Goal: Task Accomplishment & Management: Complete application form

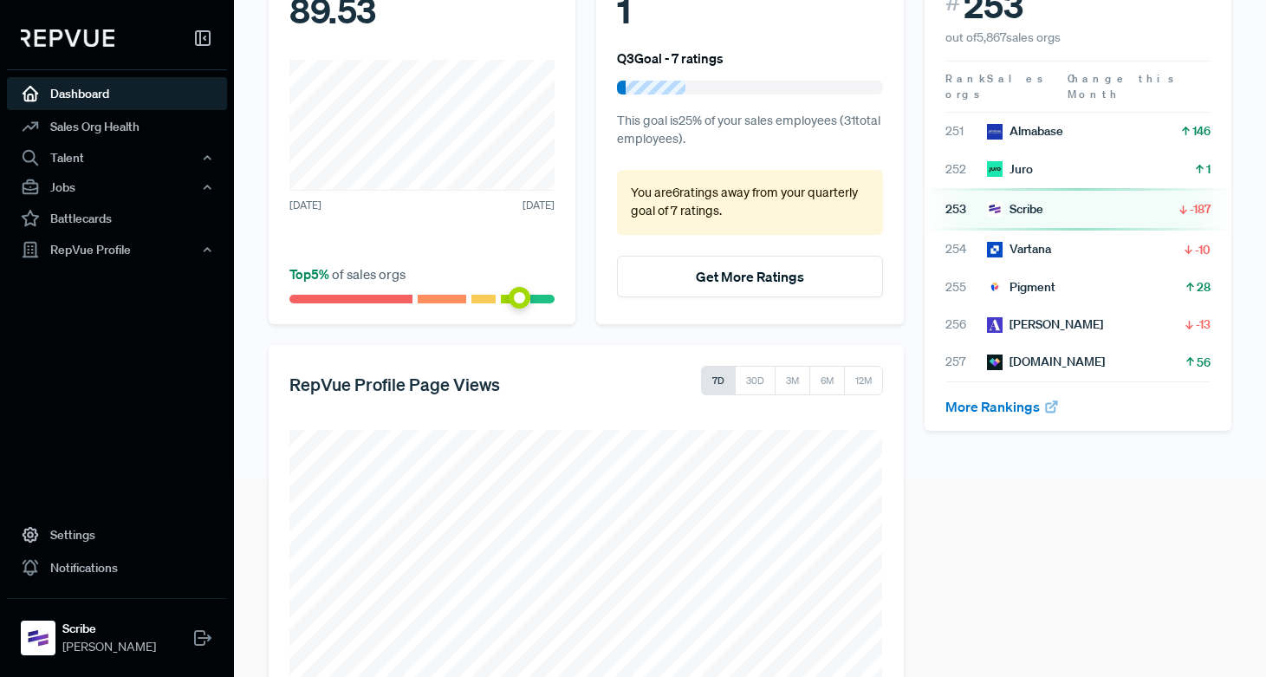
scroll to position [295, 0]
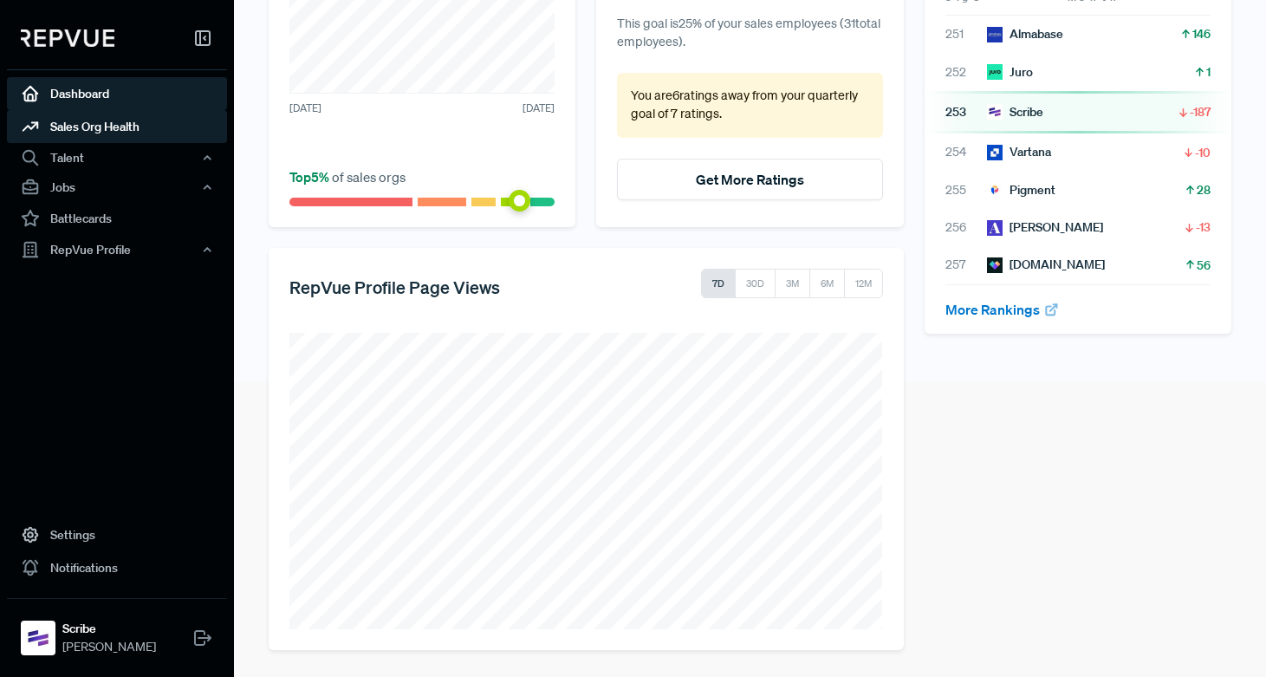
click at [77, 119] on link "Sales Org Health" at bounding box center [117, 126] width 220 height 33
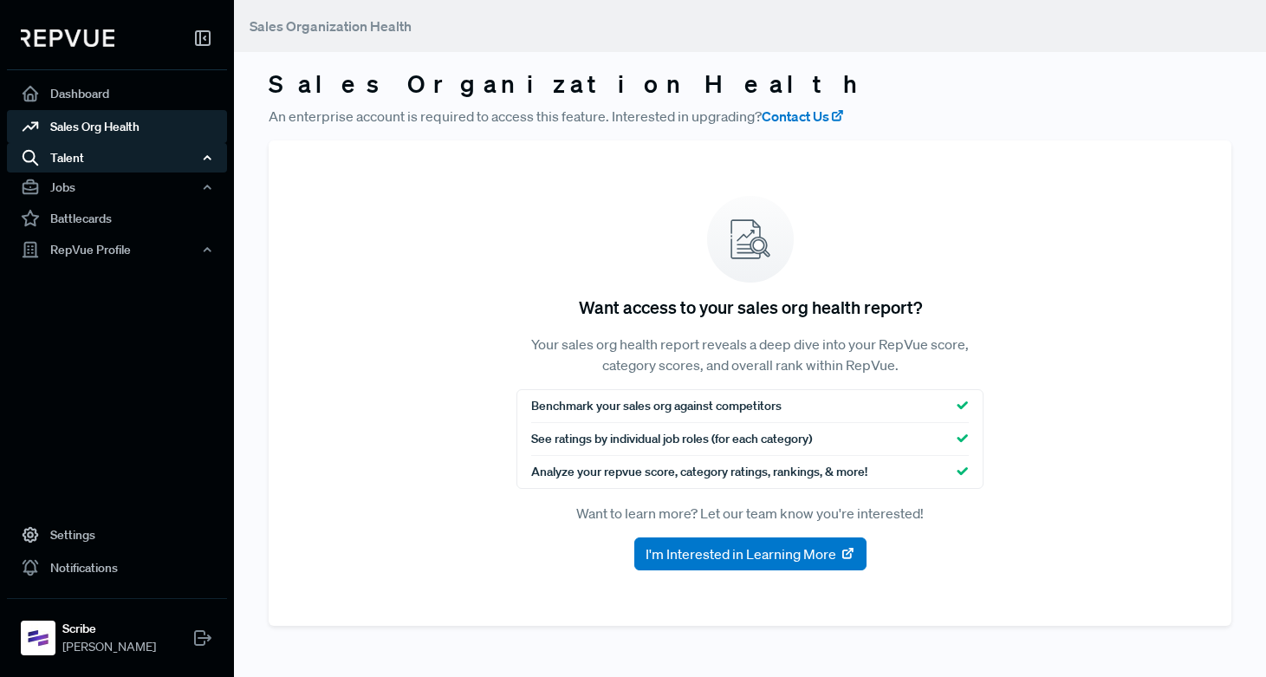
click at [76, 154] on div "Talent" at bounding box center [117, 157] width 220 height 29
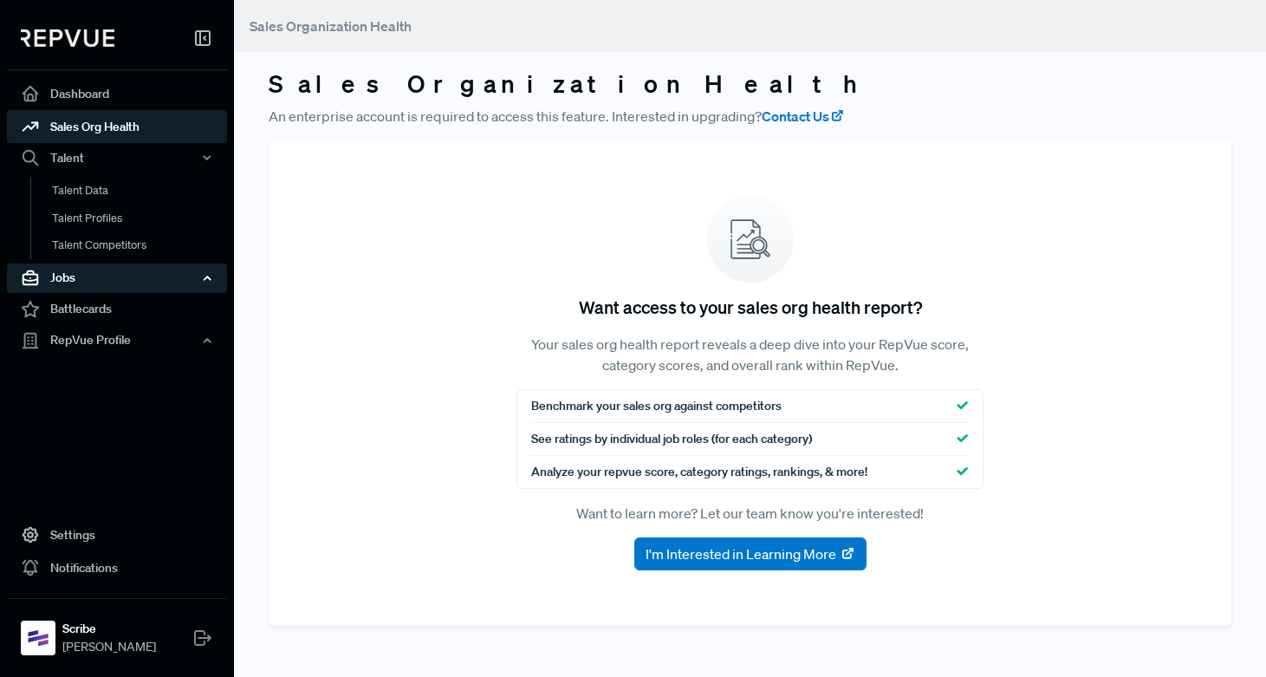
click at [67, 276] on div "Jobs" at bounding box center [117, 277] width 220 height 29
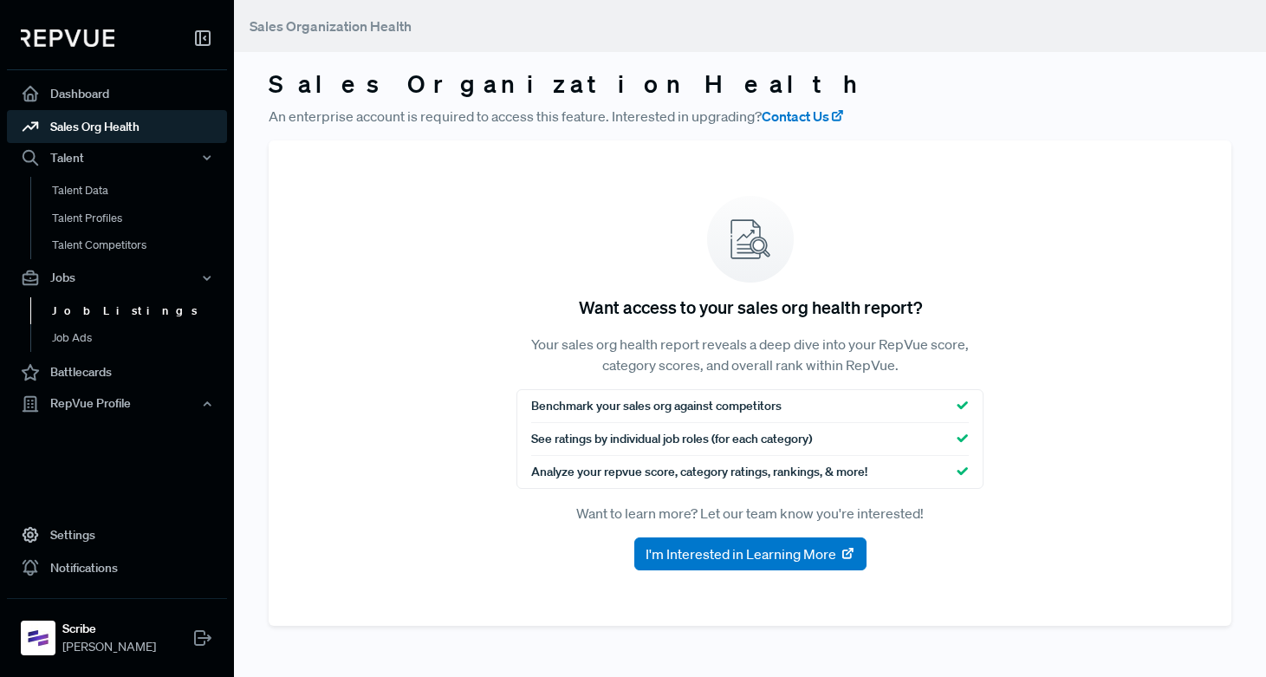
click at [84, 315] on link "Job Listings" at bounding box center [140, 311] width 220 height 28
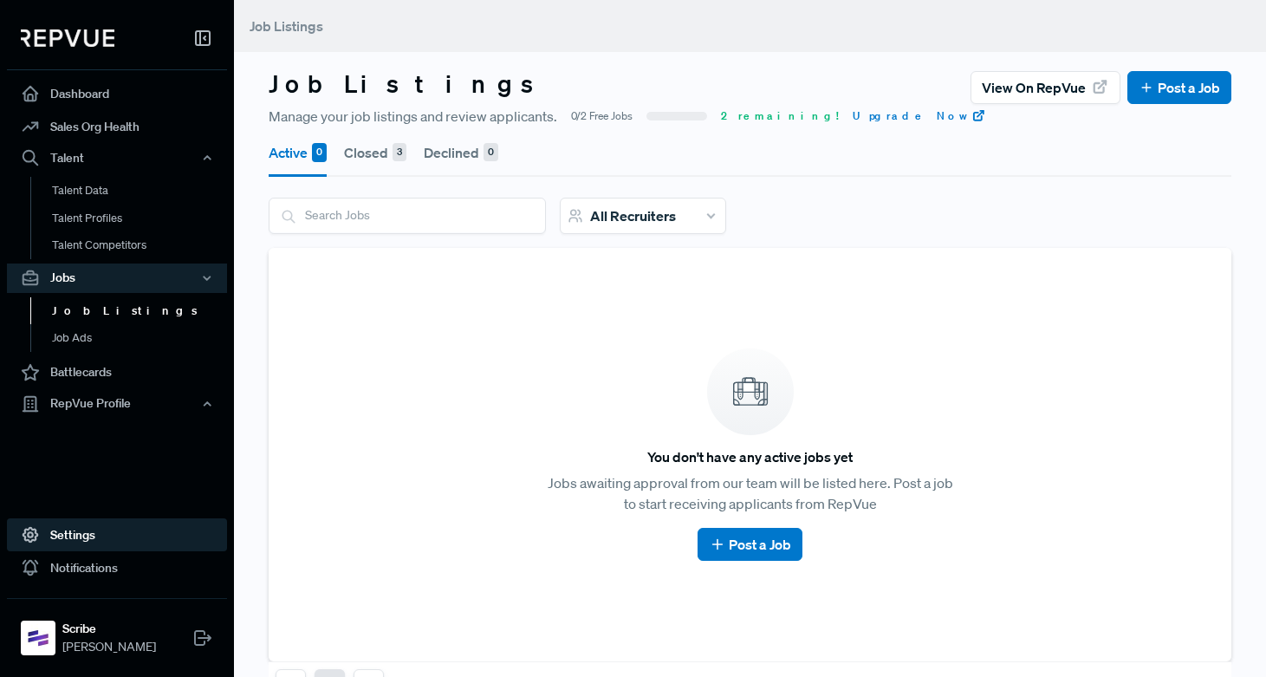
click at [35, 538] on use at bounding box center [30, 535] width 14 height 15
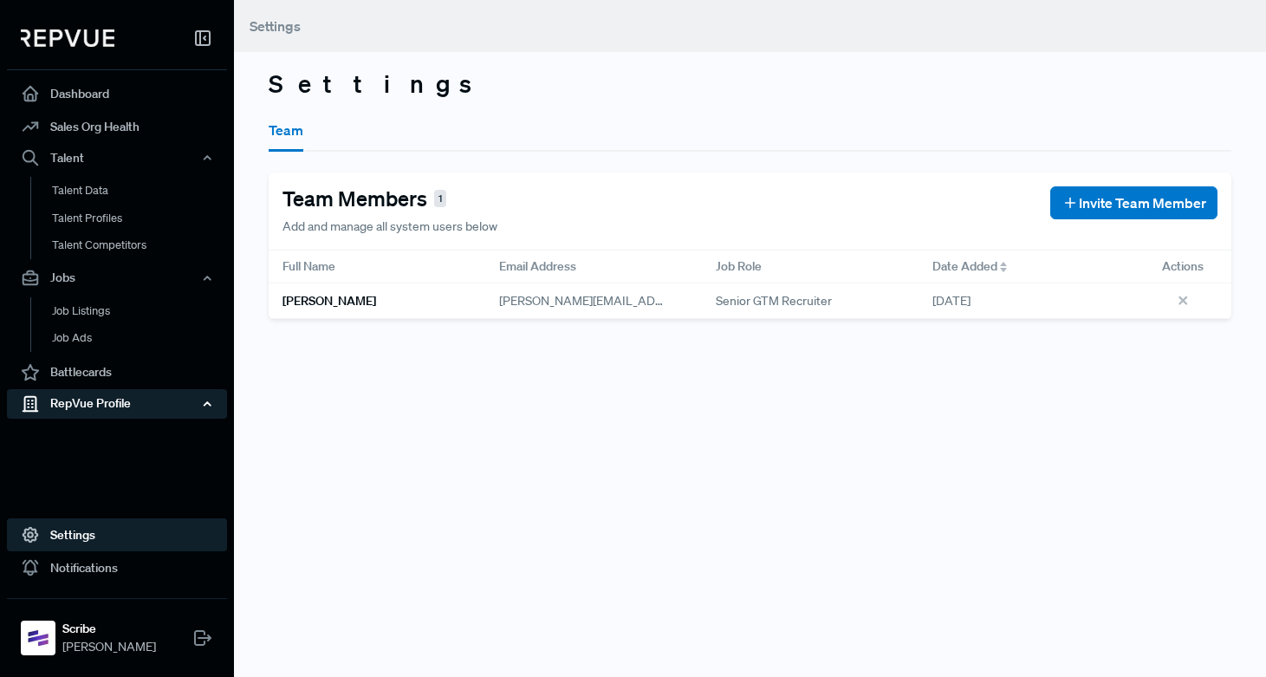
click at [101, 397] on div "RepVue Profile" at bounding box center [117, 403] width 220 height 29
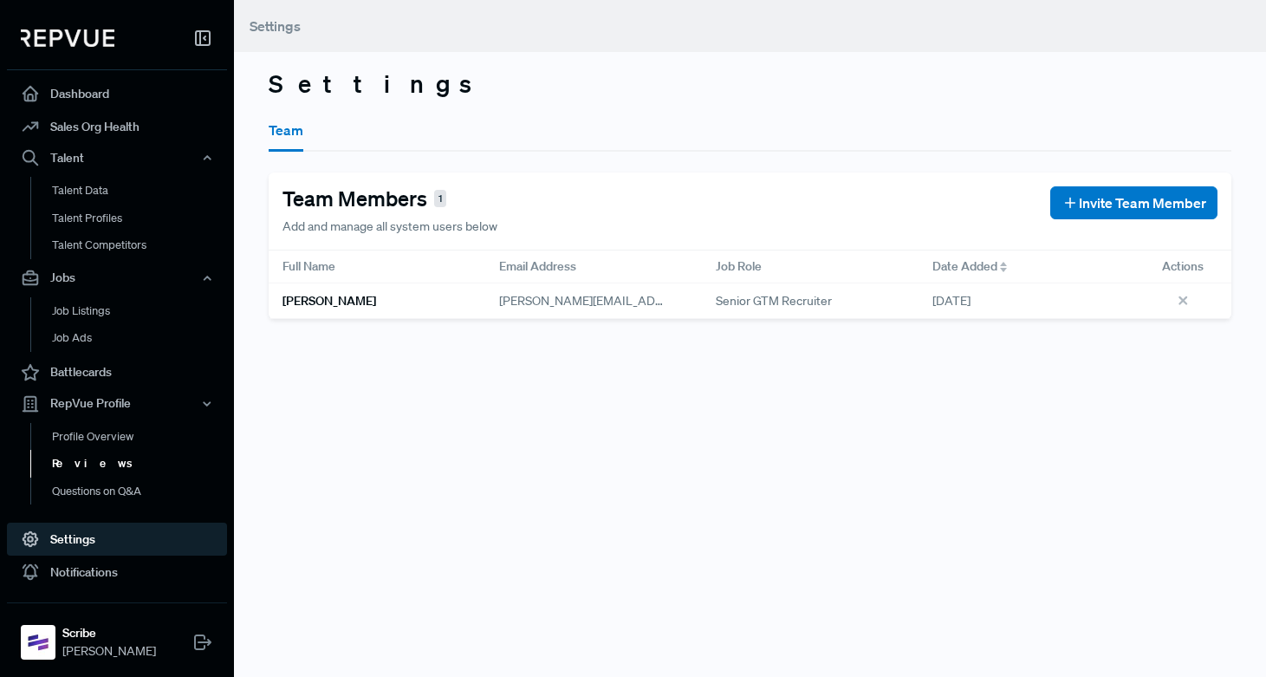
click at [84, 463] on link "Reviews" at bounding box center [140, 464] width 220 height 28
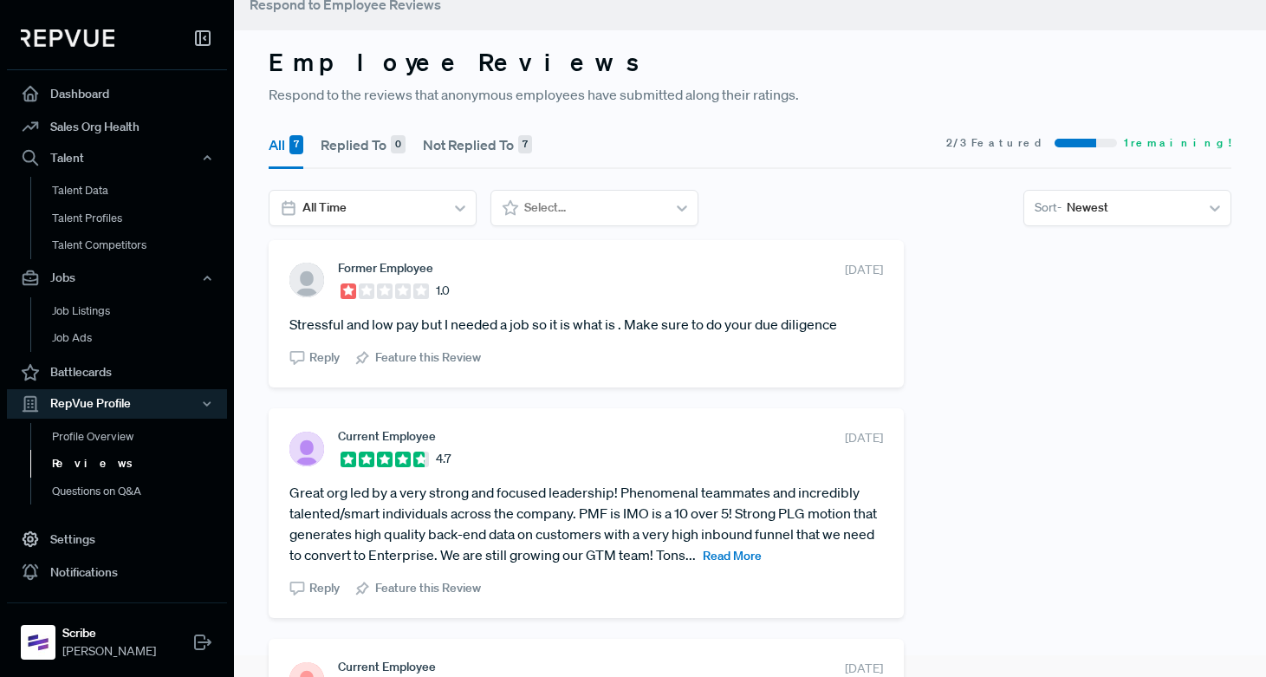
scroll to position [20, 0]
click at [296, 360] on icon at bounding box center [297, 360] width 16 height 16
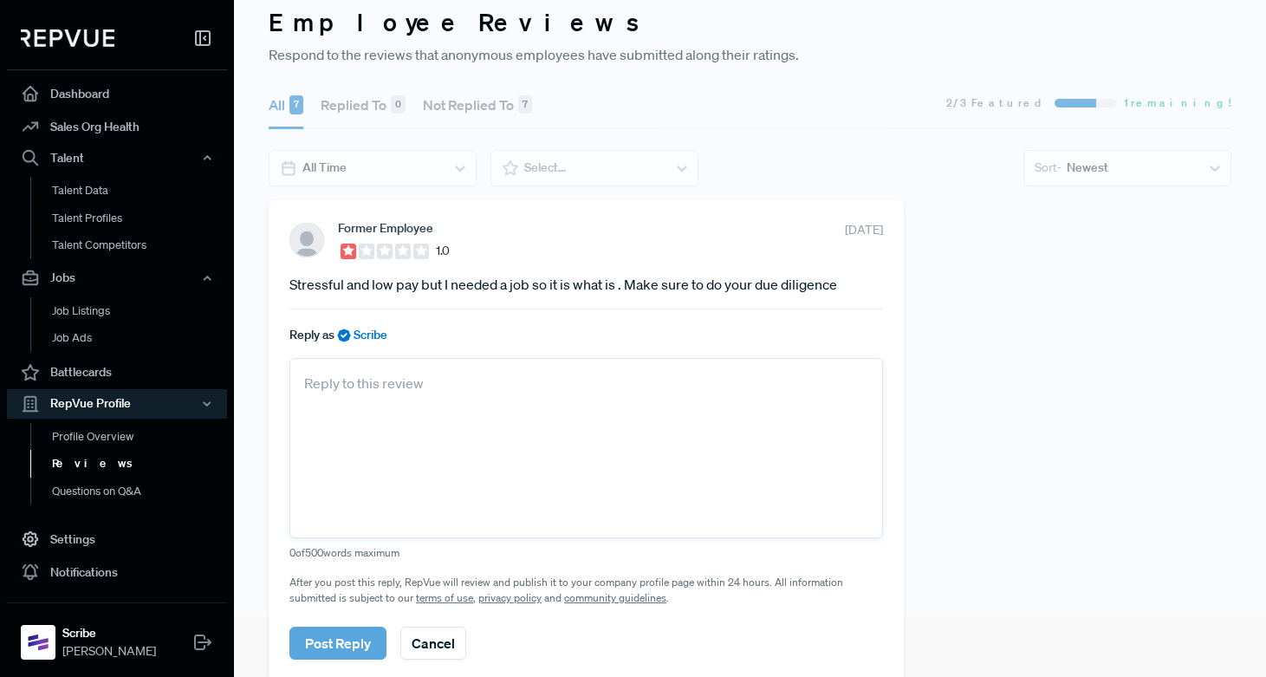
scroll to position [65, 0]
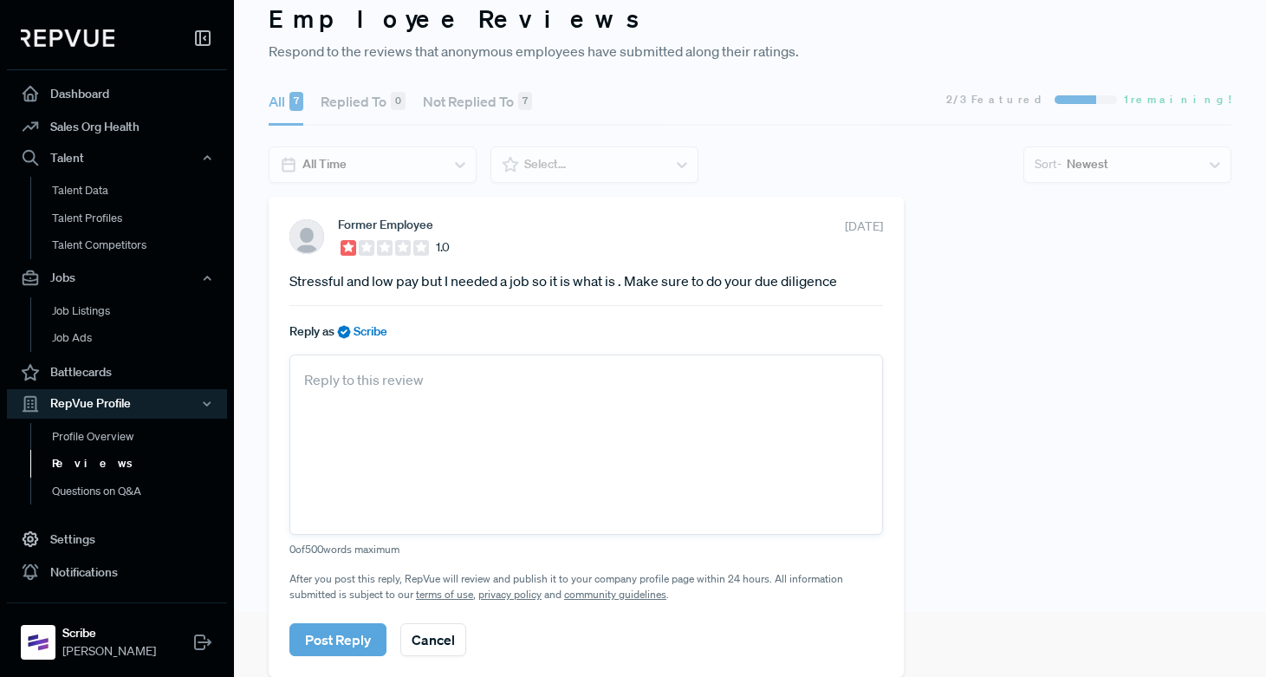
click at [78, 473] on link "Reviews" at bounding box center [140, 464] width 220 height 28
click at [92, 459] on link "Reviews" at bounding box center [140, 464] width 220 height 28
click at [88, 338] on link "Job Ads" at bounding box center [140, 338] width 220 height 28
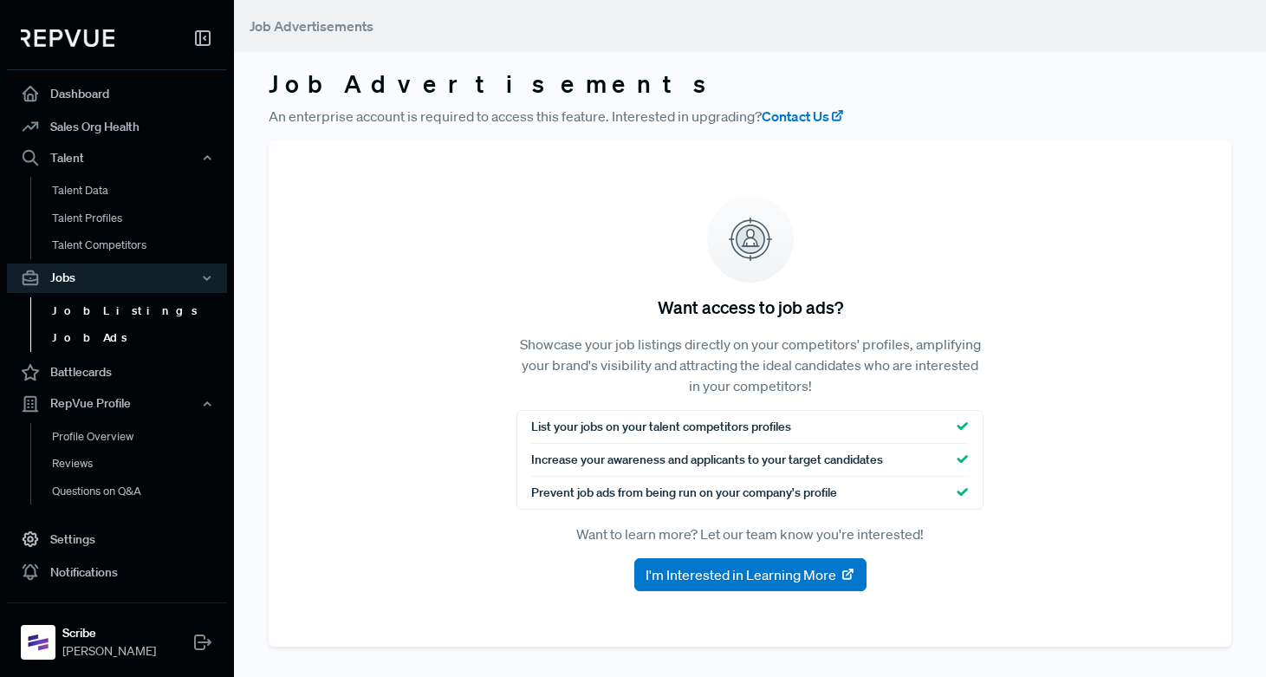
click at [93, 299] on link "Job Listings" at bounding box center [140, 311] width 220 height 28
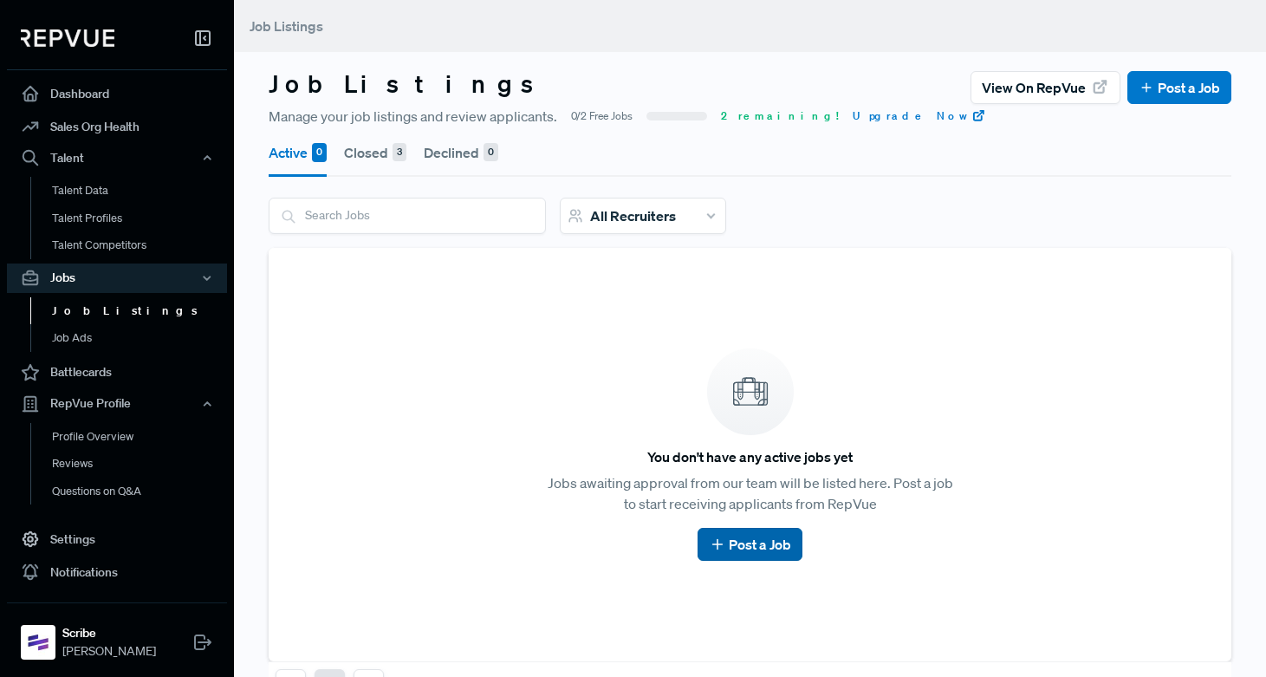
click at [757, 549] on link "Post a Job" at bounding box center [750, 544] width 82 height 21
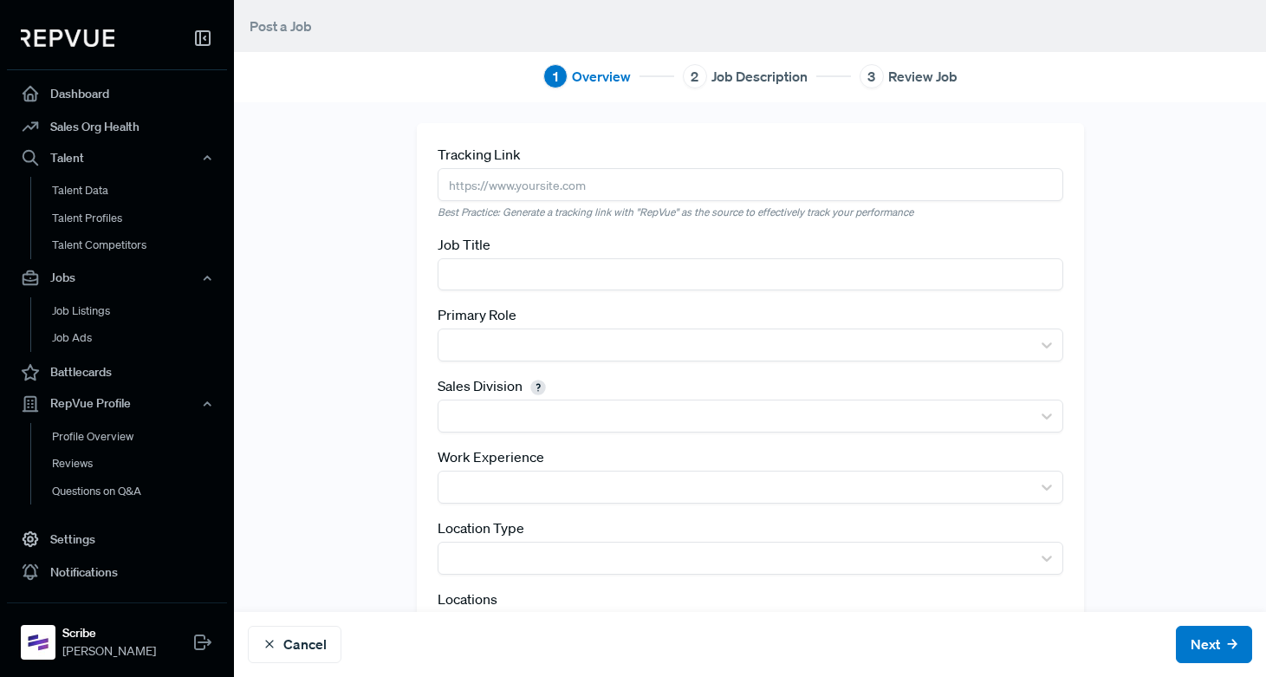
click at [511, 194] on input "text" at bounding box center [751, 184] width 626 height 32
paste input "[URL][DOMAIN_NAME]"
type input "[URL][DOMAIN_NAME]"
click at [483, 277] on input "text" at bounding box center [751, 274] width 626 height 32
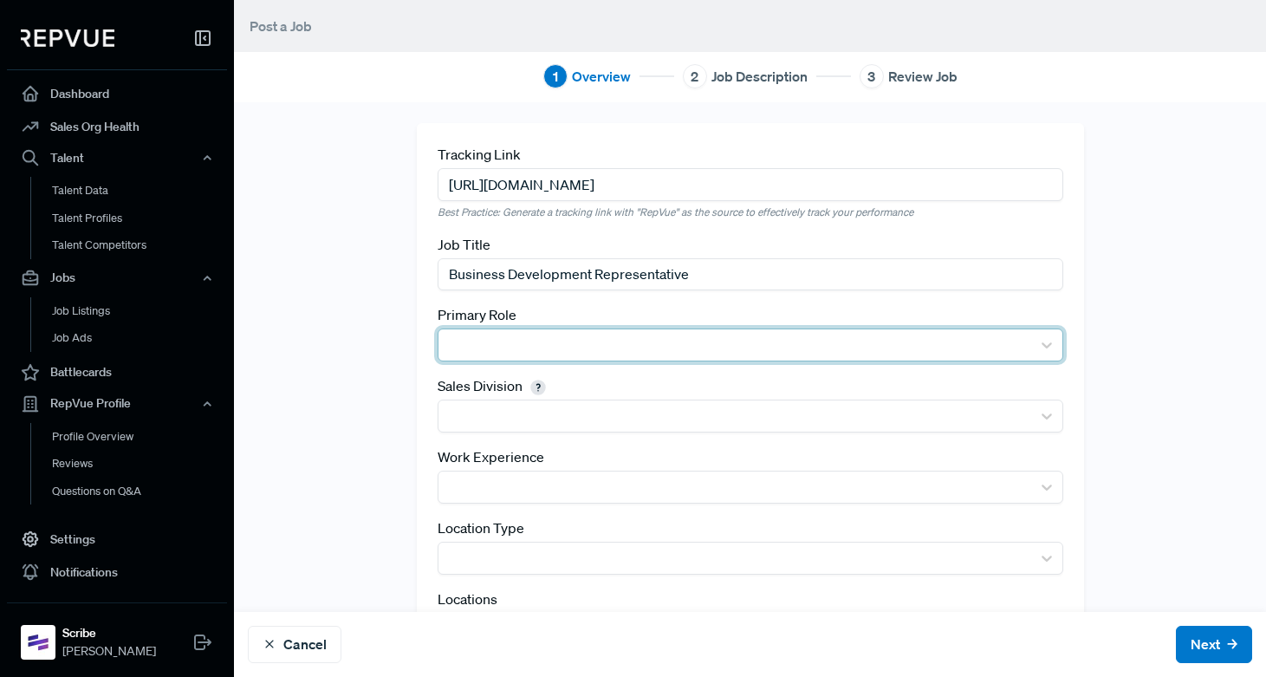
type input "Business Development Representative"
click at [471, 353] on div at bounding box center [734, 345] width 575 height 24
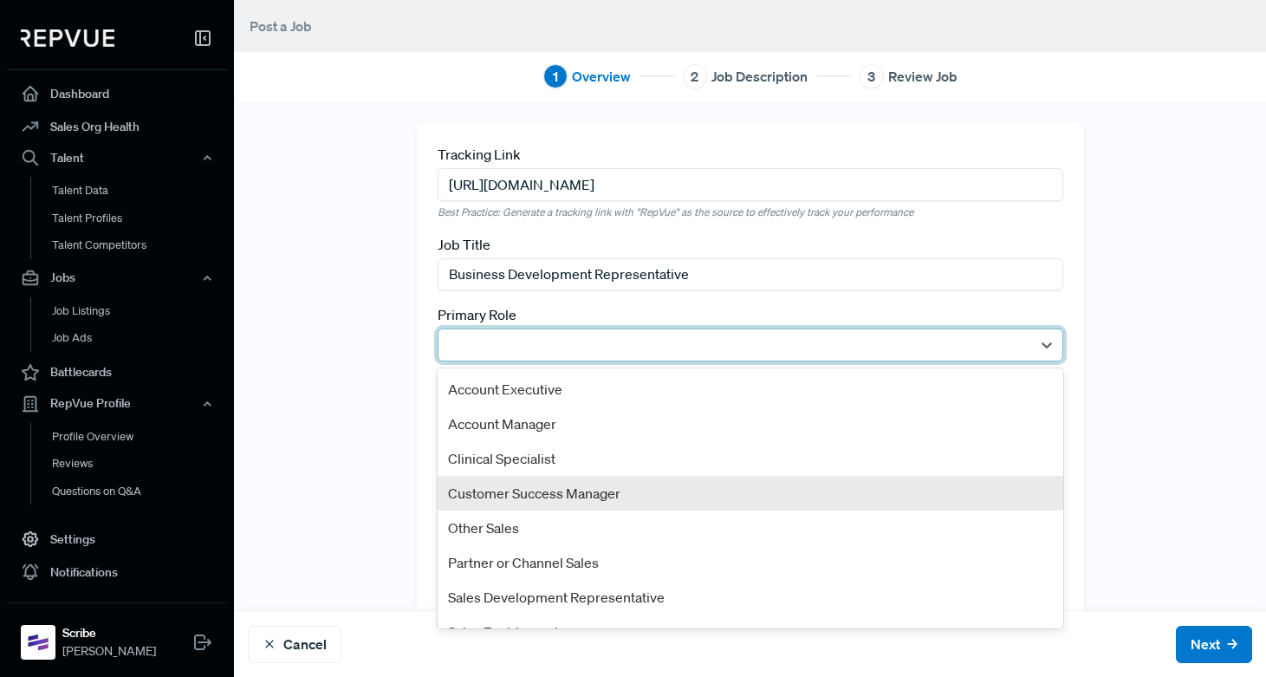
scroll to position [94, 0]
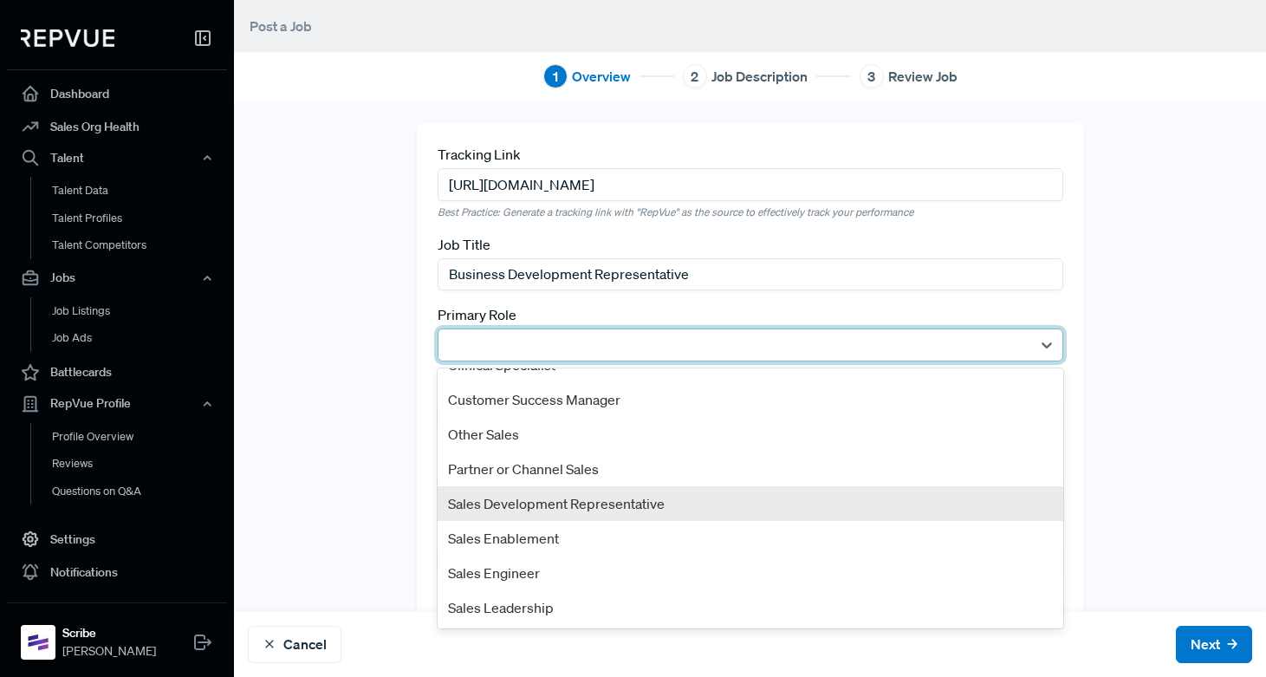
click at [529, 511] on div "Sales Development Representative" at bounding box center [751, 503] width 626 height 35
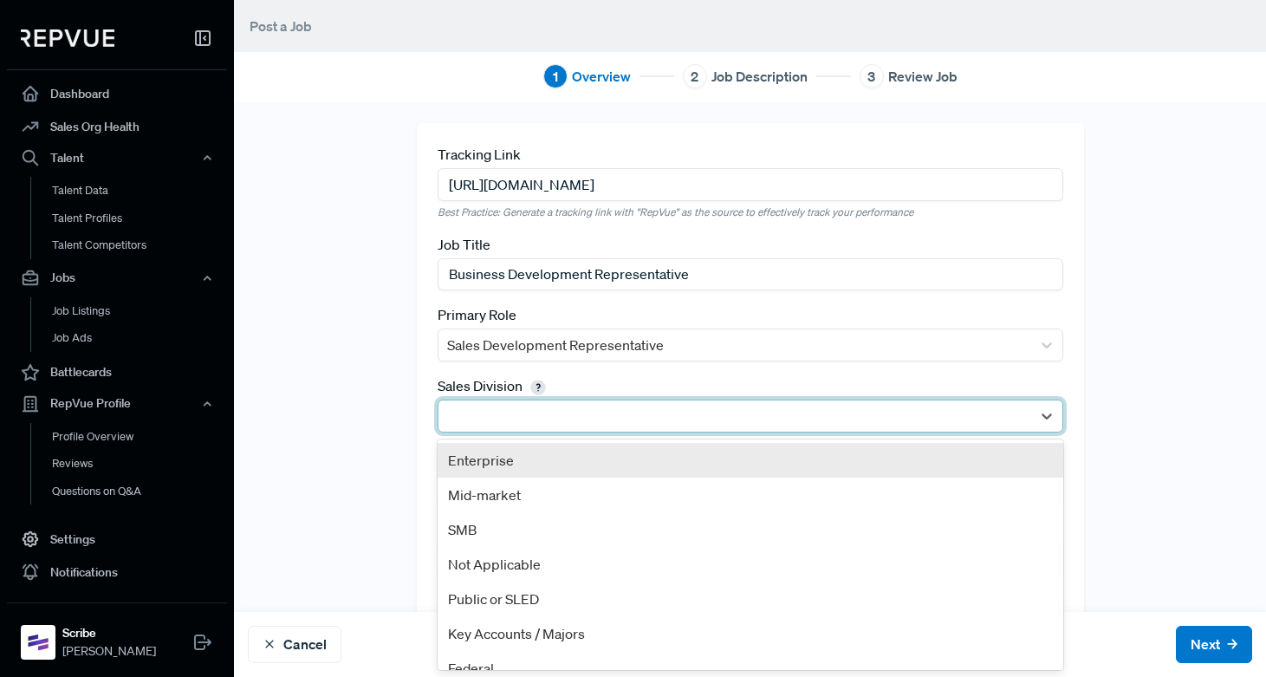
click at [489, 417] on div at bounding box center [734, 416] width 575 height 24
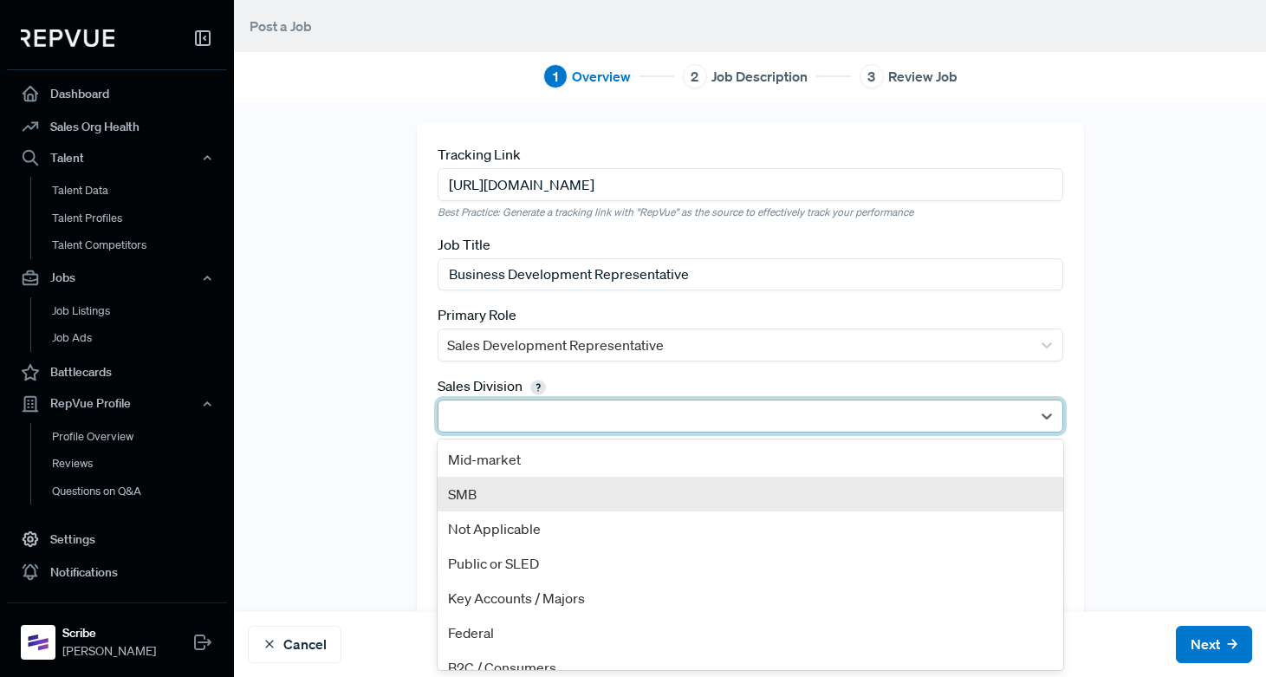
scroll to position [54, 0]
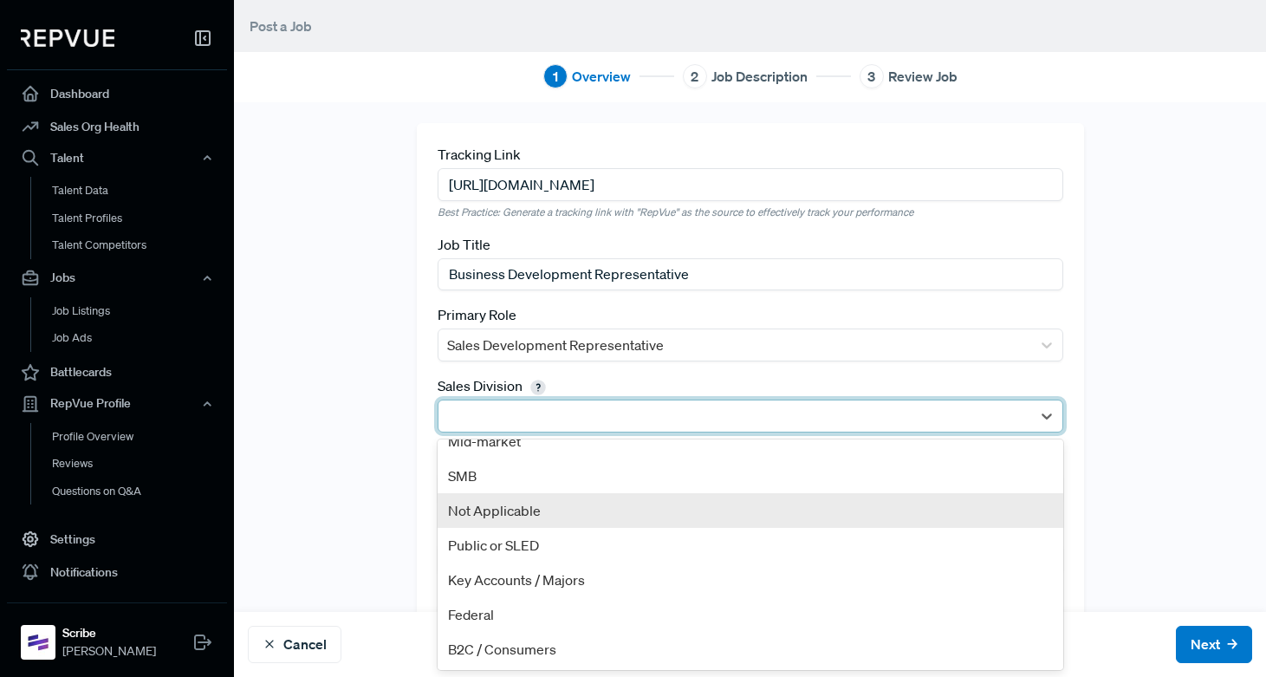
click at [499, 511] on div "Not Applicable" at bounding box center [751, 510] width 626 height 35
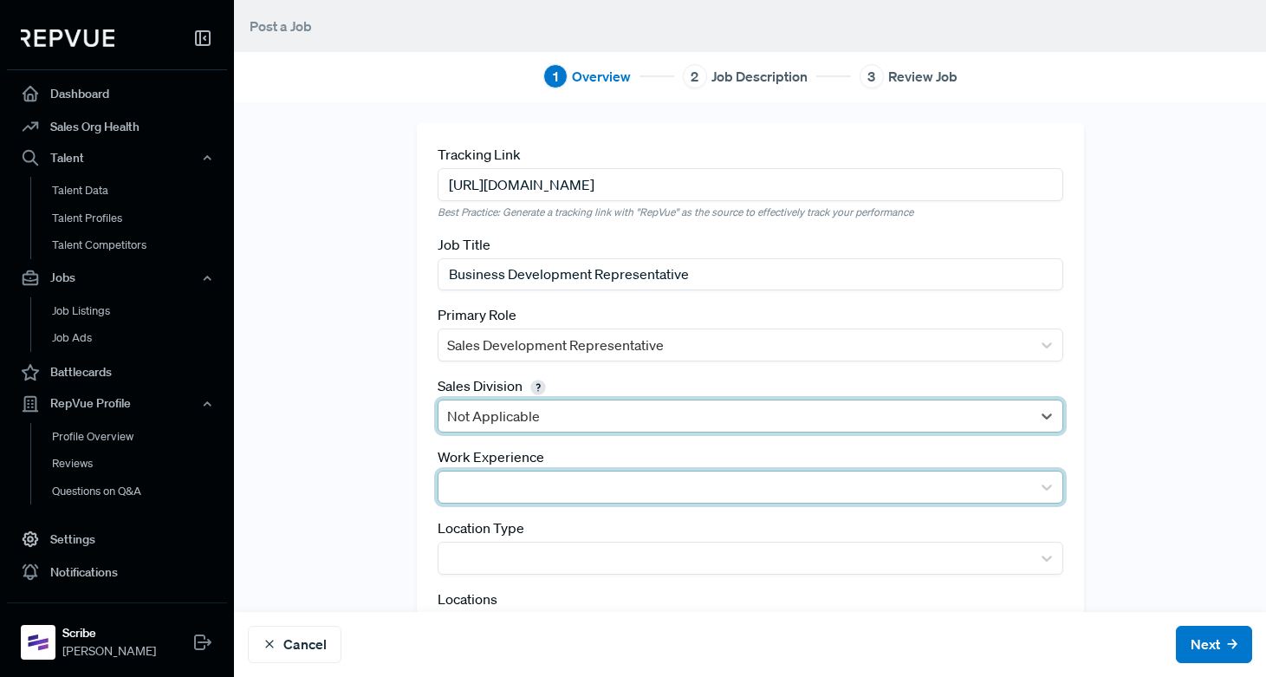
click at [474, 484] on div at bounding box center [734, 487] width 575 height 24
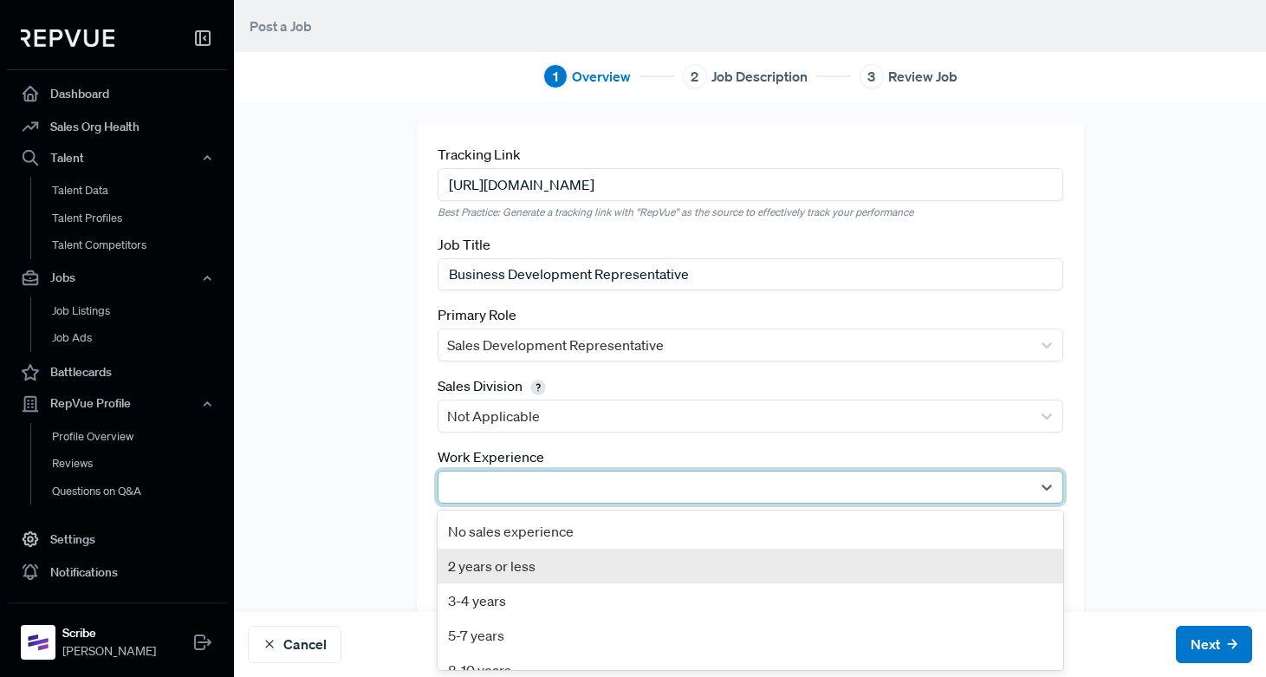
click at [479, 554] on div "2 years or less" at bounding box center [751, 566] width 626 height 35
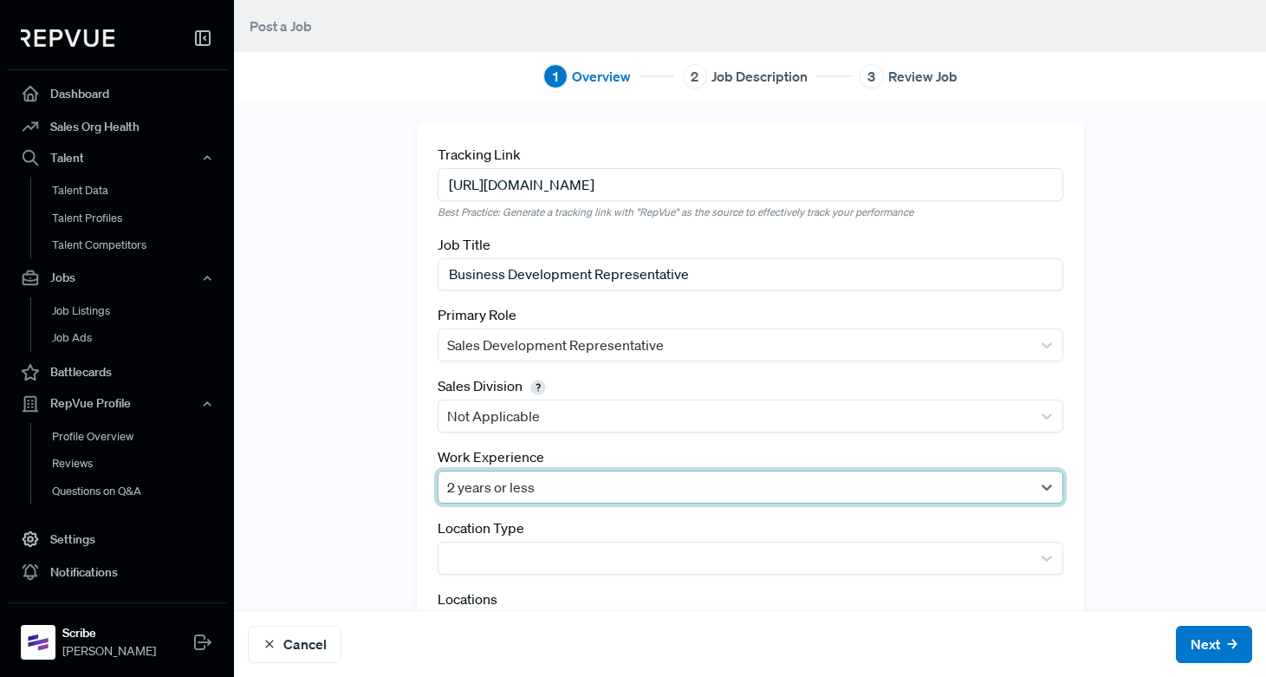
scroll to position [89, 0]
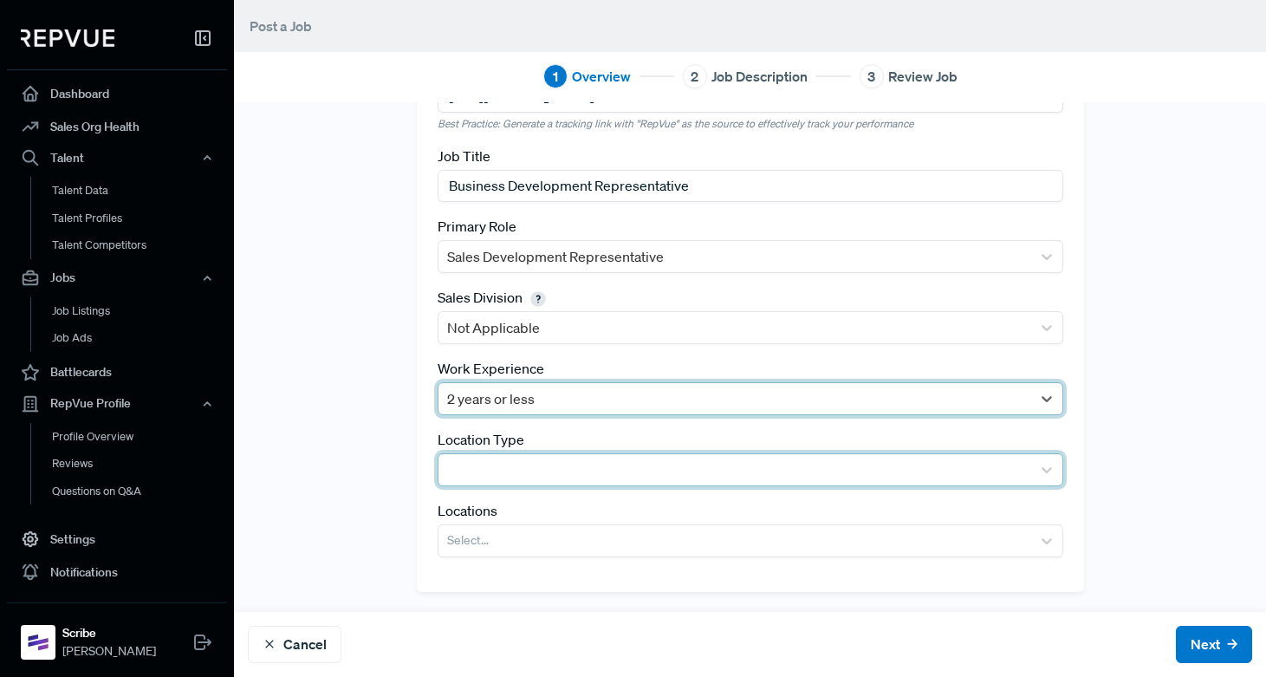
click at [484, 478] on div at bounding box center [734, 470] width 575 height 24
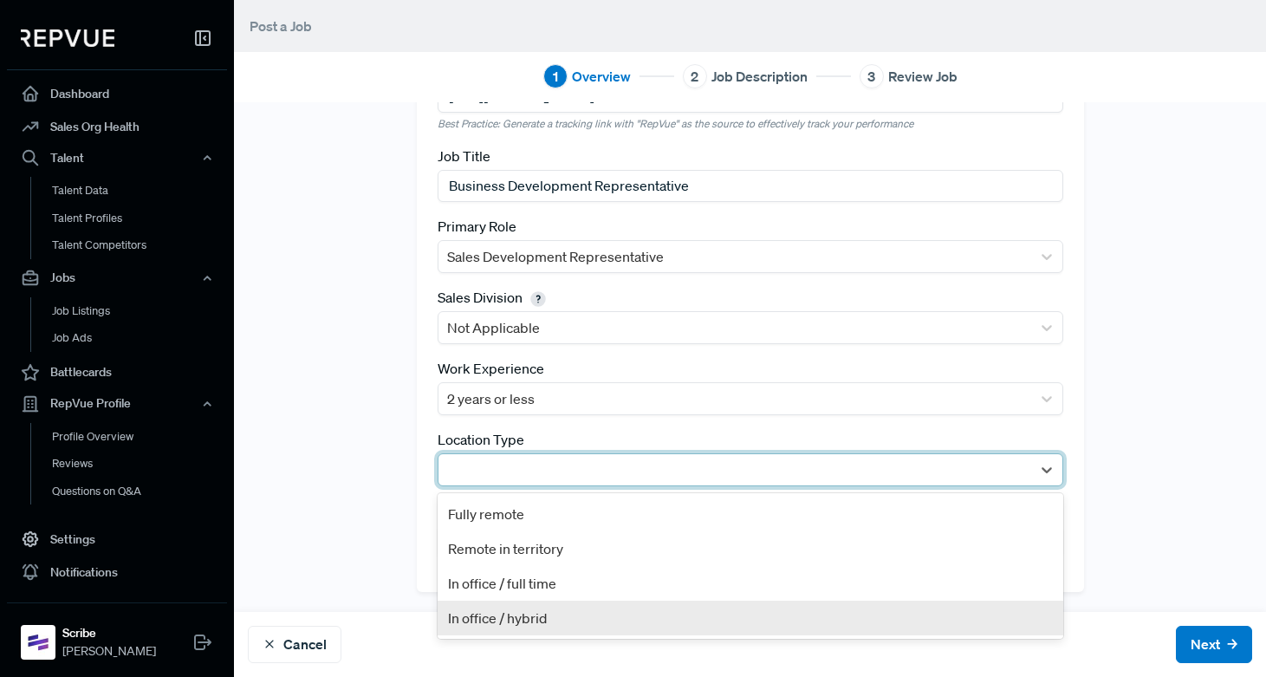
click at [485, 624] on div "In office / hybrid" at bounding box center [751, 618] width 626 height 35
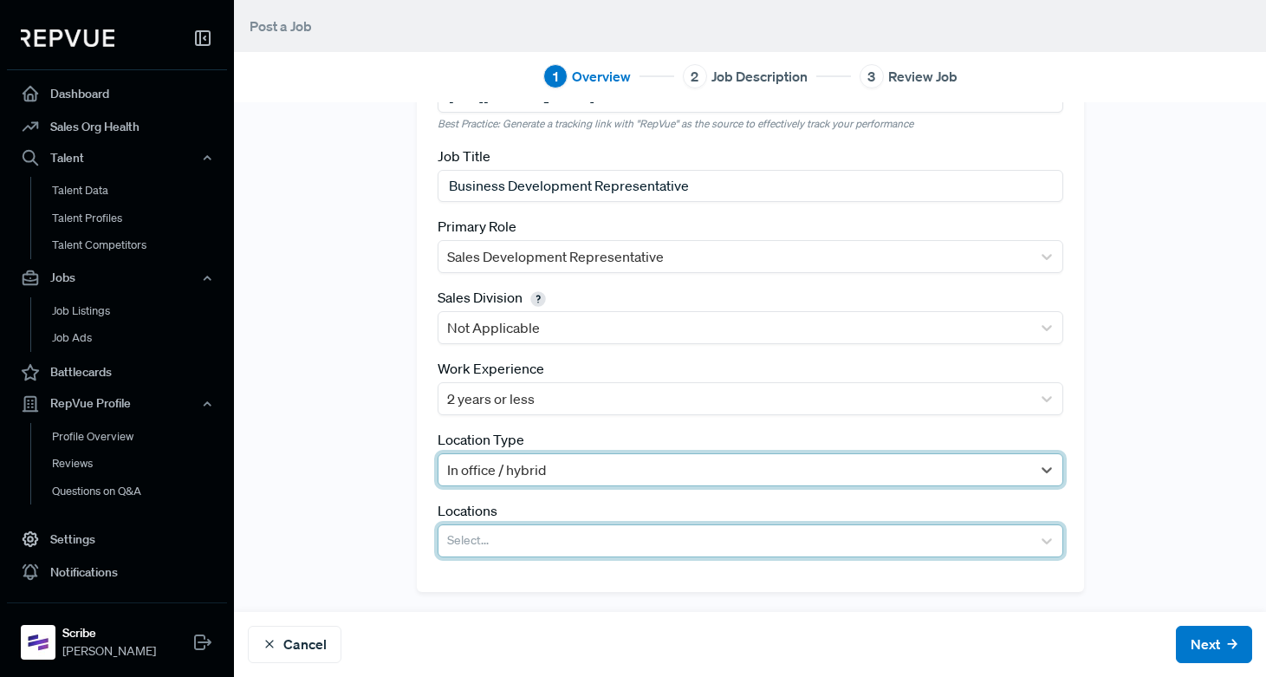
click at [490, 536] on div at bounding box center [734, 541] width 575 height 24
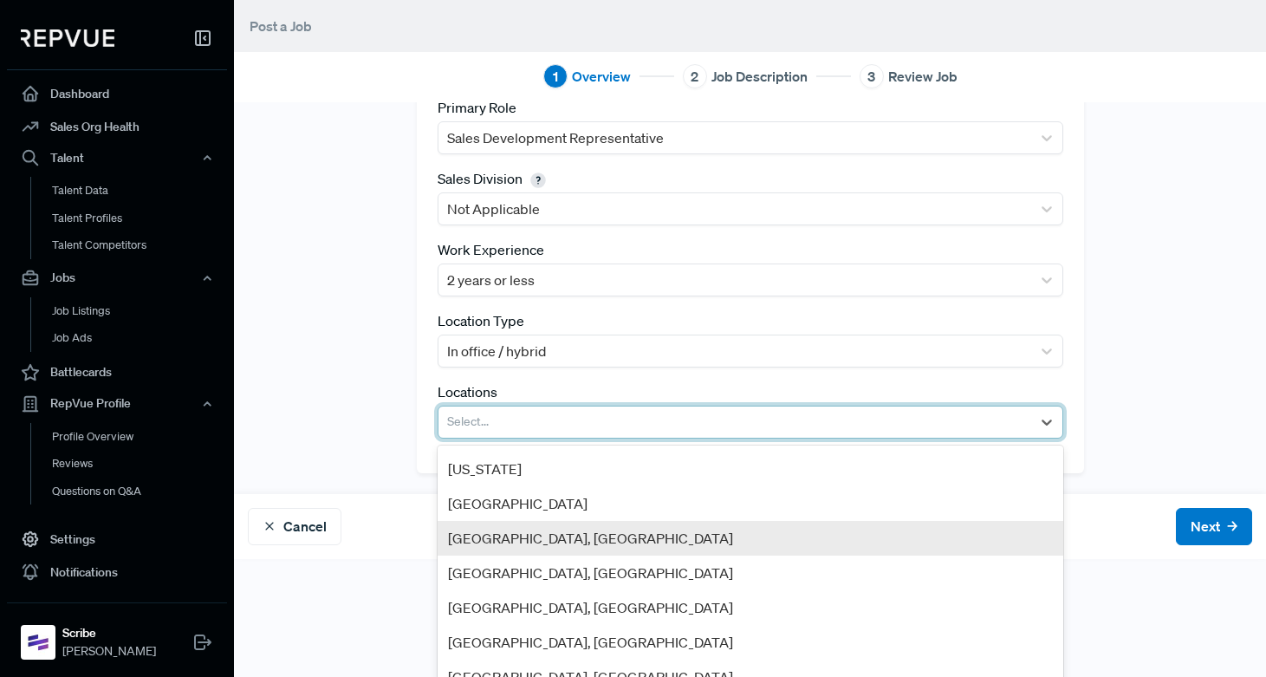
scroll to position [264, 0]
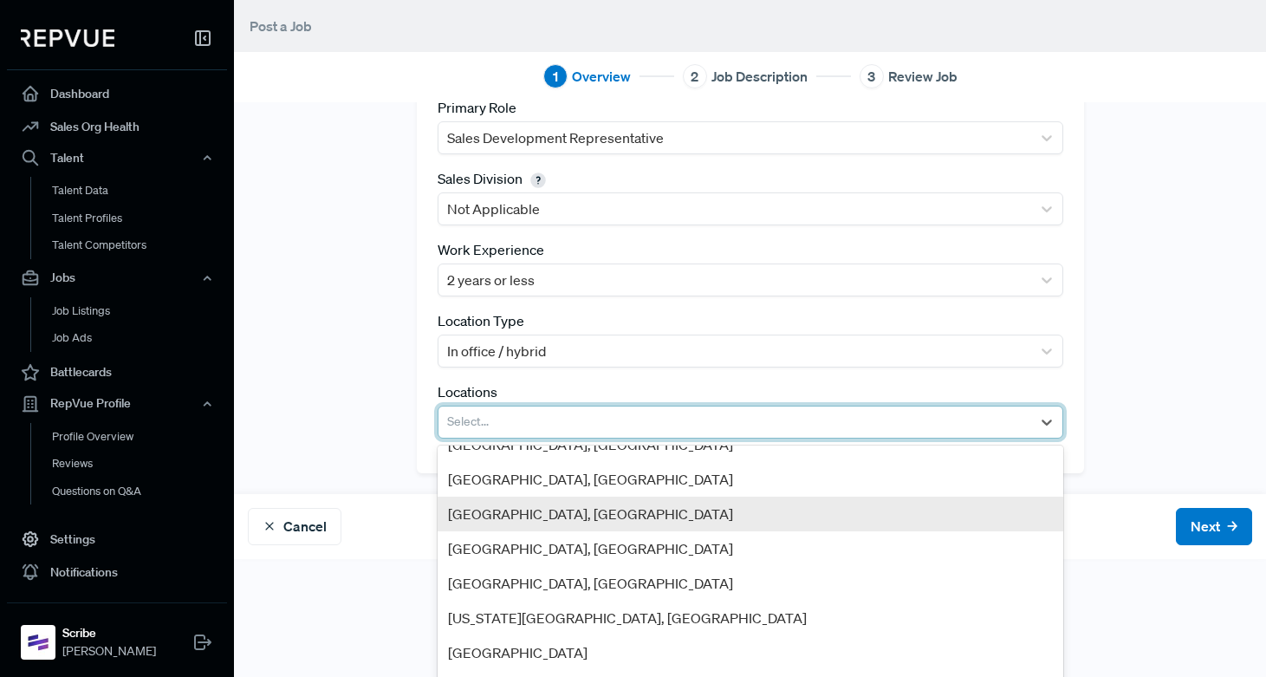
click at [518, 516] on div "[GEOGRAPHIC_DATA], [GEOGRAPHIC_DATA]" at bounding box center [751, 514] width 626 height 35
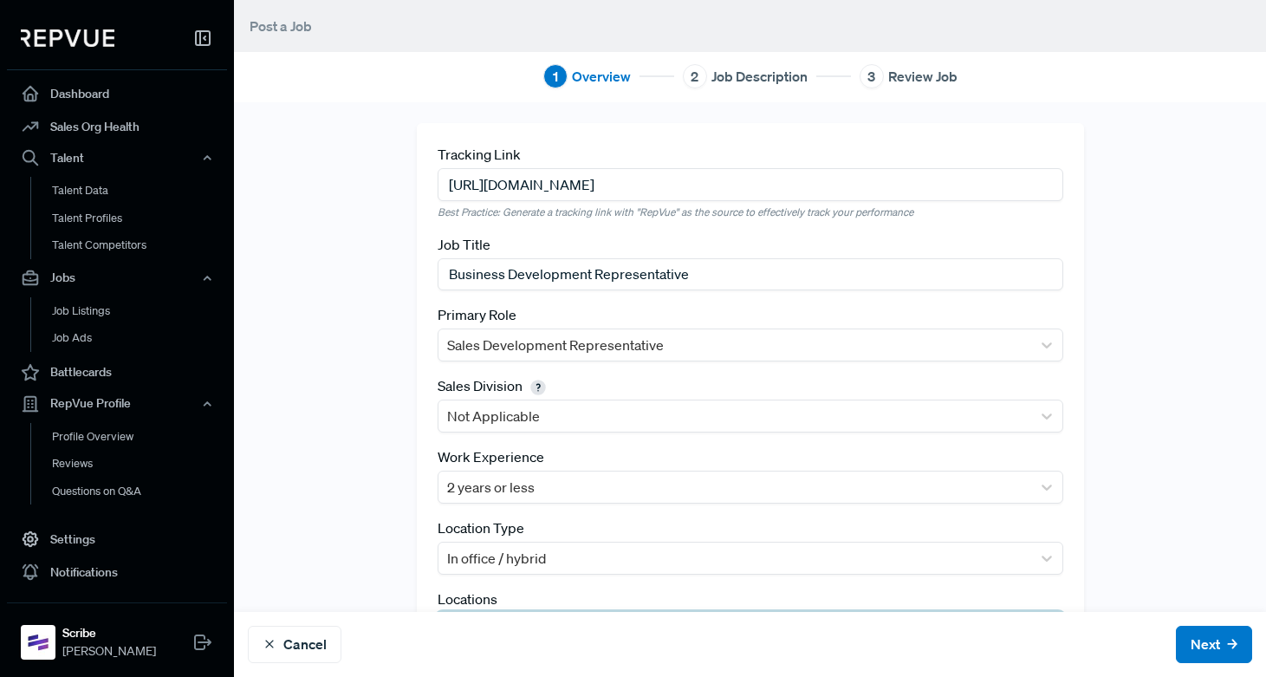
scroll to position [89, 0]
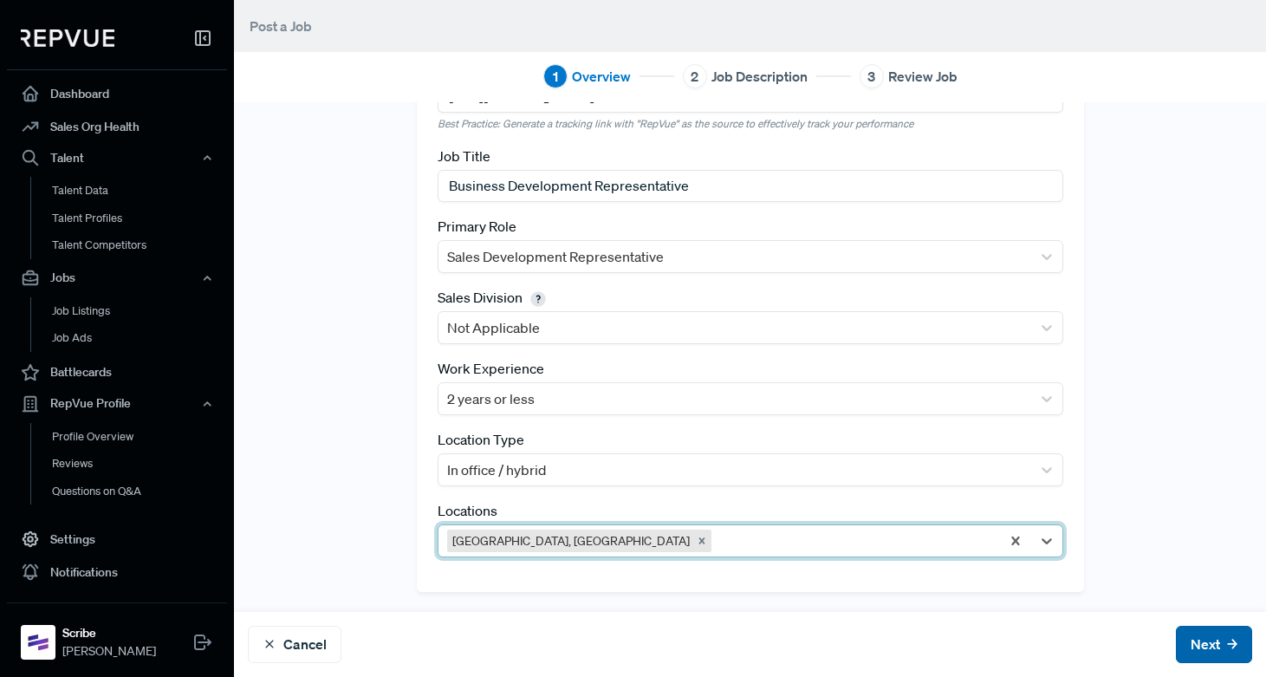
click at [1223, 641] on button "Next" at bounding box center [1214, 644] width 76 height 37
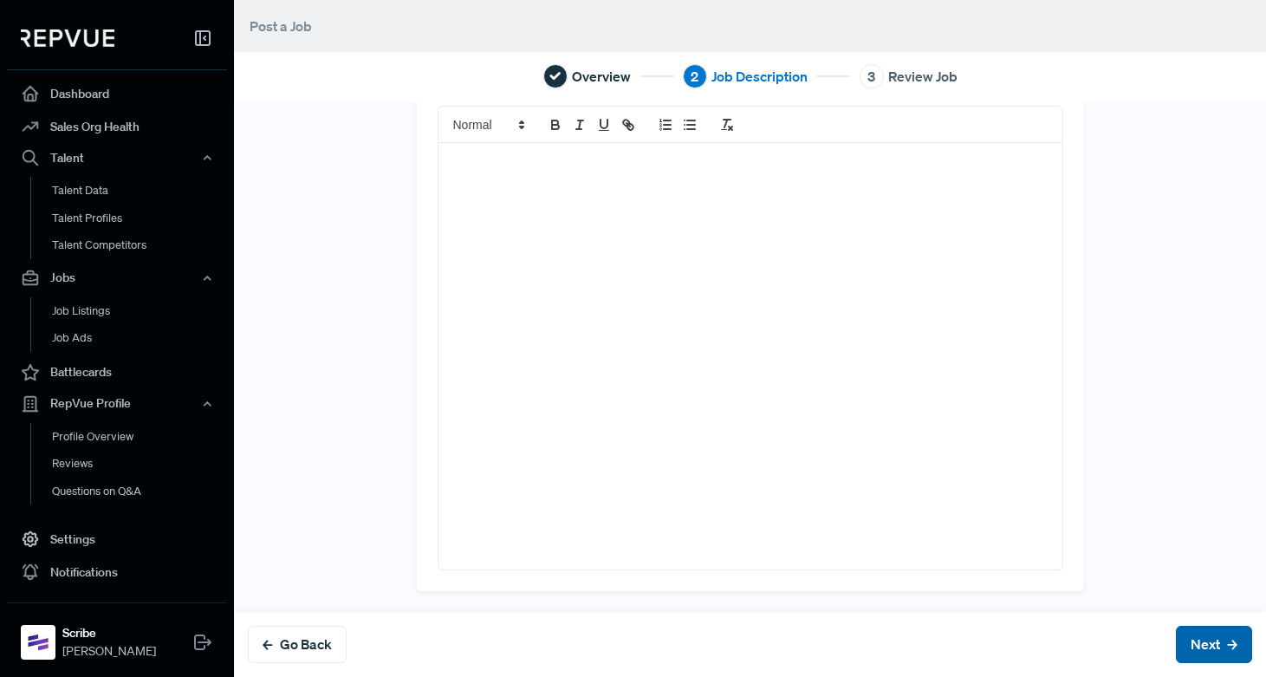
scroll to position [0, 0]
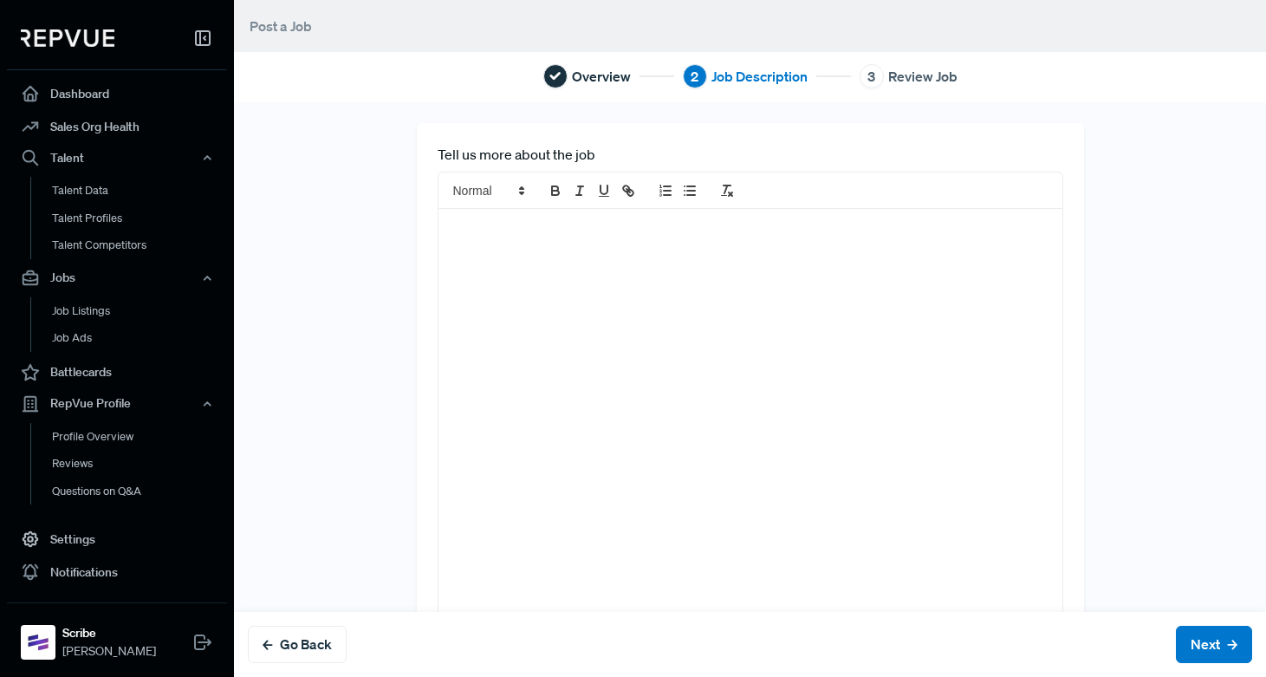
click at [548, 250] on div at bounding box center [751, 422] width 624 height 426
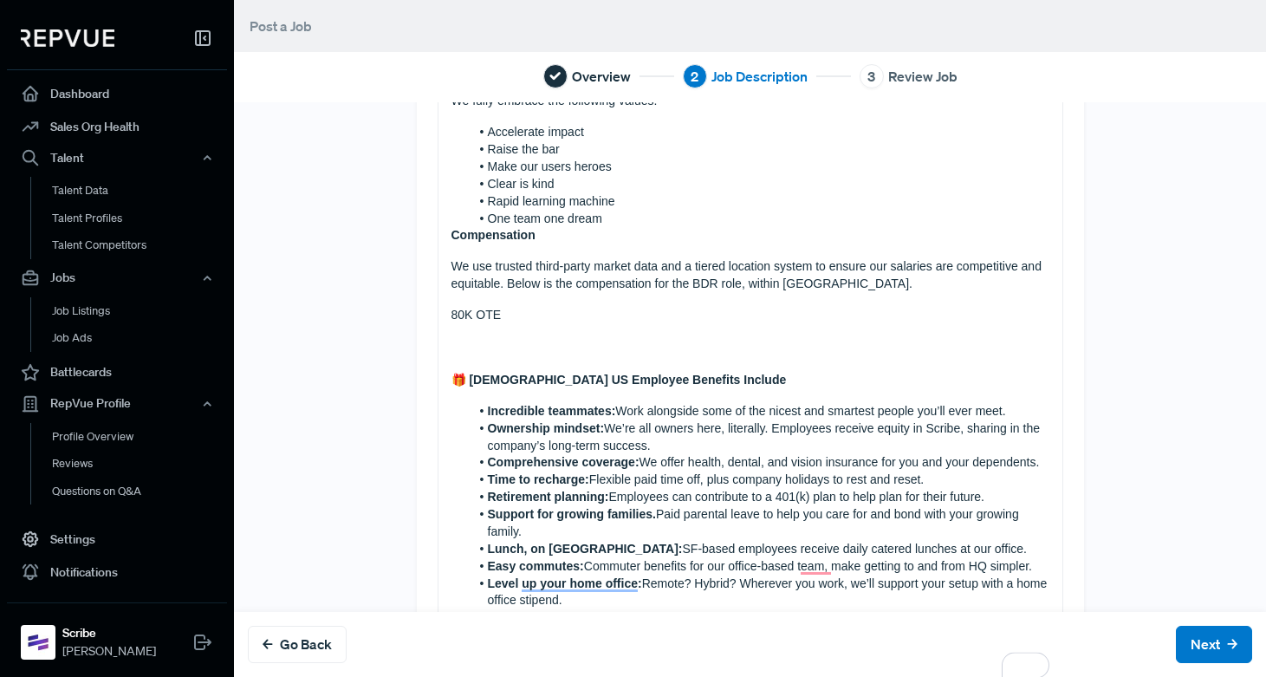
scroll to position [1268, 0]
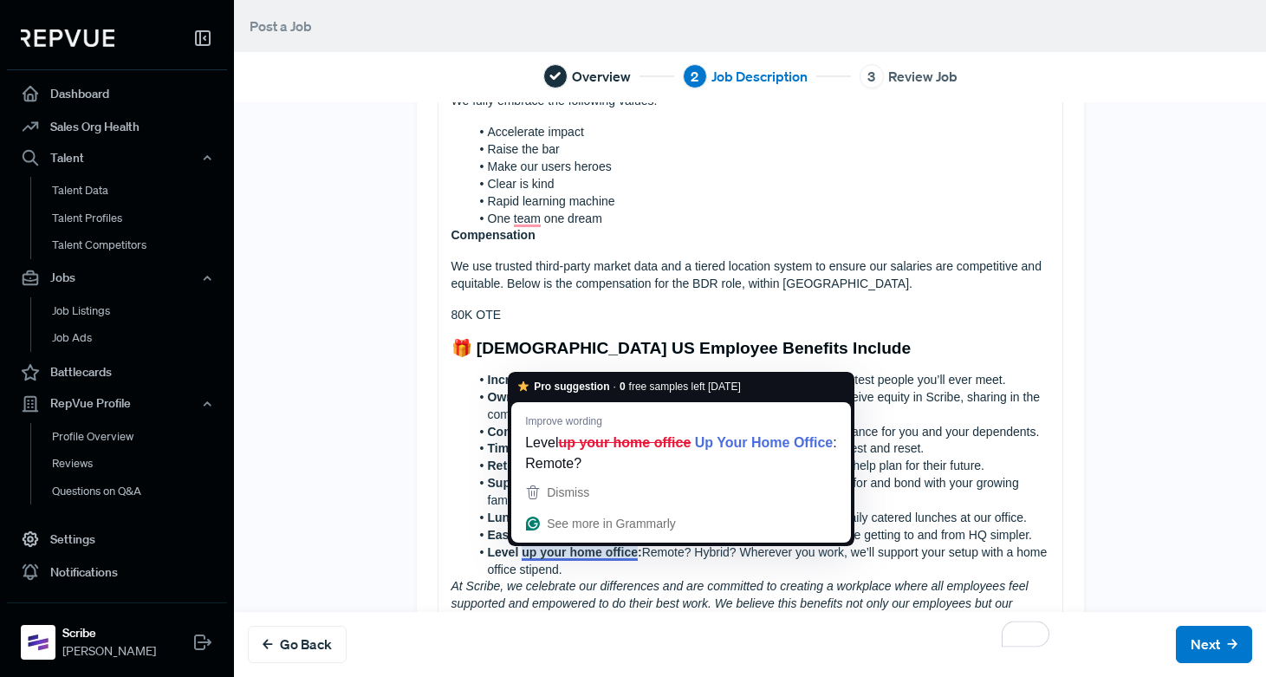
click at [599, 569] on li "Level up your home office: Remote? Hybrid? Wherever you work, we’ll support you…" at bounding box center [760, 561] width 580 height 35
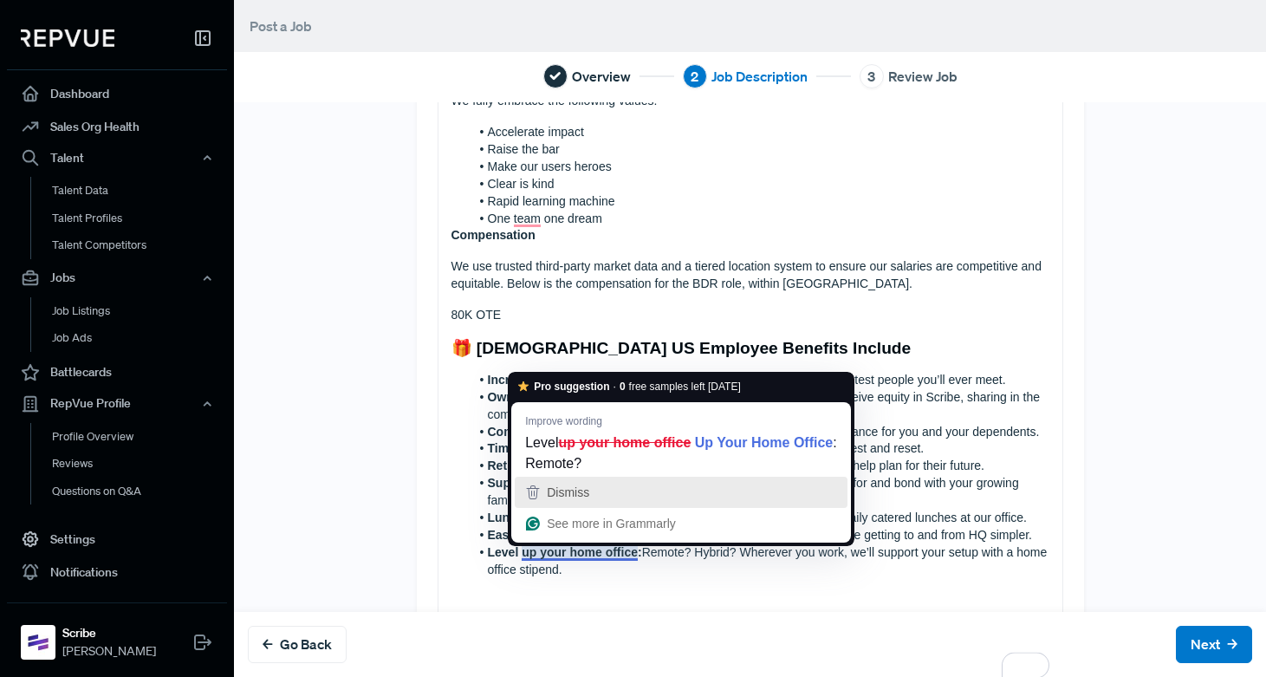
click at [577, 494] on span "Dismiss" at bounding box center [568, 492] width 42 height 14
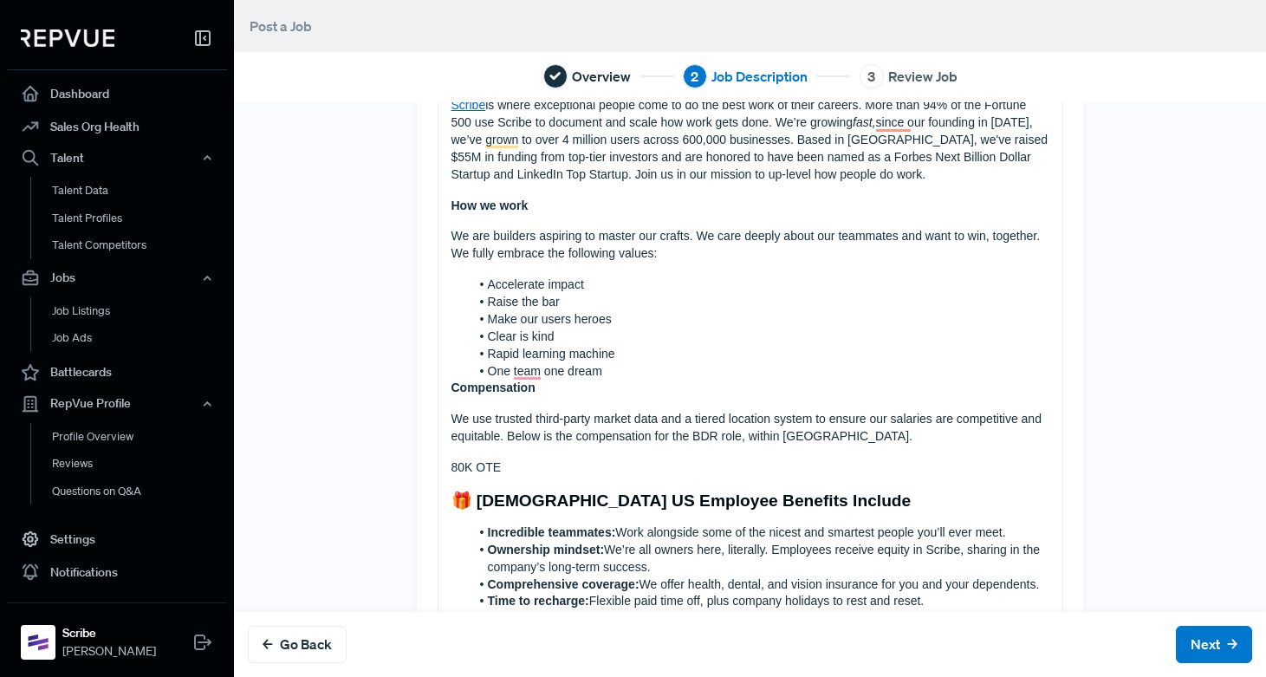
scroll to position [1109, 0]
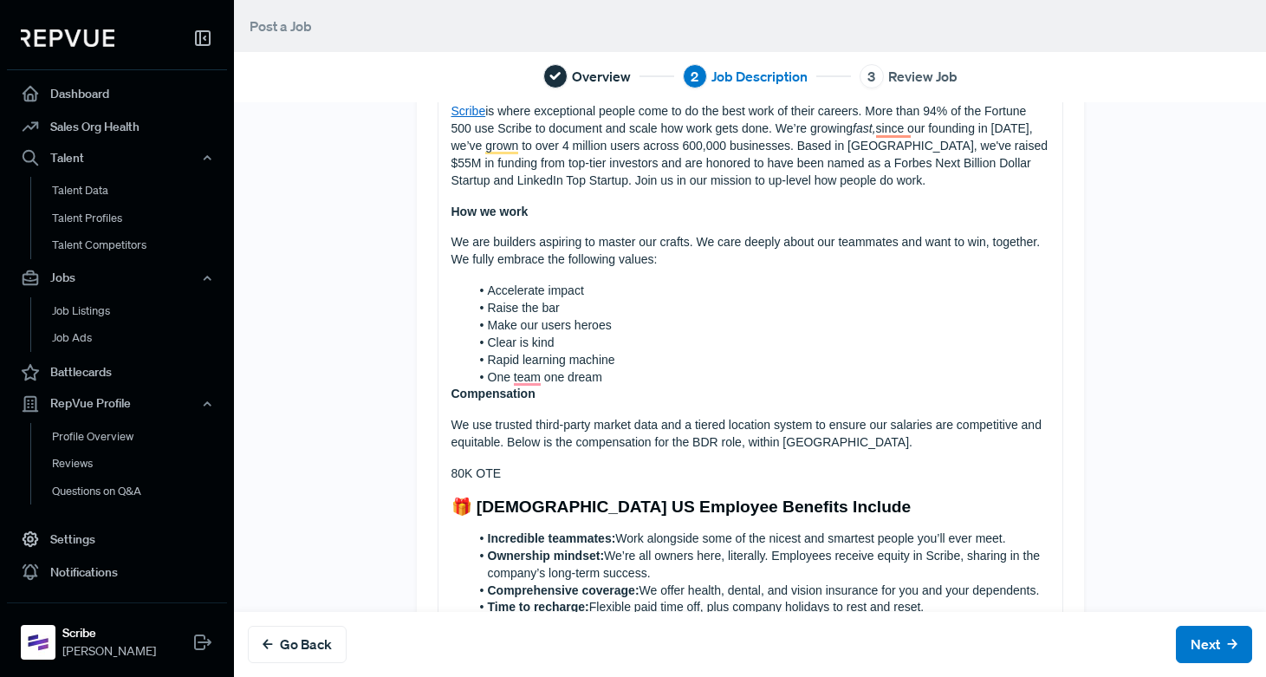
click at [629, 376] on li "One team one dream" at bounding box center [760, 377] width 580 height 17
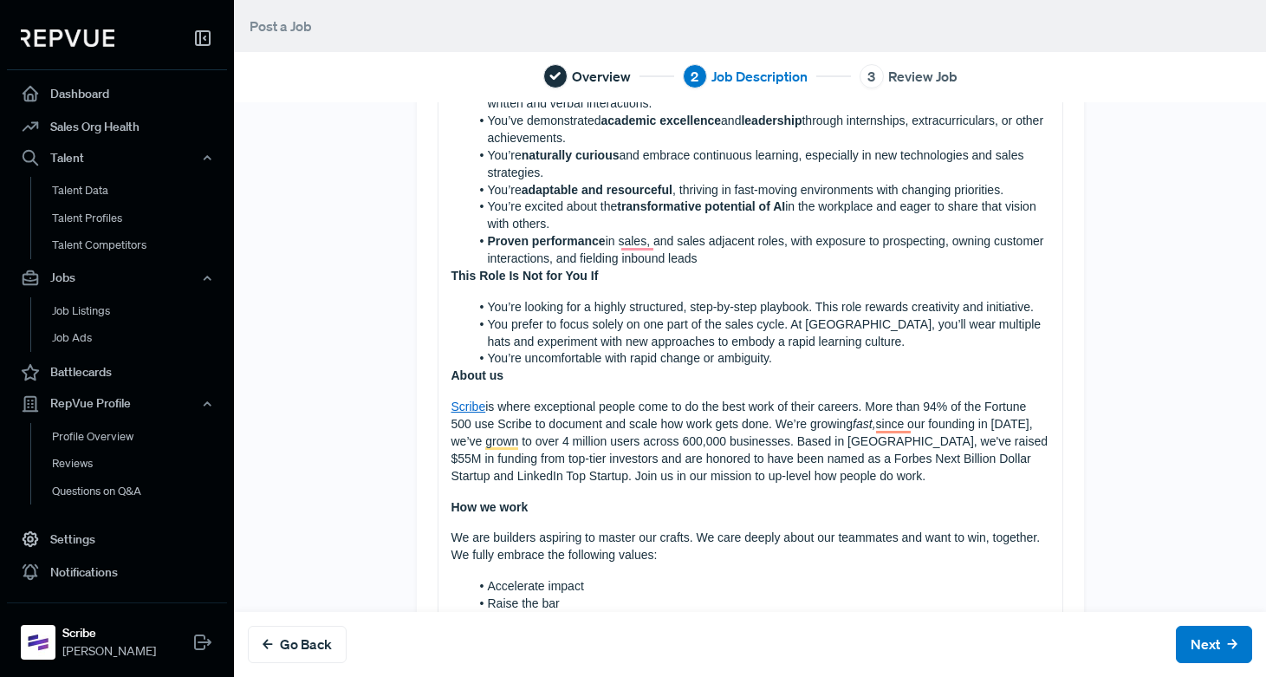
scroll to position [796, 0]
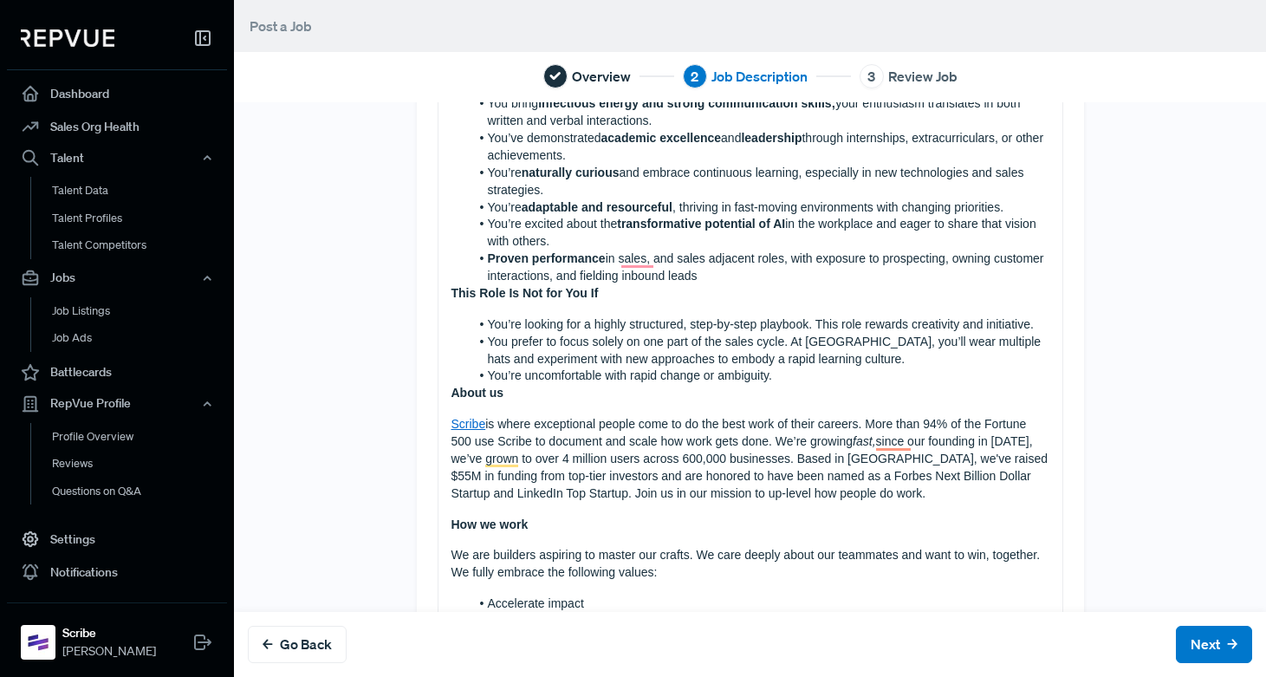
click at [783, 379] on li "You’re uncomfortable with rapid change or ambiguity." at bounding box center [760, 375] width 580 height 17
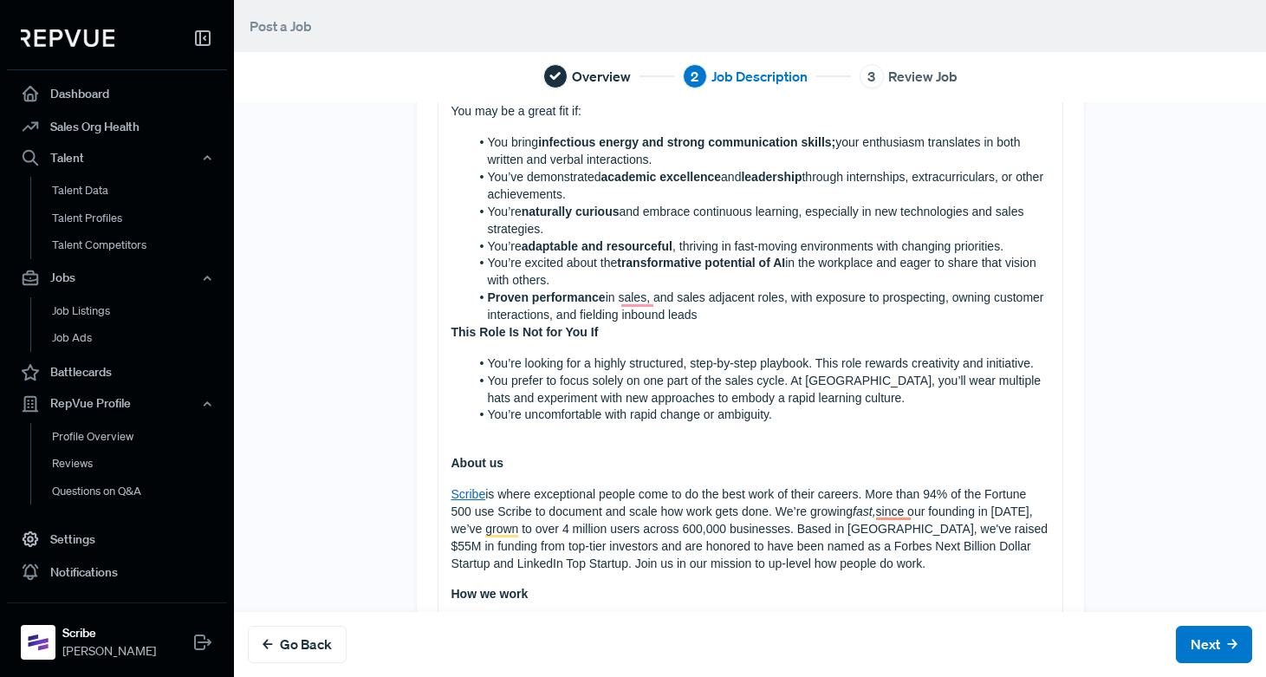
scroll to position [749, 0]
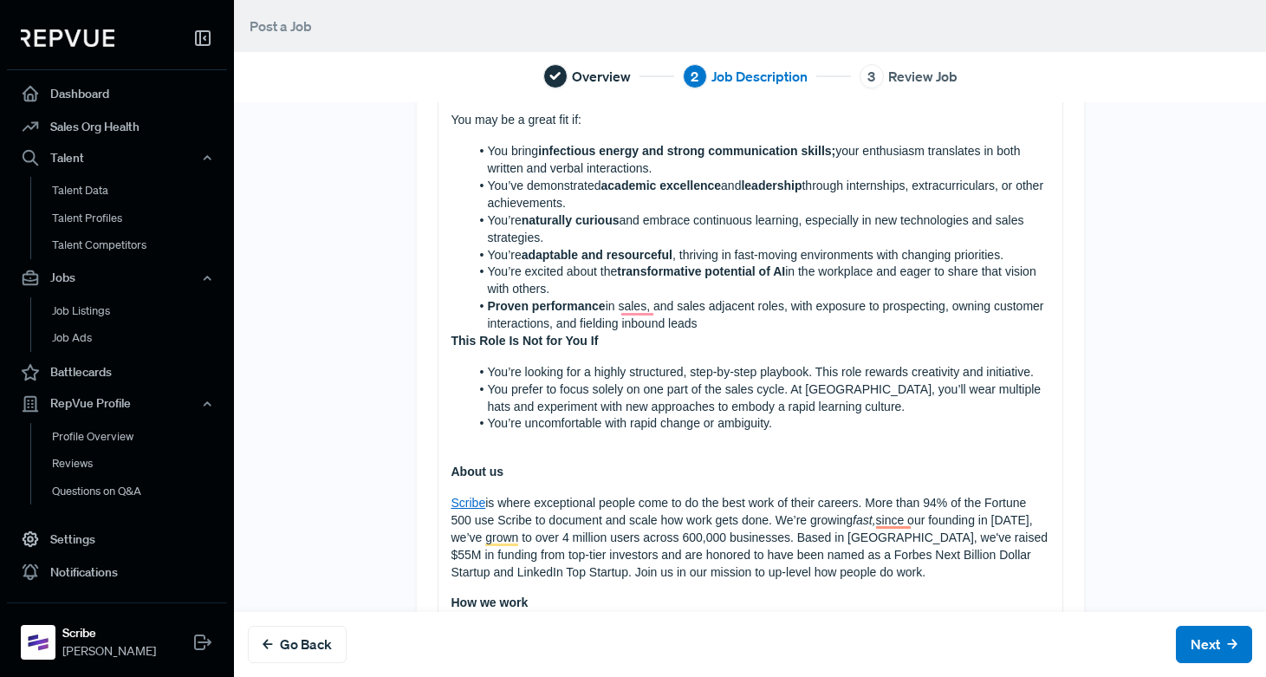
click at [698, 323] on li "Proven performance in sales, and sales adjacent roles, with exposure to prospec…" at bounding box center [760, 315] width 580 height 35
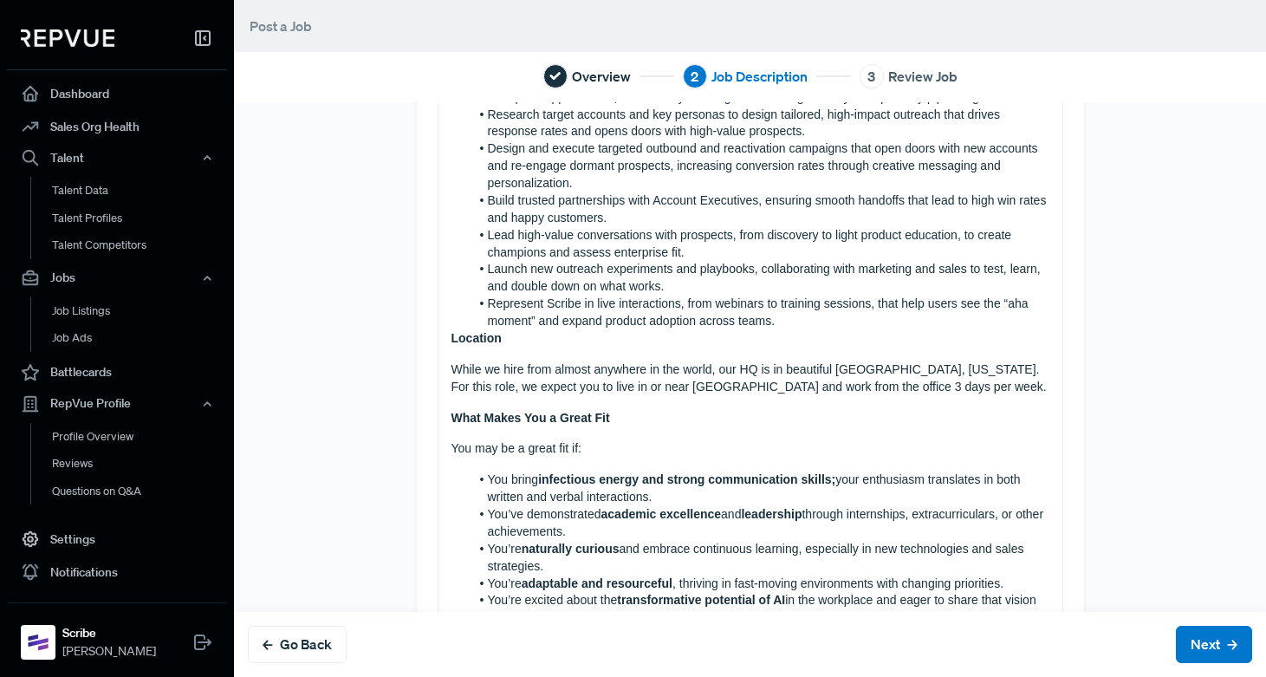
scroll to position [0, 0]
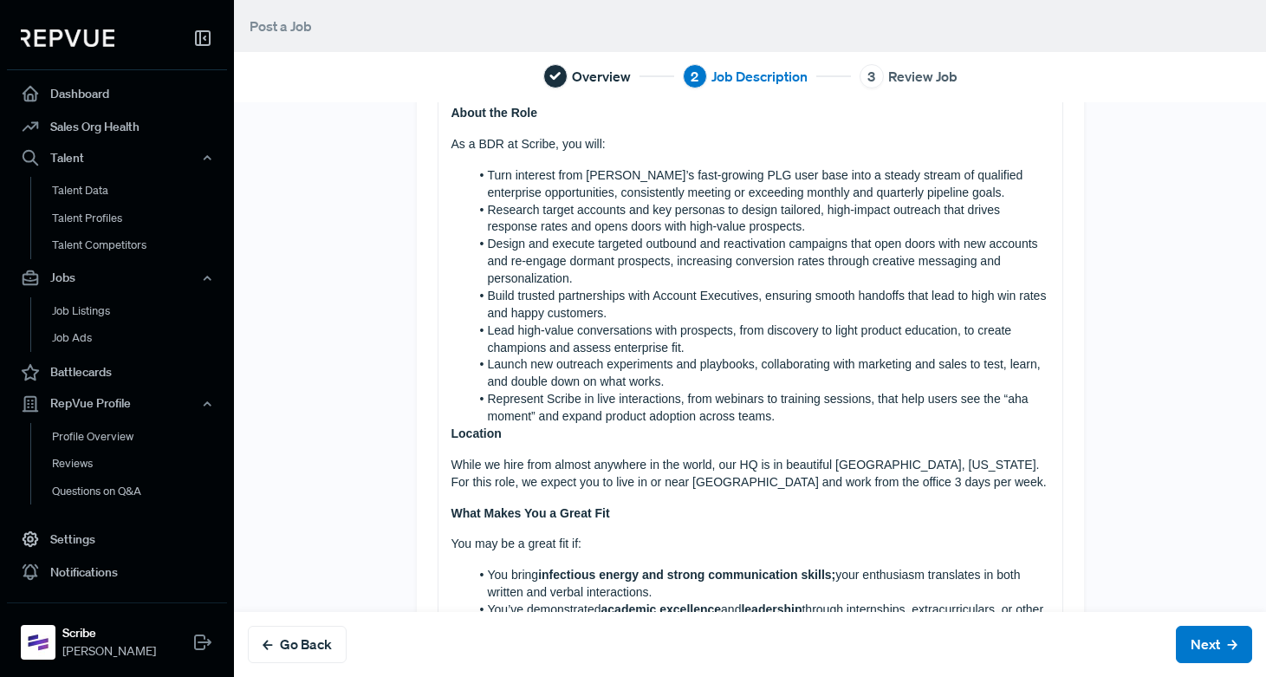
click at [815, 418] on li "Represent Scribe in live interactions, from webinars to training sessions, that…" at bounding box center [760, 408] width 580 height 35
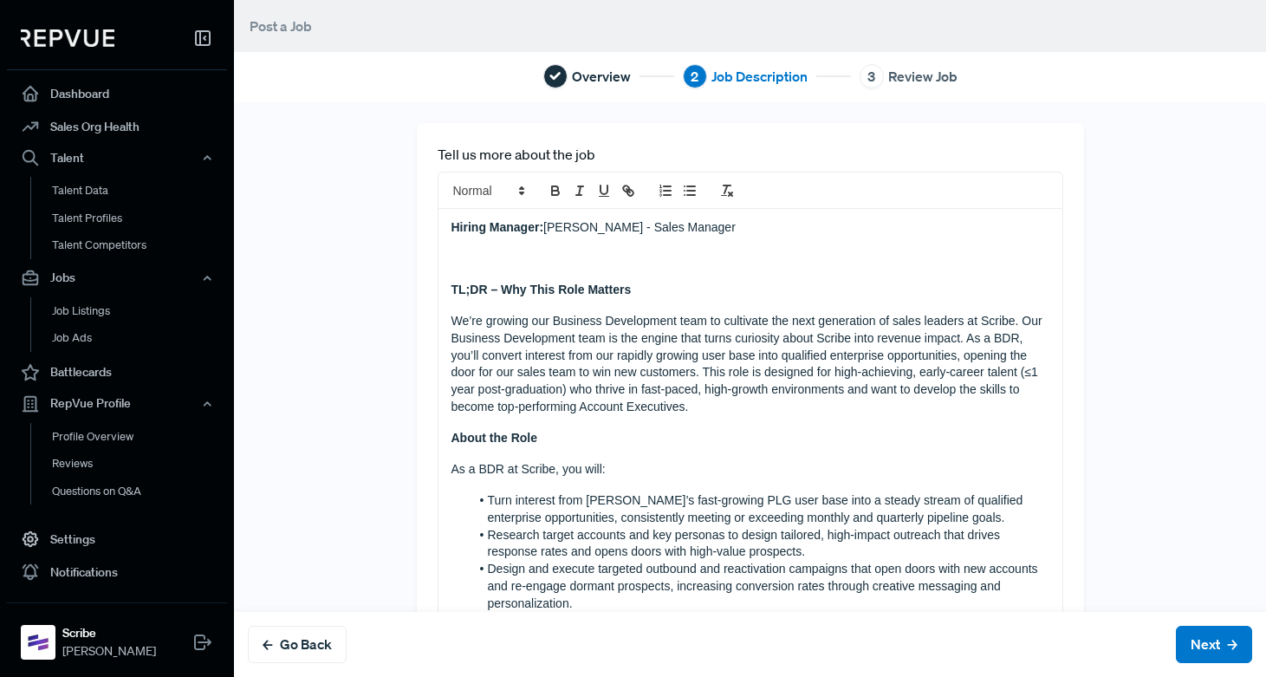
click at [452, 294] on strong "TL;DR – Why This Role Matters" at bounding box center [542, 290] width 180 height 14
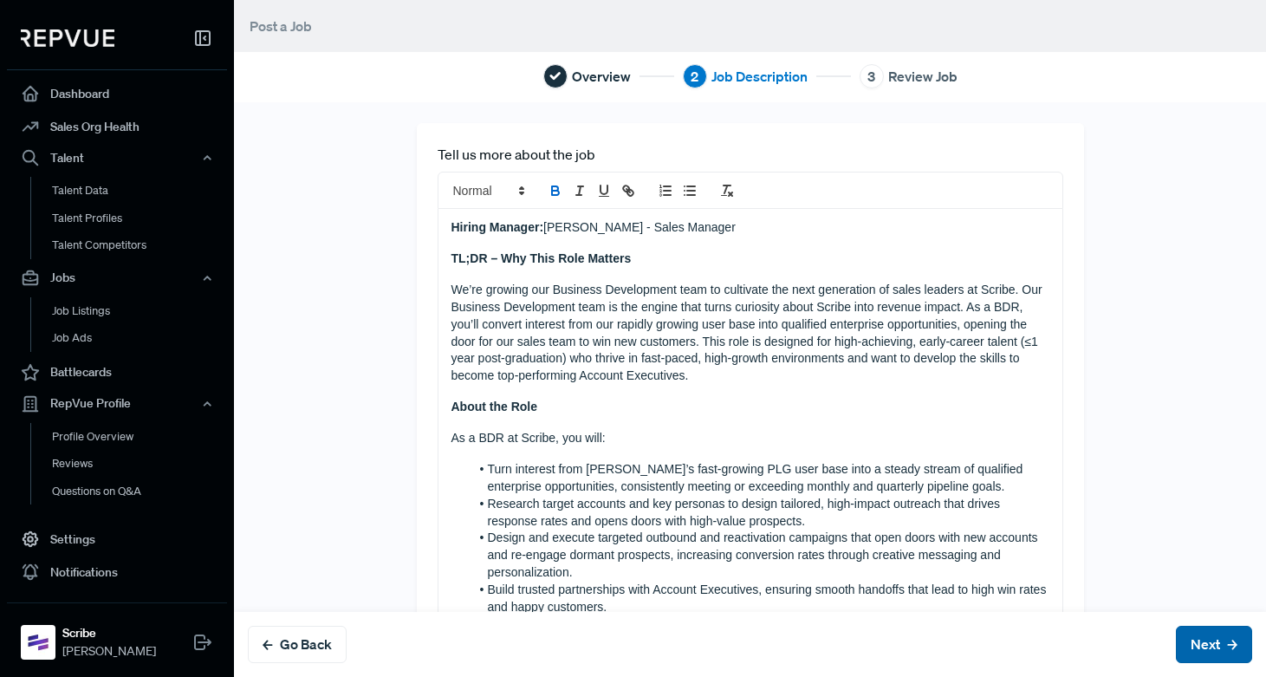
click at [1205, 642] on button "Next" at bounding box center [1214, 644] width 76 height 37
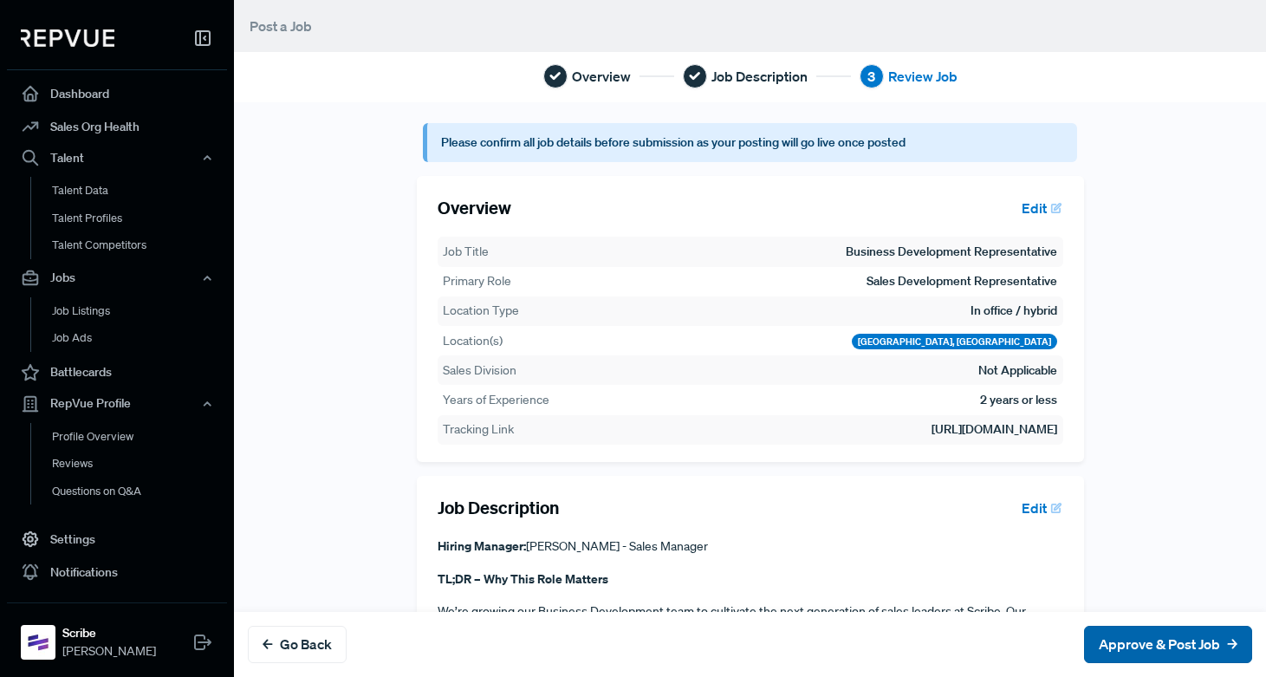
click at [1134, 648] on button "Approve & Post Job" at bounding box center [1168, 644] width 168 height 37
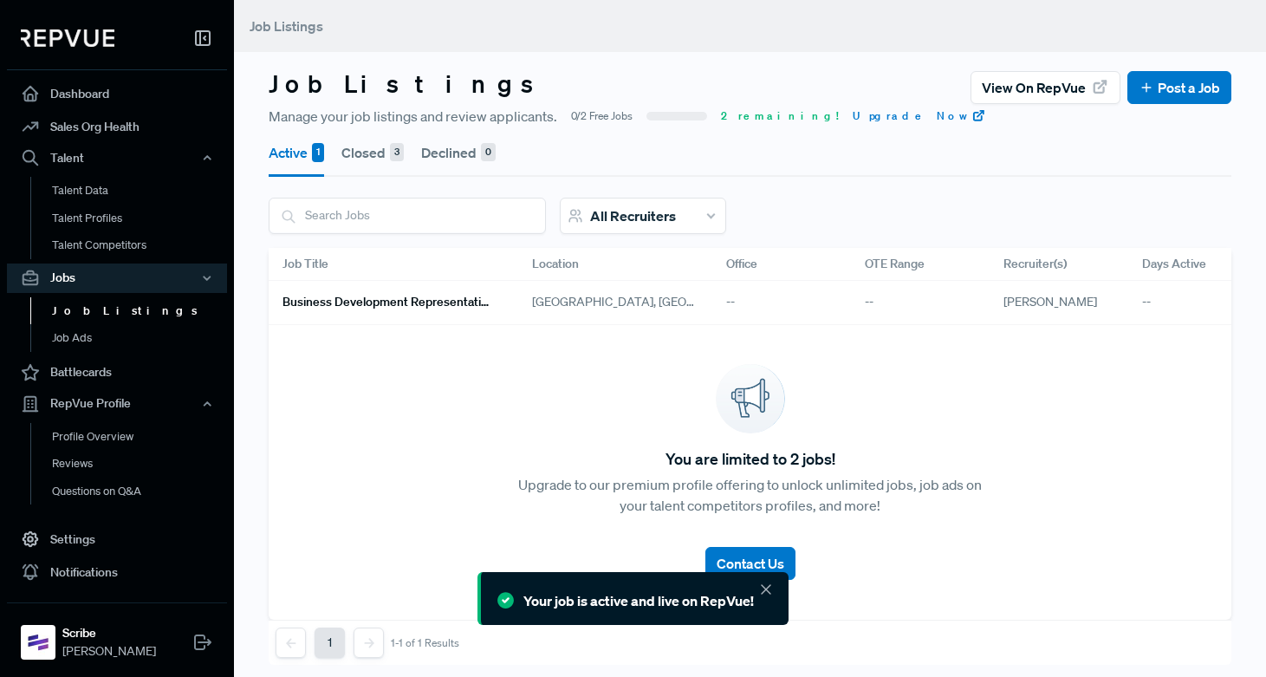
click at [483, 302] on h6 "Business Development Representative" at bounding box center [387, 302] width 208 height 15
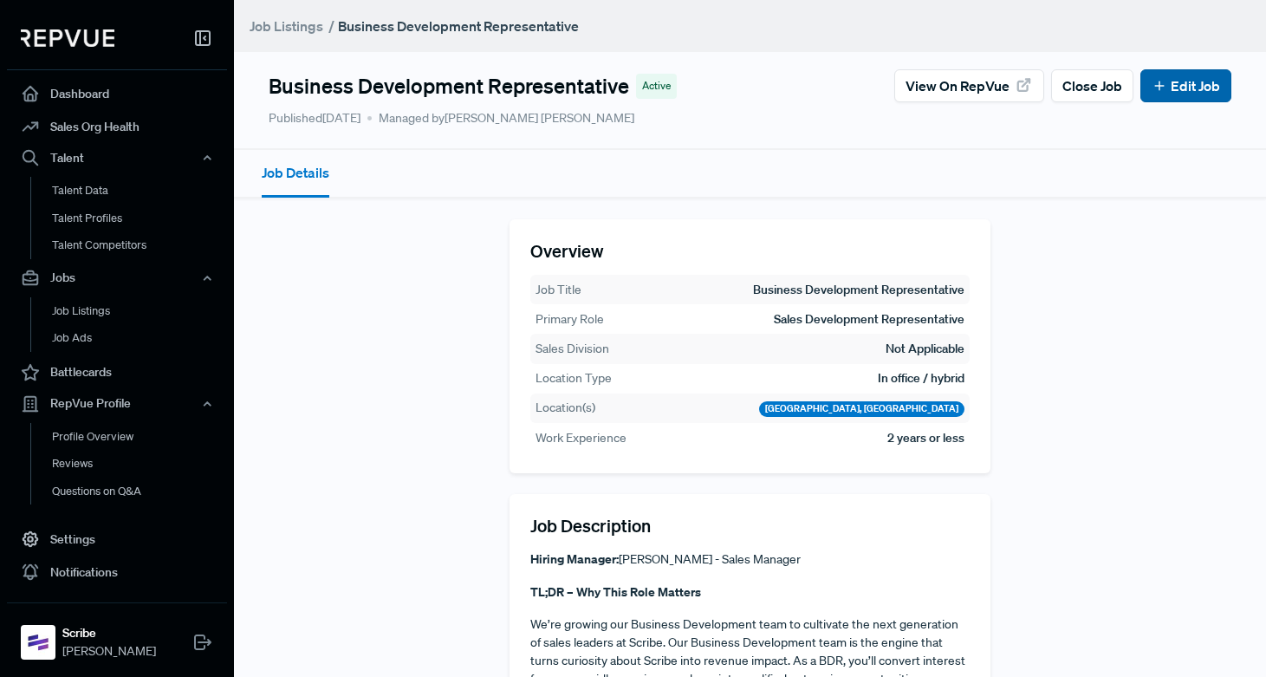
click at [1205, 81] on link "Edit Job" at bounding box center [1186, 85] width 68 height 21
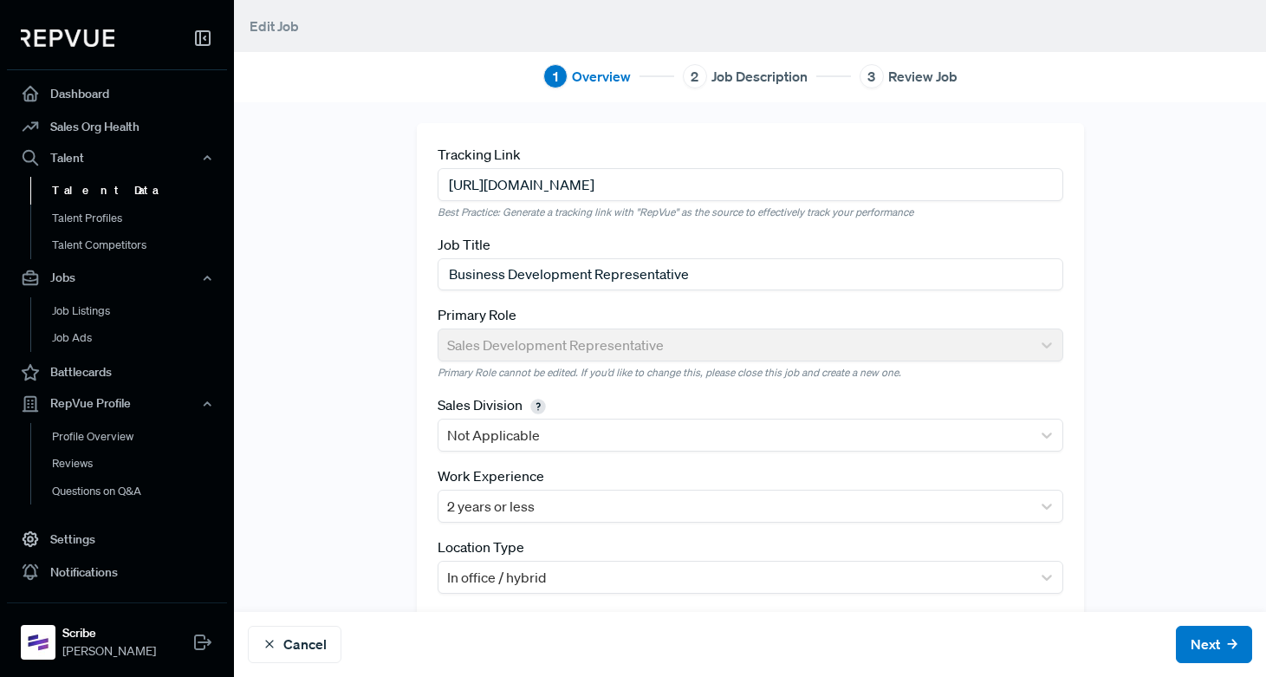
drag, startPoint x: 828, startPoint y: 187, endPoint x: 224, endPoint y: 184, distance: 604.0
click at [224, 184] on div "Dashboard Sales Org Health Talent Talent Data Talent Profiles Talent Competitor…" at bounding box center [633, 338] width 1266 height 677
paste input "[URL][DOMAIN_NAME]"
type input "[URL][DOMAIN_NAME]"
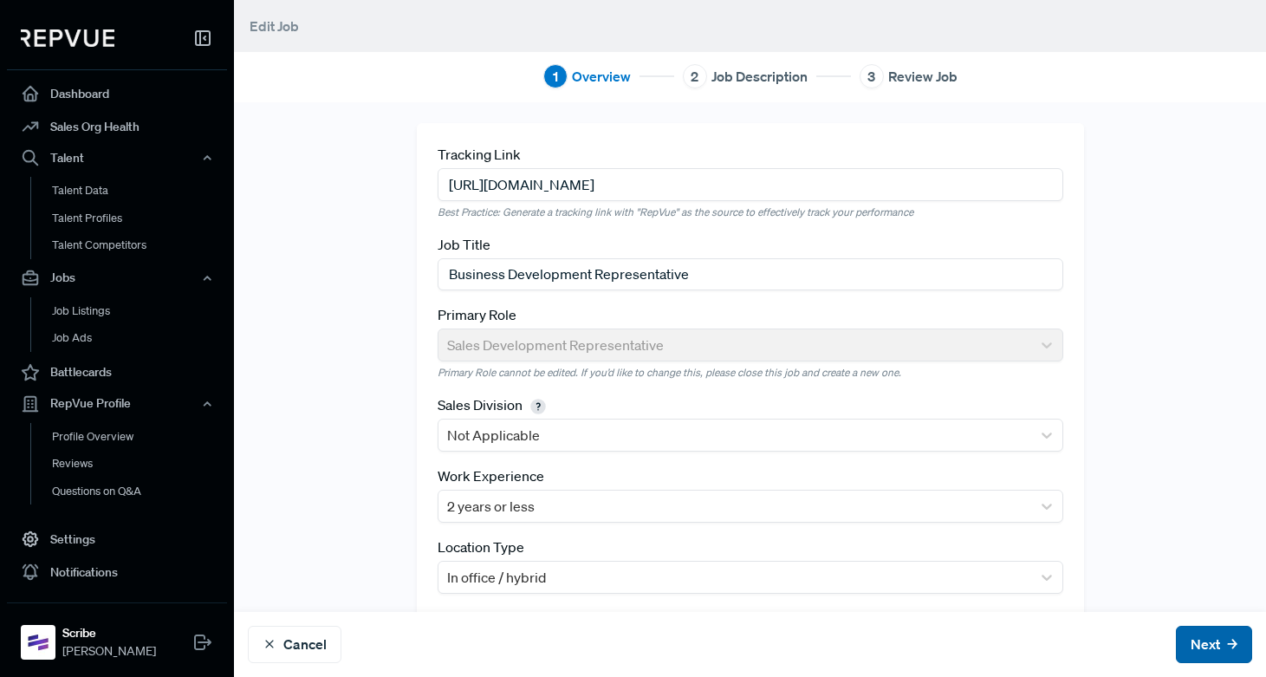
click at [1197, 631] on button "Next" at bounding box center [1214, 644] width 76 height 37
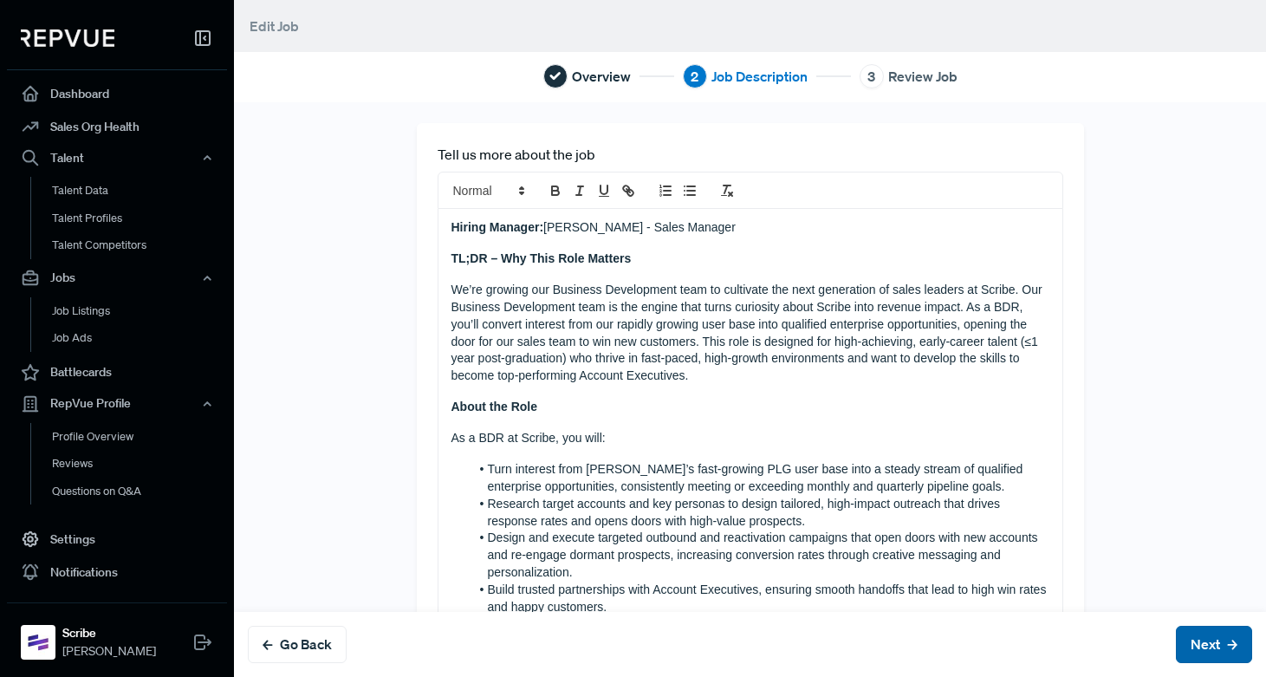
click at [1212, 642] on button "Next" at bounding box center [1214, 644] width 76 height 37
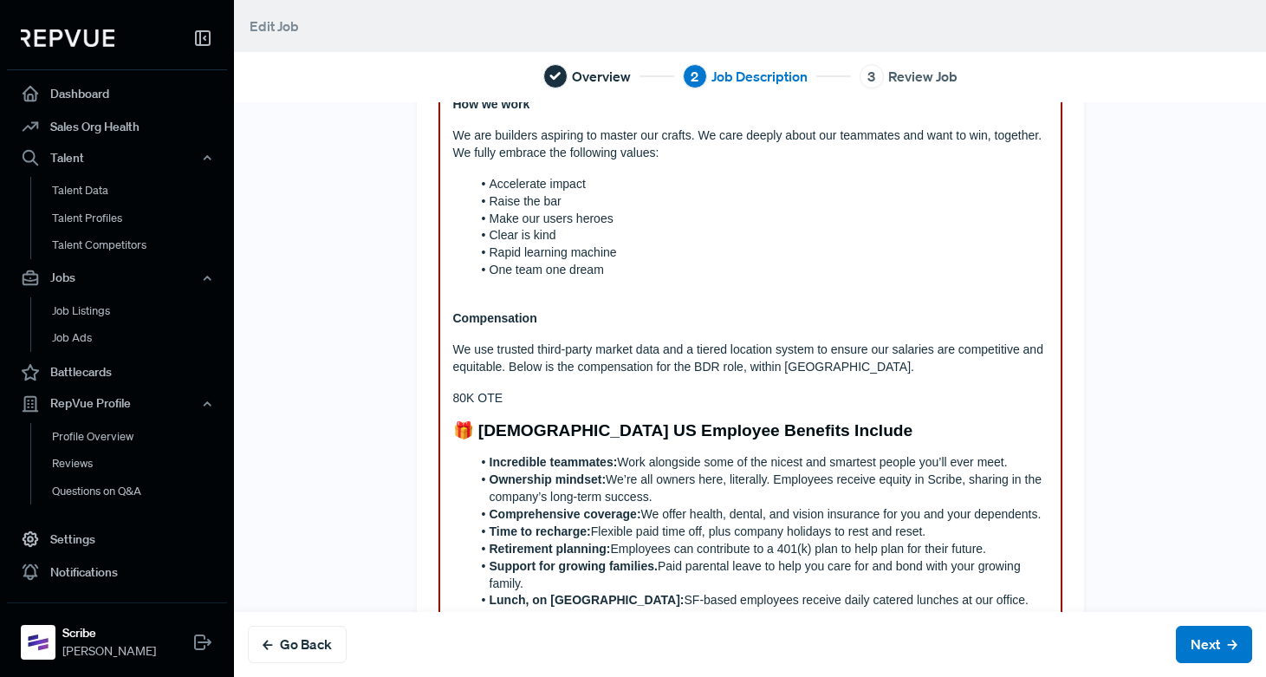
scroll to position [1519, 0]
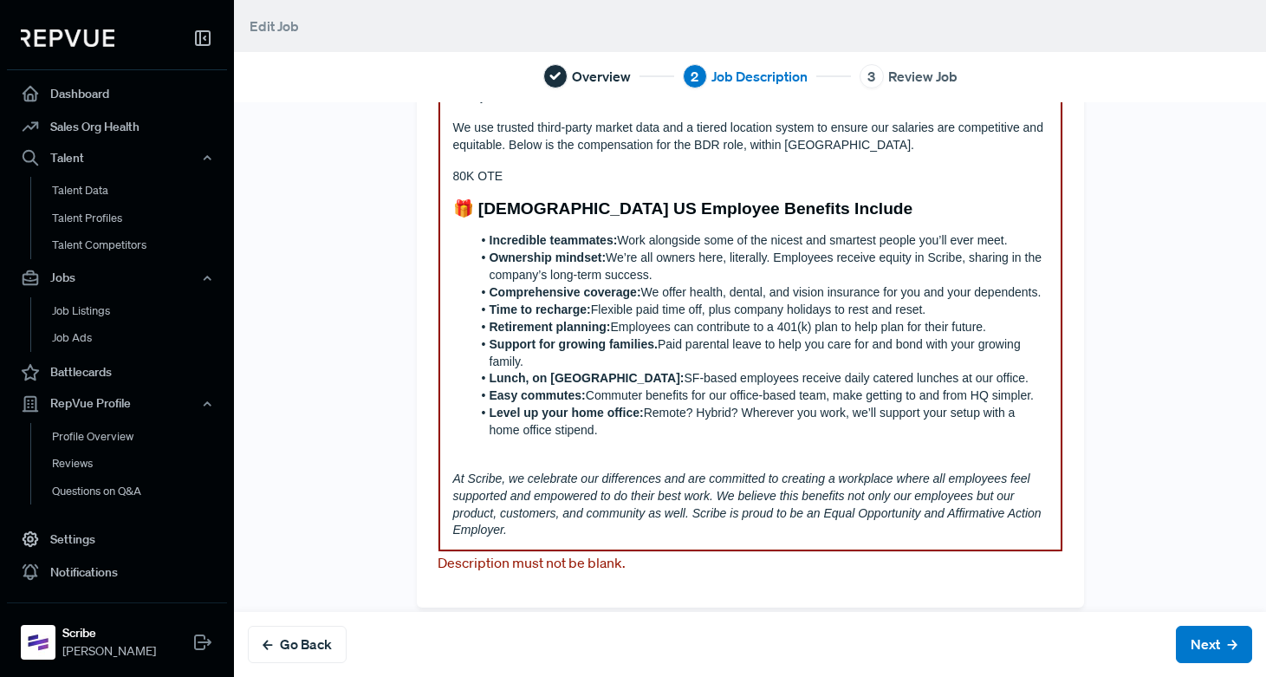
click at [525, 512] on p "At Scribe, we celebrate our differences and are committed to creating a workpla…" at bounding box center [750, 505] width 594 height 69
click at [1203, 639] on button "Next" at bounding box center [1214, 644] width 76 height 37
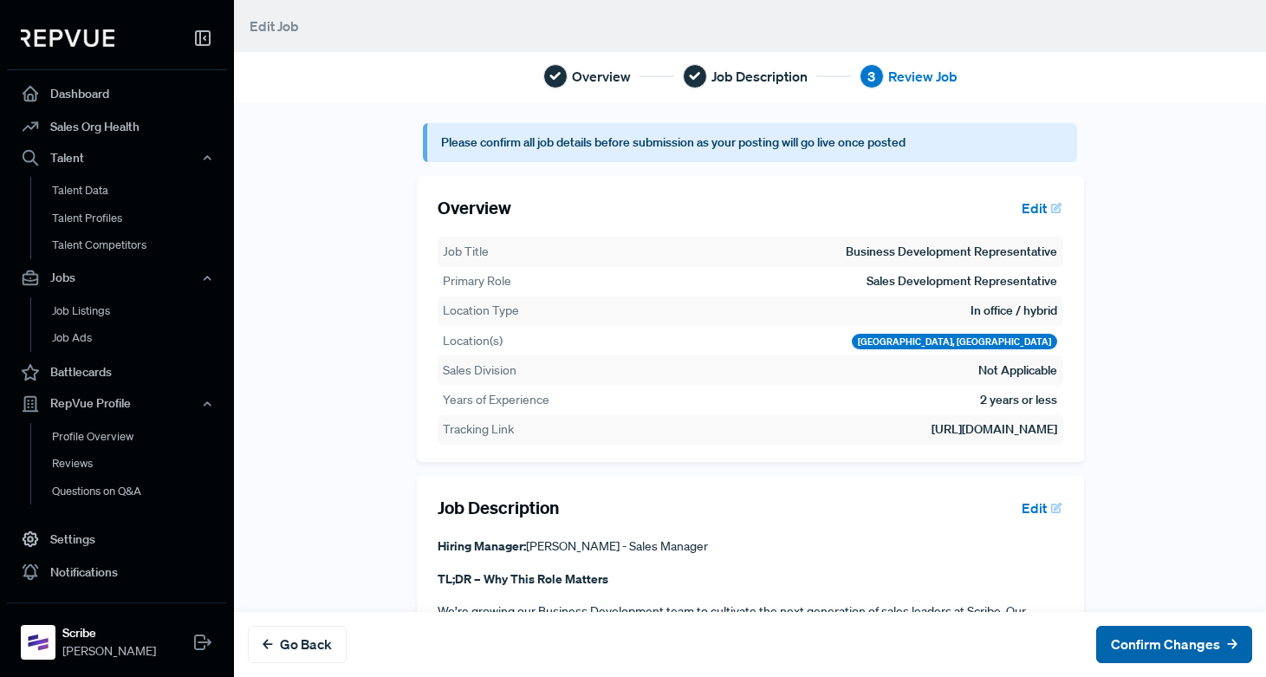
click at [1147, 640] on button "Confirm Changes" at bounding box center [1174, 644] width 156 height 37
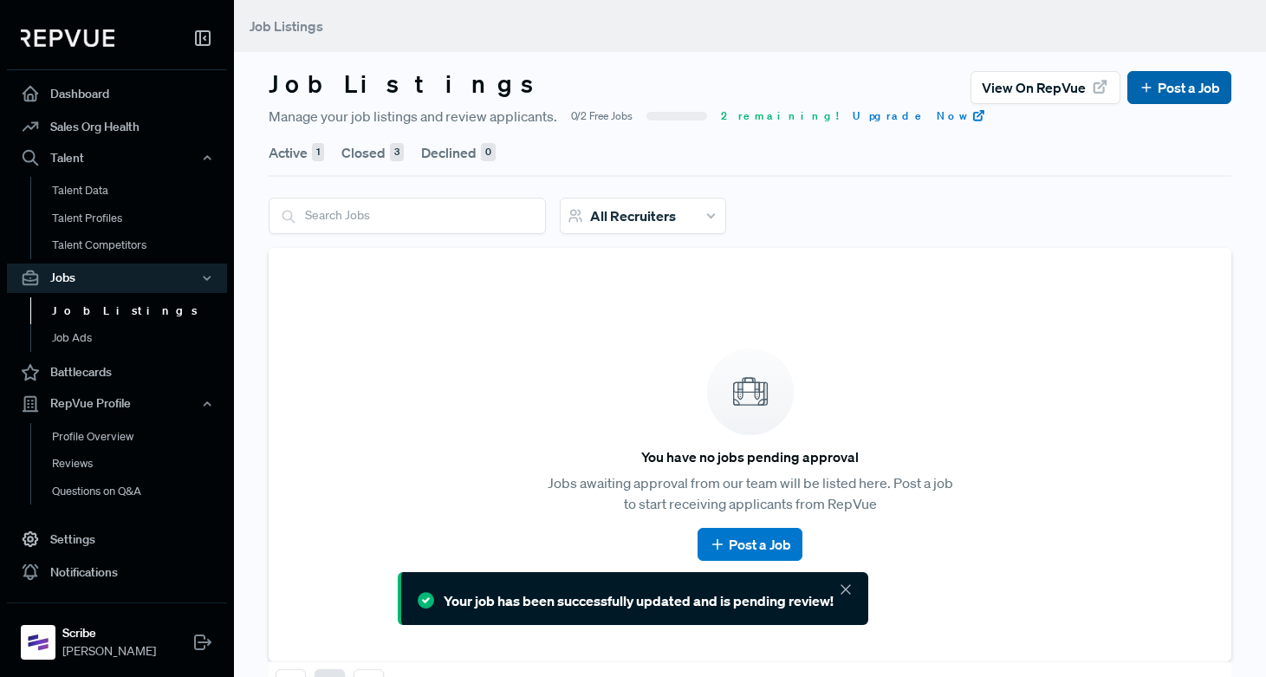
click at [1165, 94] on link "Post a Job" at bounding box center [1179, 87] width 81 height 21
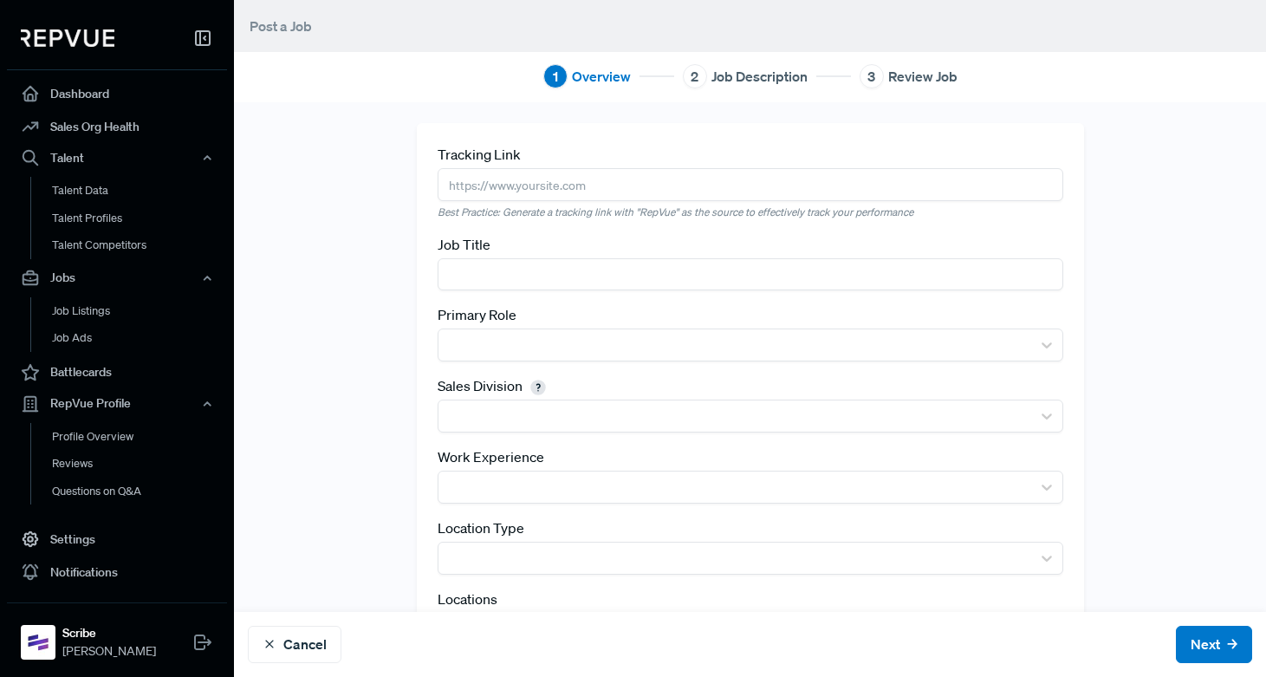
click at [495, 183] on input "text" at bounding box center [751, 184] width 626 height 32
paste input "[URL][DOMAIN_NAME]"
type input "[URL][DOMAIN_NAME]"
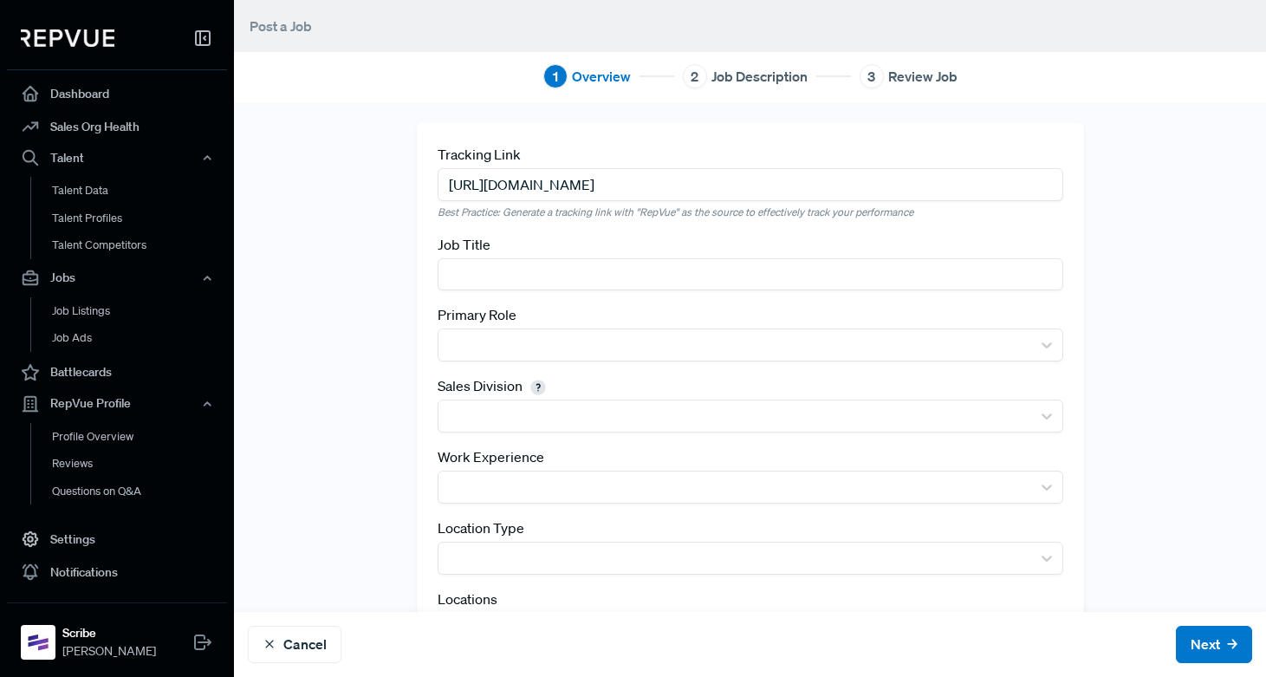
click at [468, 266] on input "text" at bounding box center [751, 274] width 626 height 32
paste input "Expansion Account Executive"
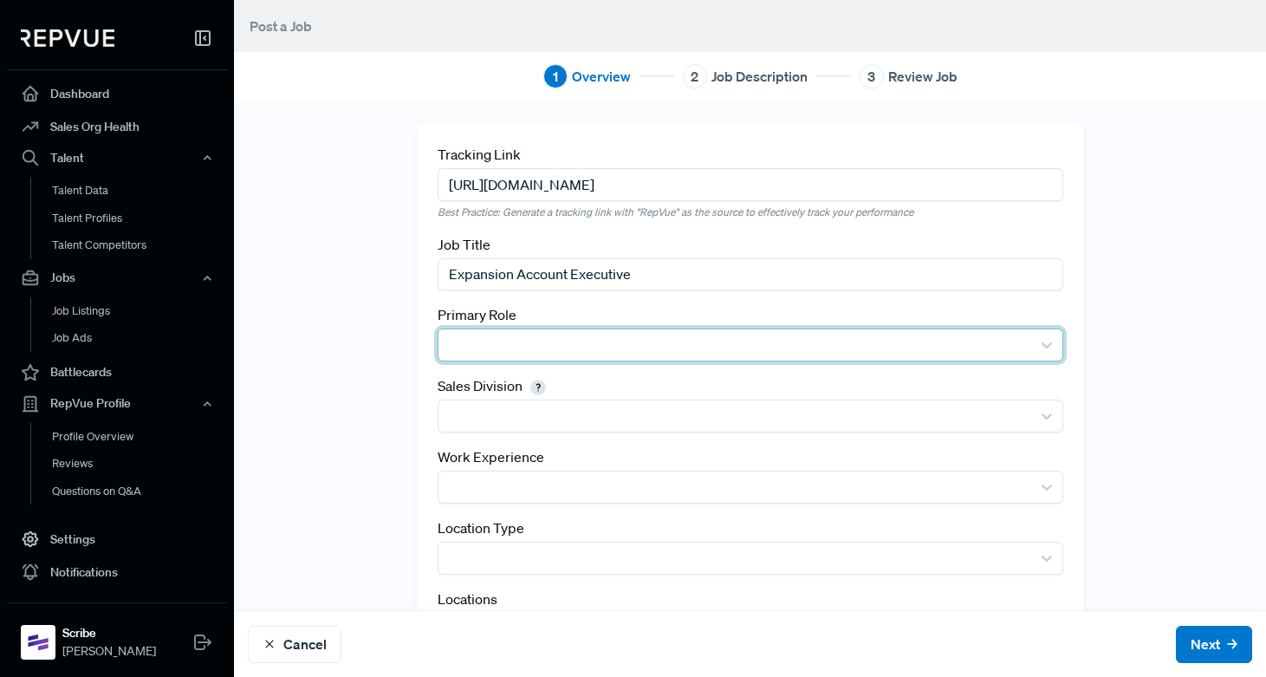
type input "Expansion Account Executive"
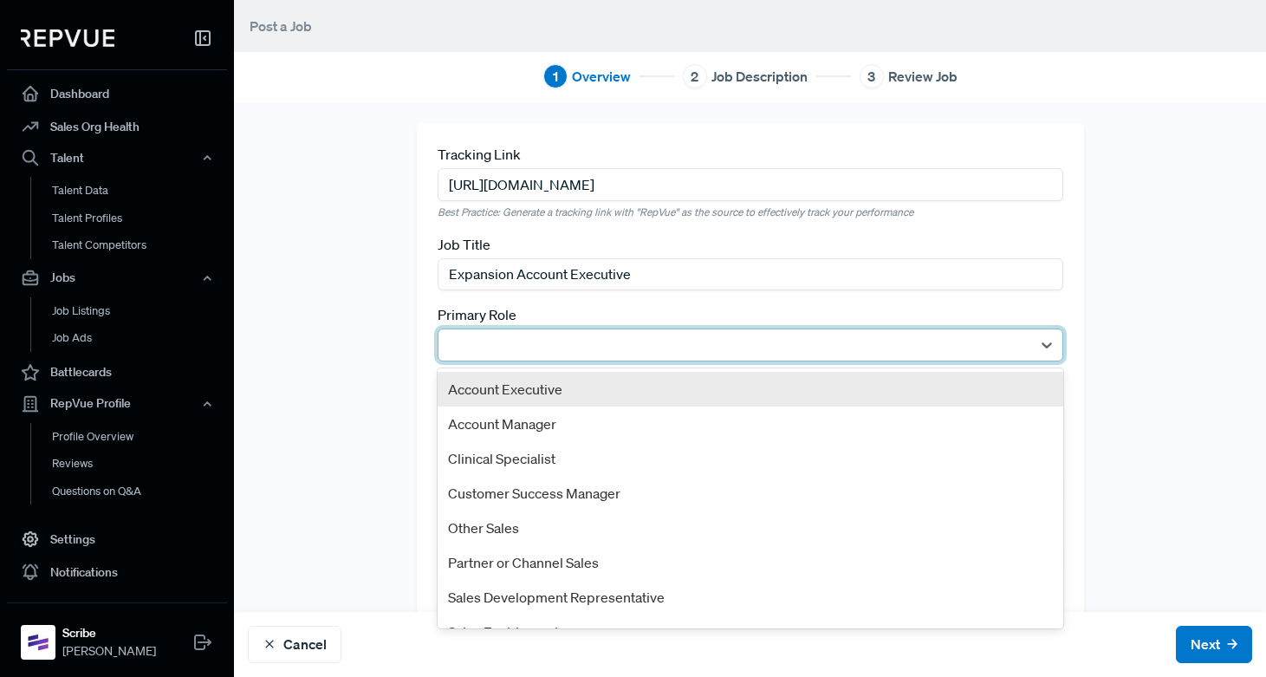
click at [475, 361] on div at bounding box center [751, 344] width 626 height 33
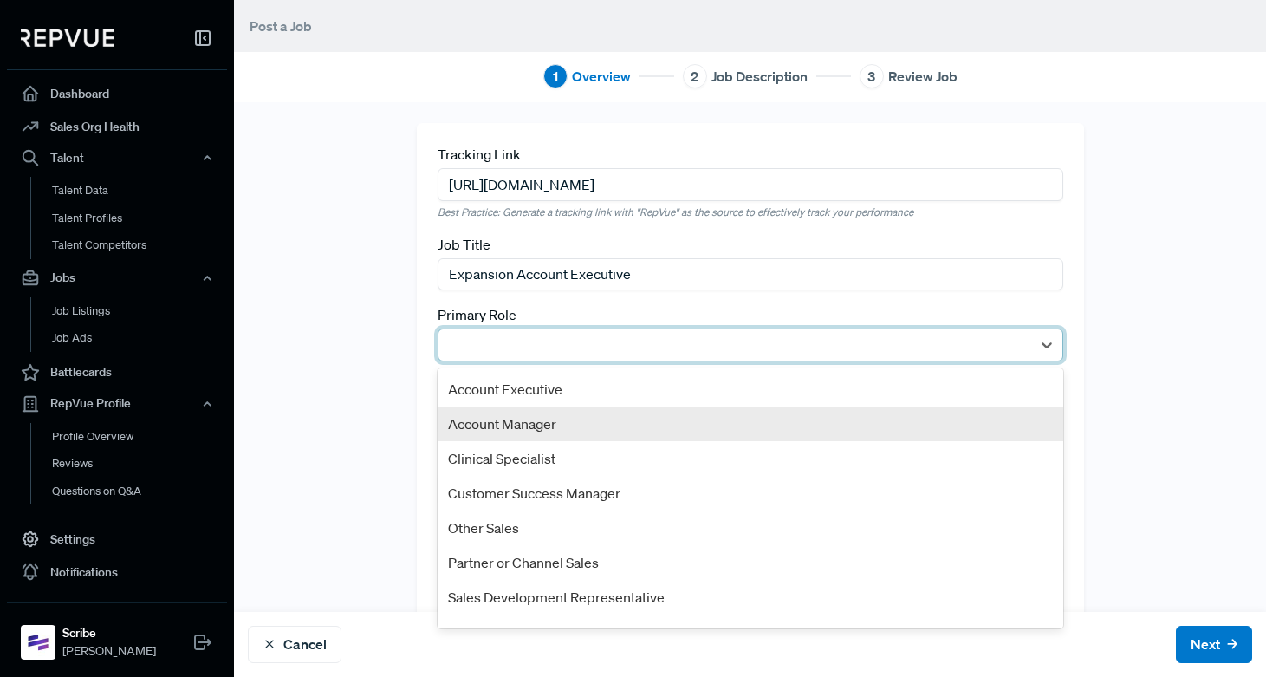
click at [496, 428] on div "Account Manager" at bounding box center [751, 423] width 626 height 35
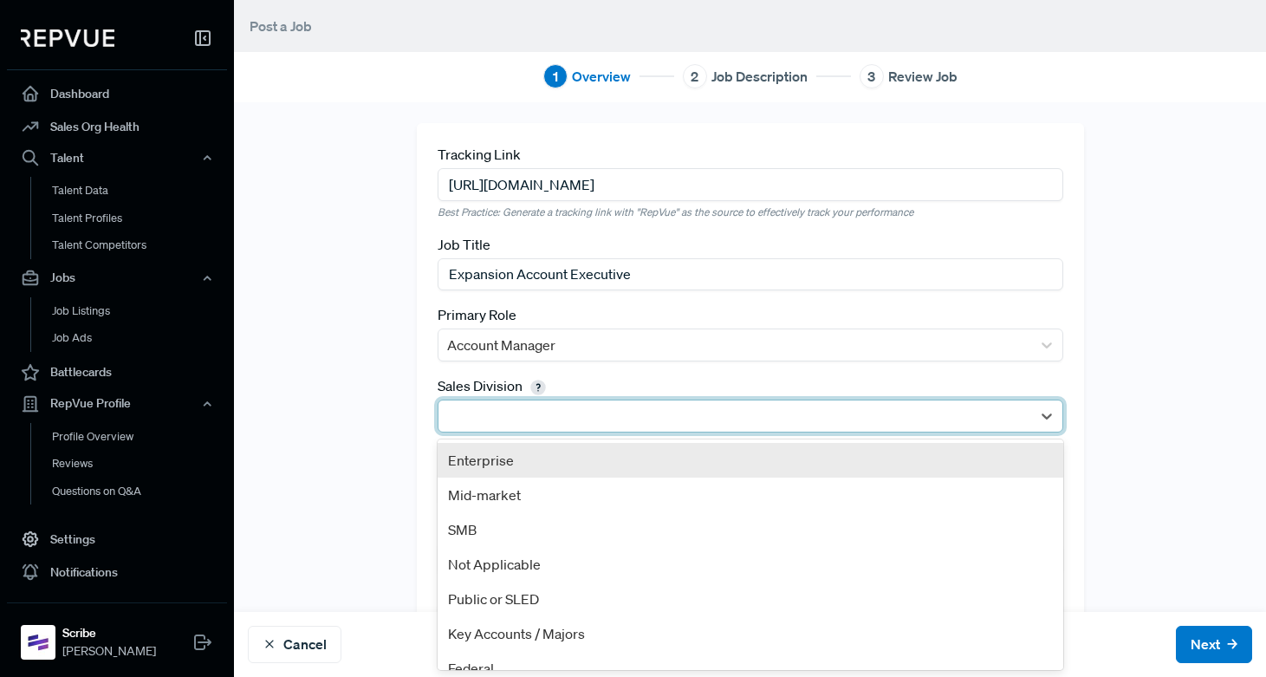
click at [480, 428] on div at bounding box center [735, 415] width 593 height 31
click at [484, 464] on div "Enterprise" at bounding box center [751, 460] width 626 height 35
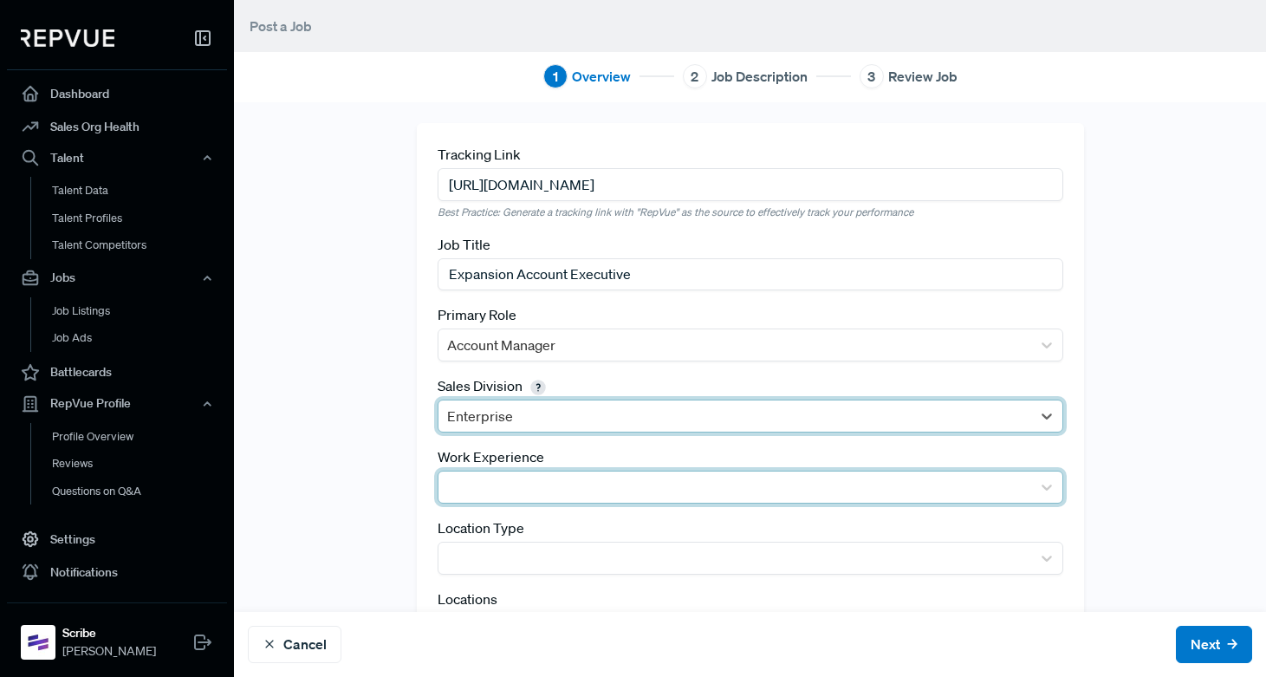
scroll to position [89, 0]
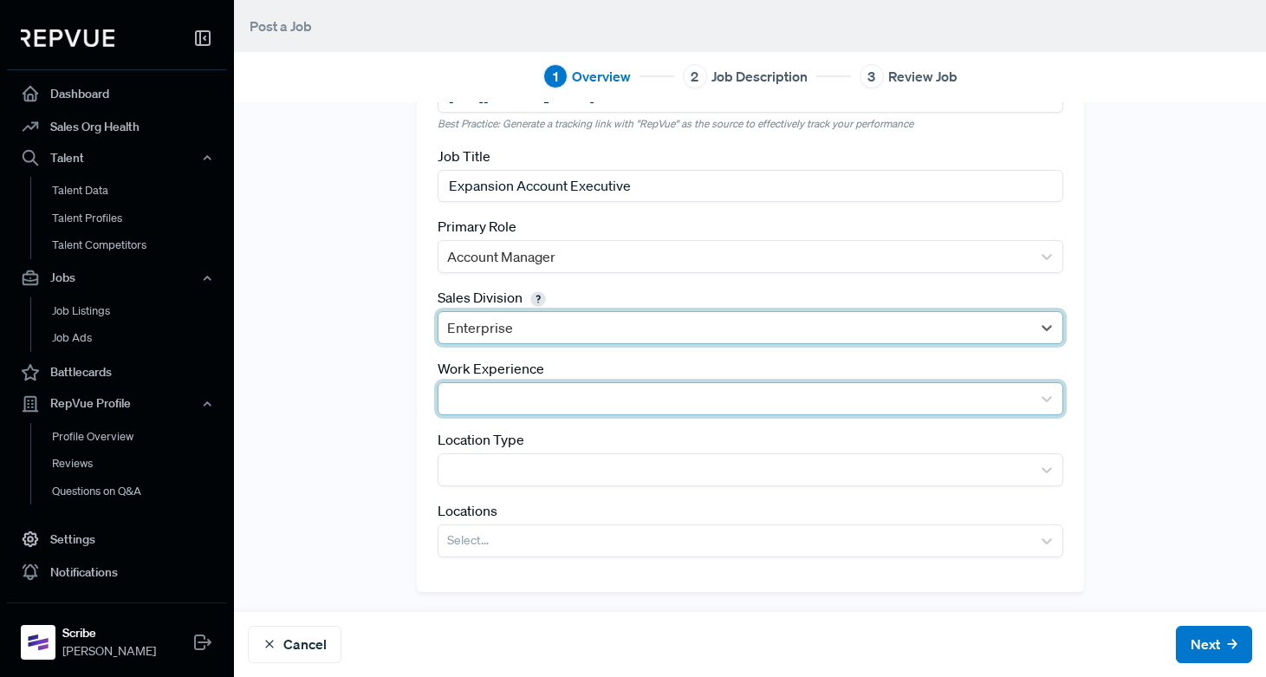
click at [473, 398] on div at bounding box center [734, 399] width 575 height 24
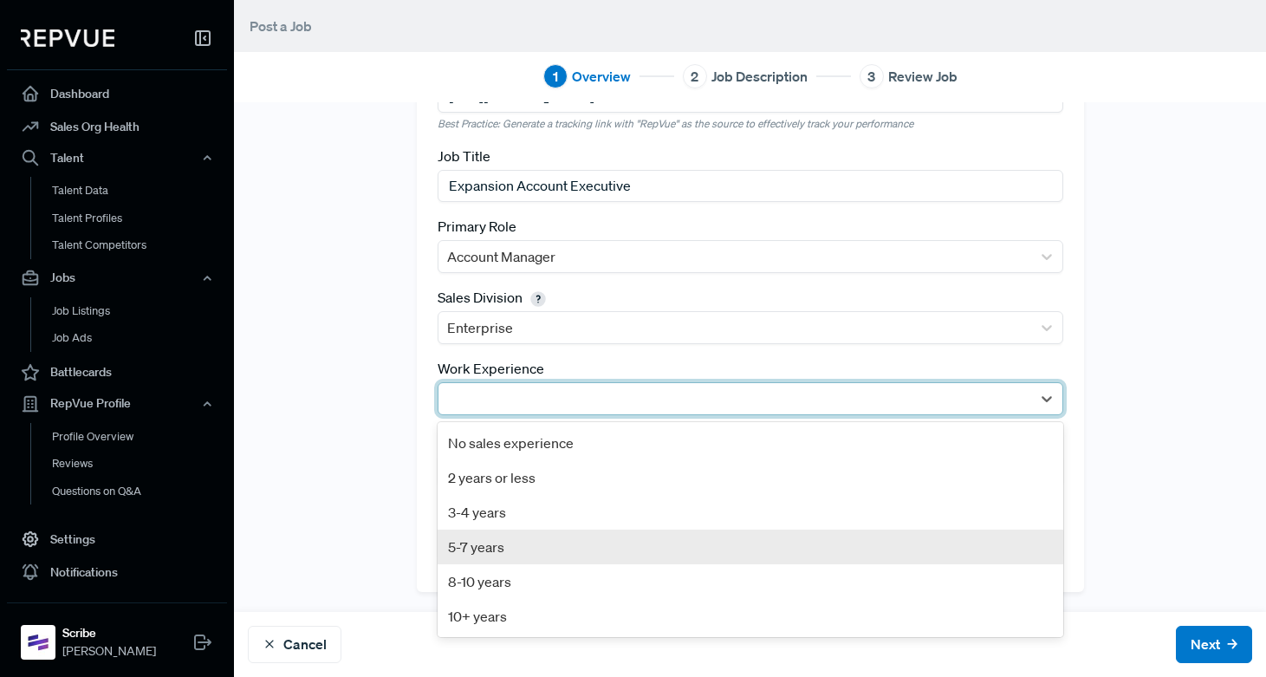
click at [477, 542] on div "5-7 years" at bounding box center [751, 546] width 626 height 35
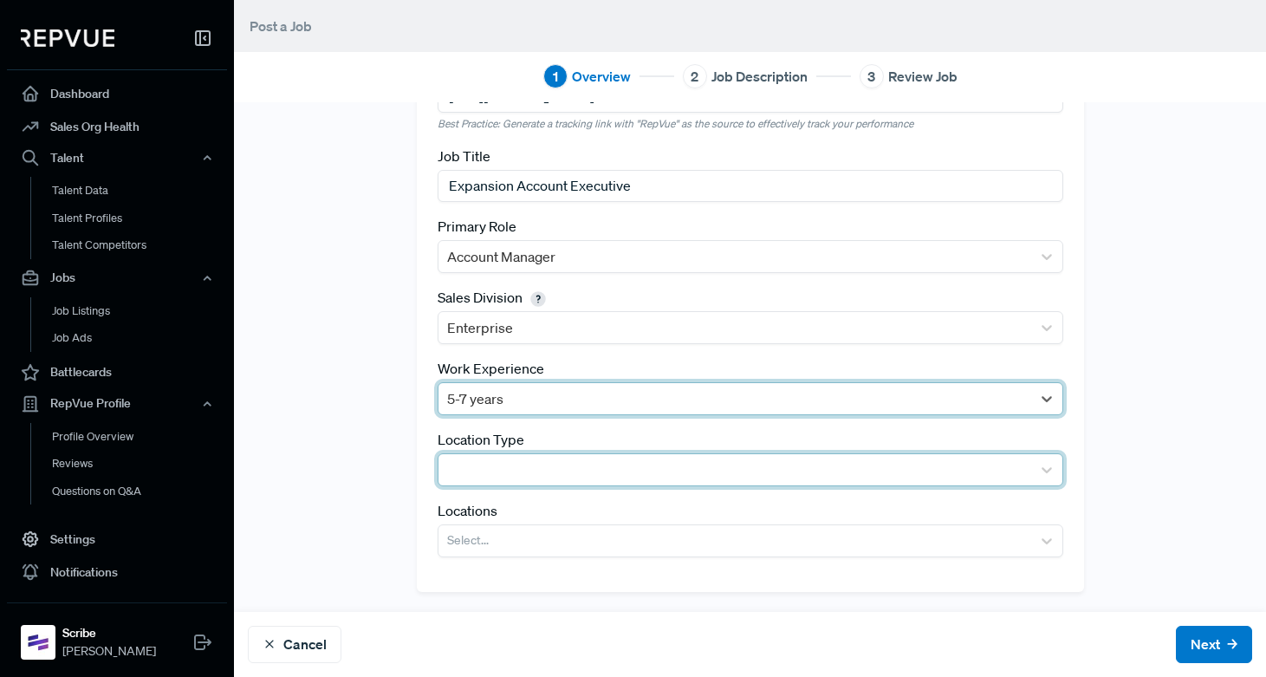
click at [476, 472] on div at bounding box center [734, 470] width 575 height 24
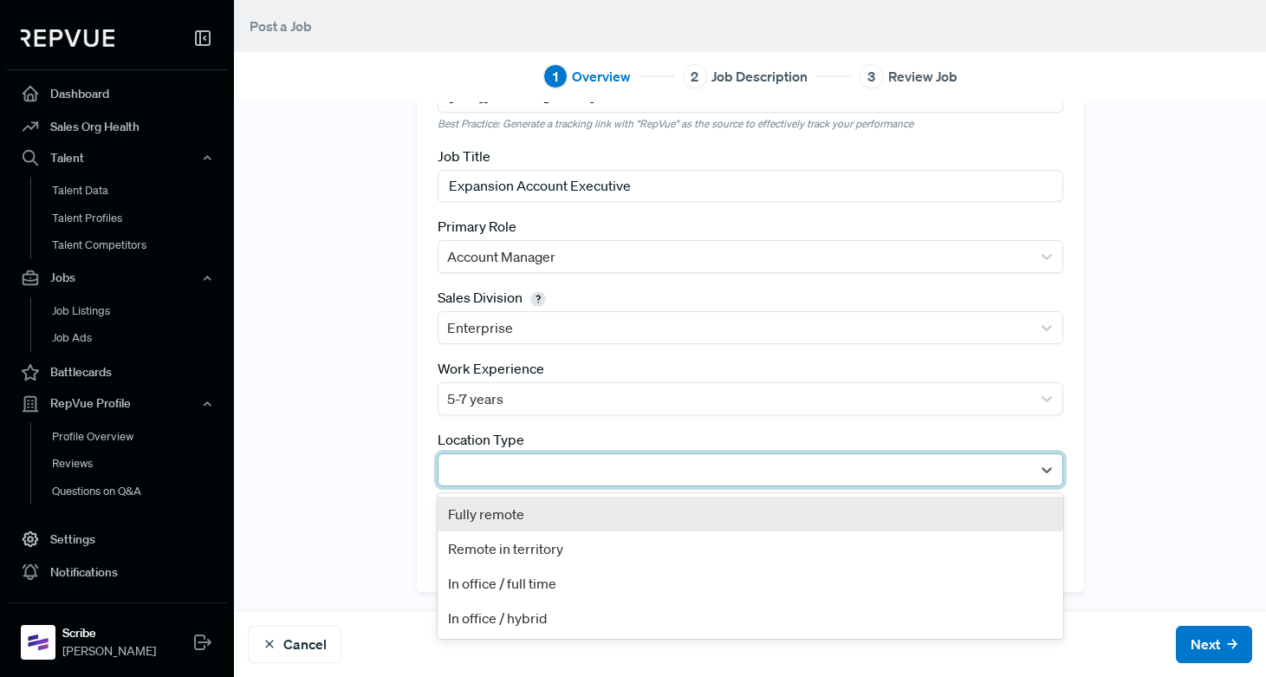
click at [483, 516] on div "Fully remote" at bounding box center [751, 514] width 626 height 35
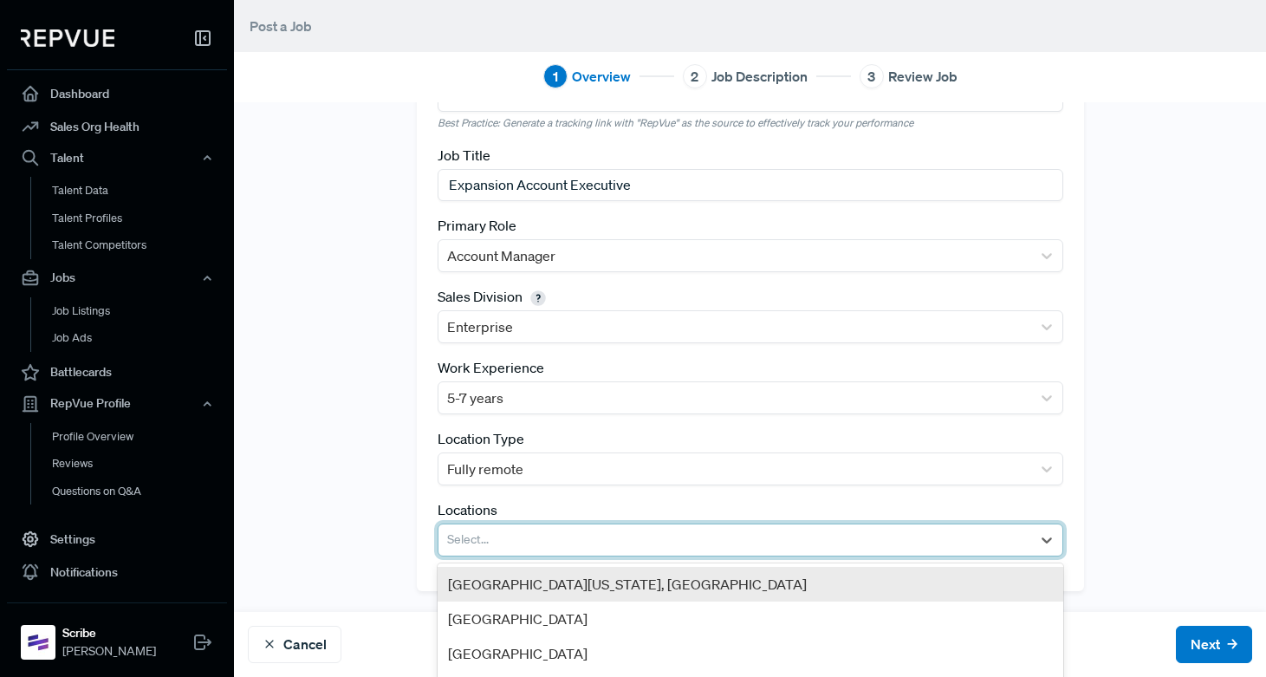
click at [476, 540] on div at bounding box center [734, 540] width 575 height 24
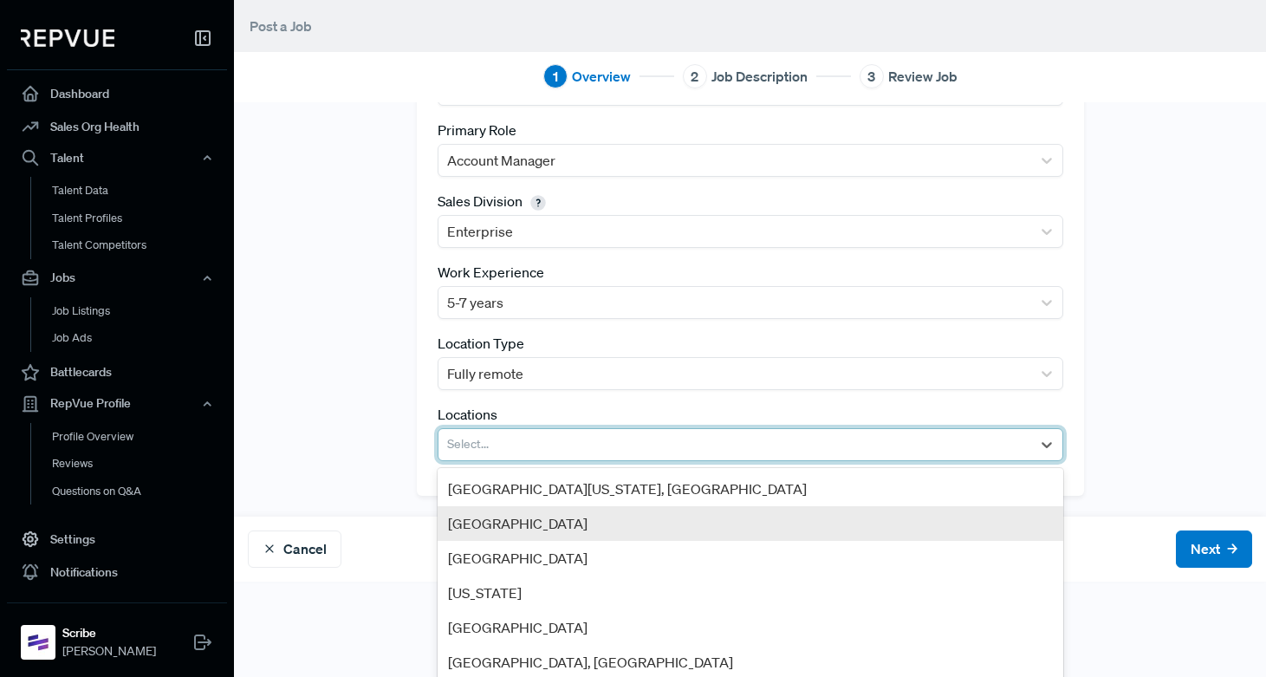
click at [484, 526] on div "[GEOGRAPHIC_DATA]" at bounding box center [751, 523] width 626 height 35
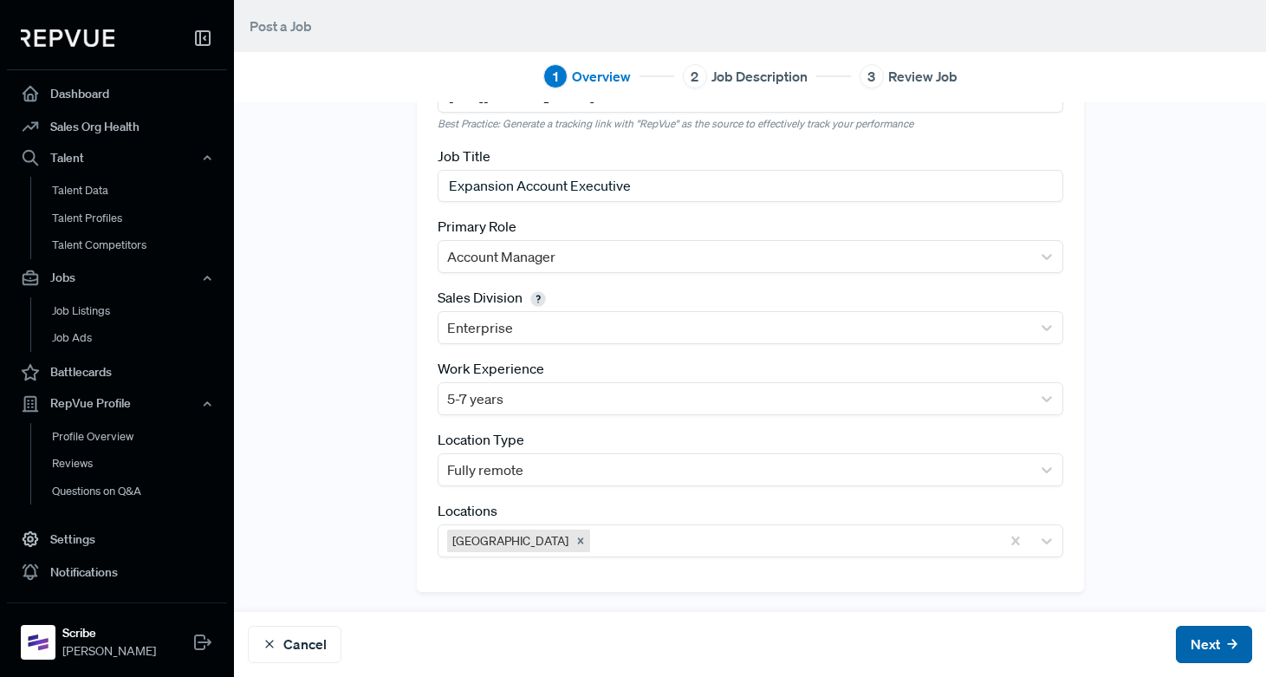
click at [1212, 647] on button "Next" at bounding box center [1214, 644] width 76 height 37
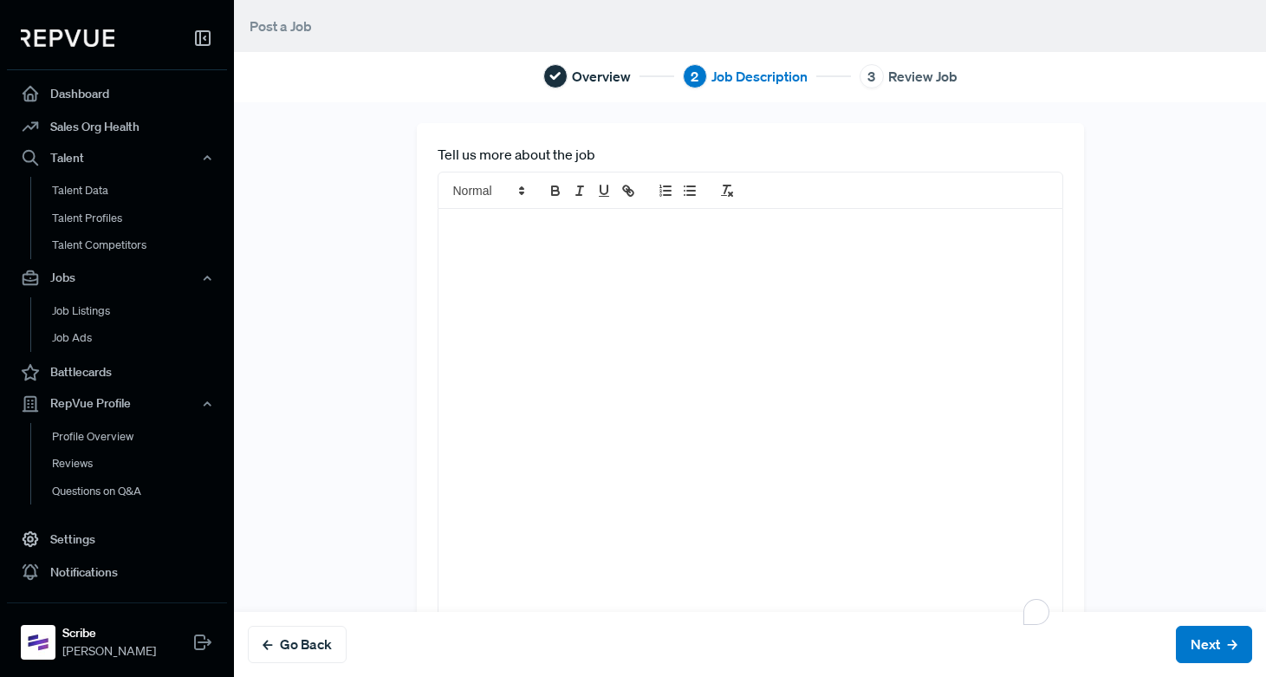
click at [470, 232] on p "To enrich screen reader interactions, please activate Accessibility in Grammarl…" at bounding box center [751, 227] width 598 height 17
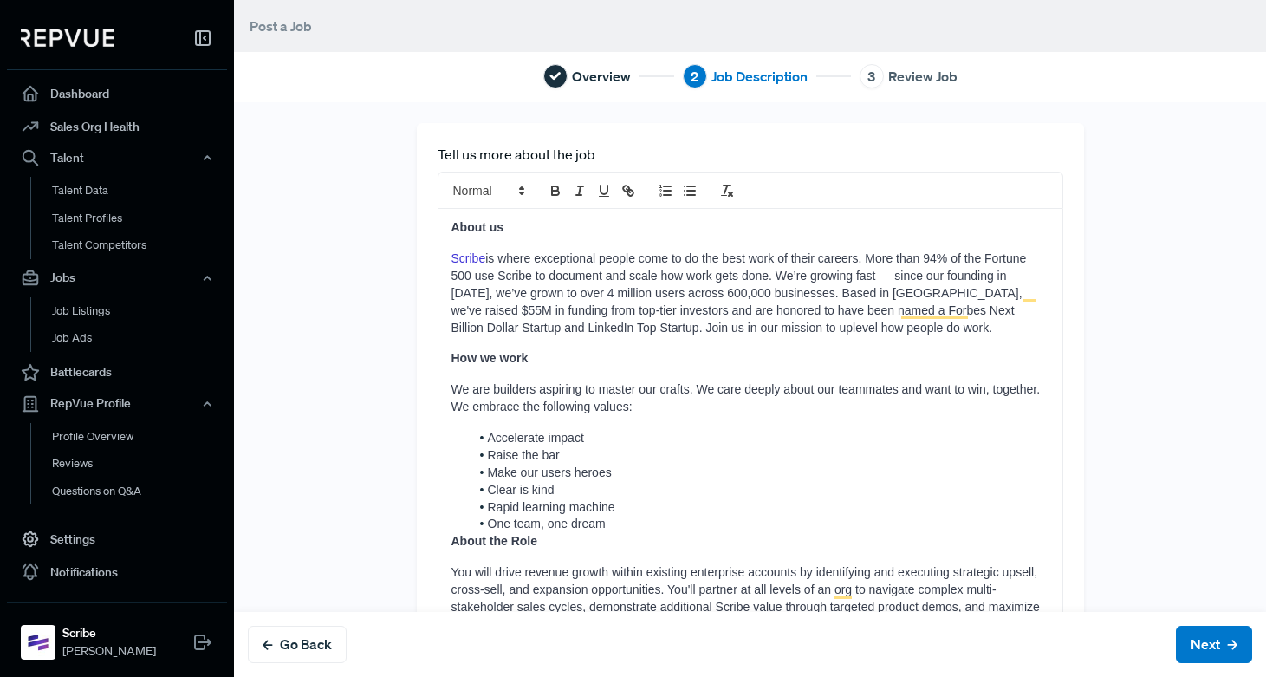
scroll to position [55, 0]
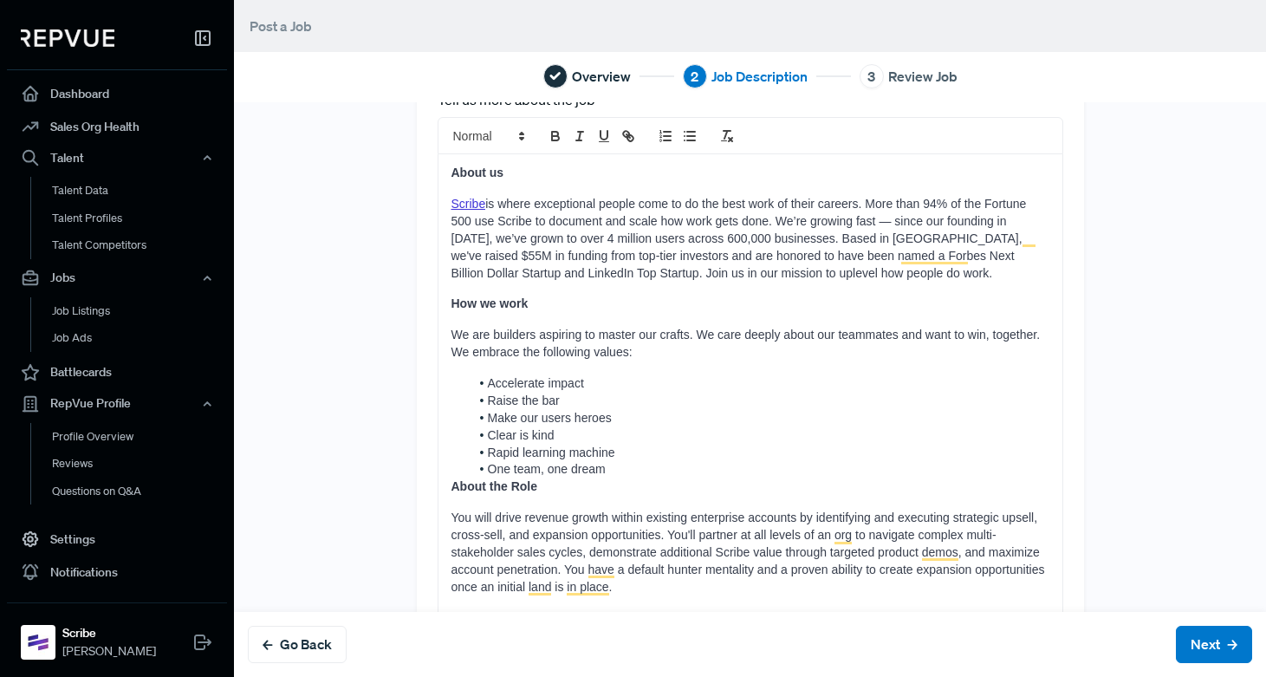
click at [620, 472] on li "One team, one dream" at bounding box center [760, 469] width 580 height 17
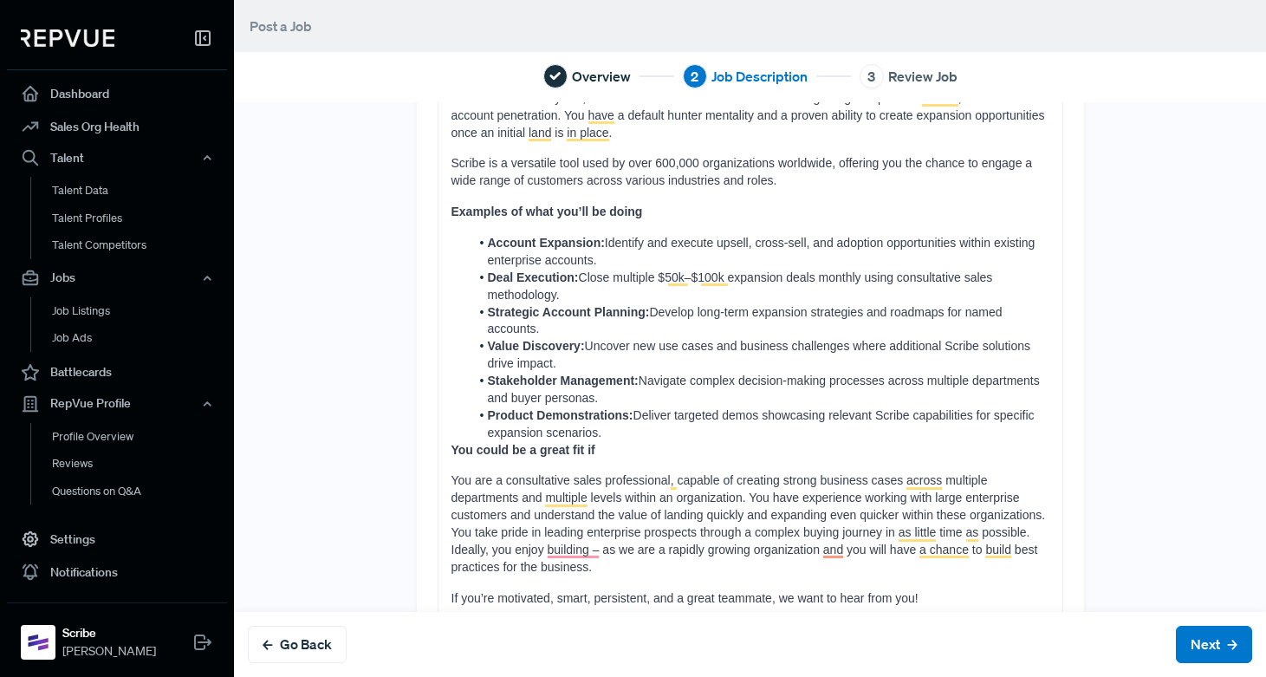
scroll to position [553, 0]
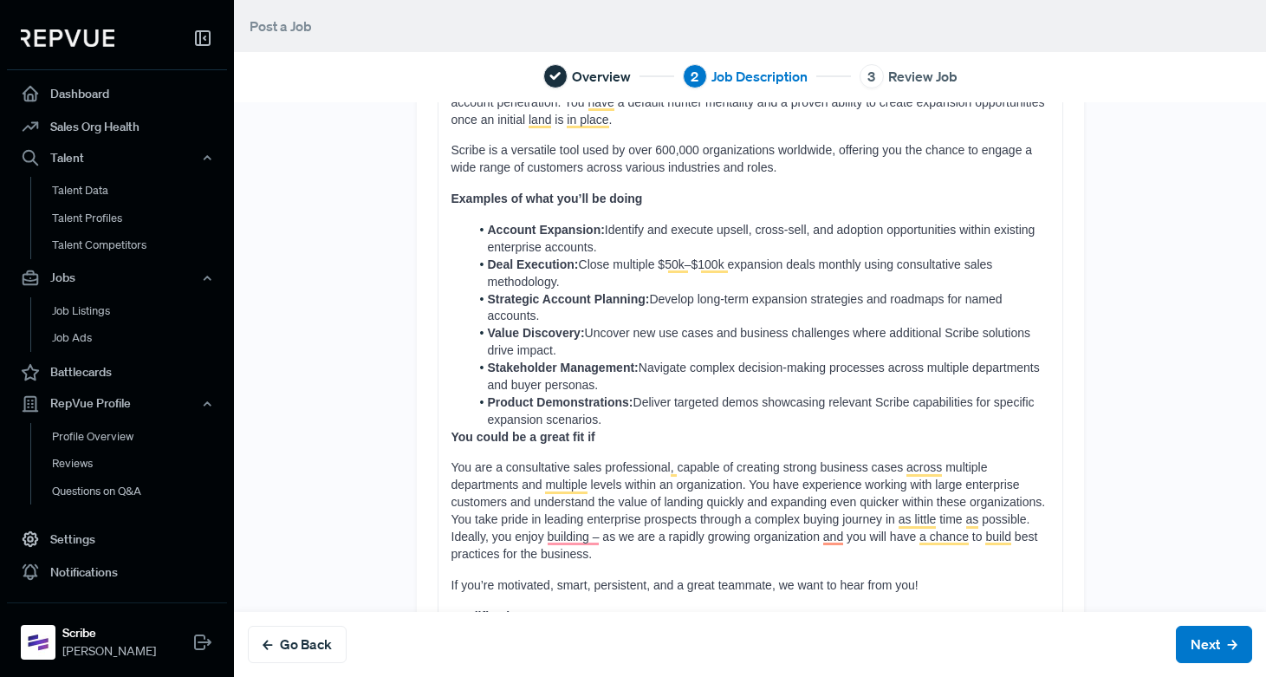
click at [613, 415] on li "Product Demonstrations: Deliver targeted demos showcasing relevant Scribe capab…" at bounding box center [760, 411] width 580 height 35
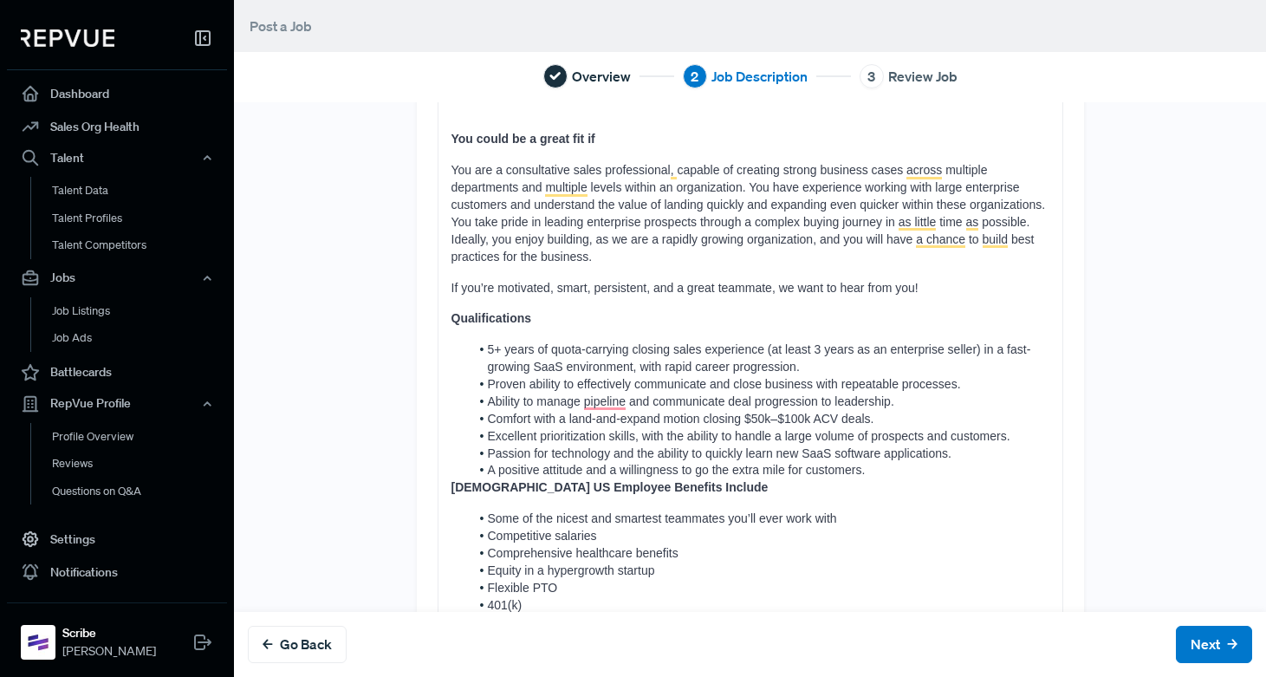
scroll to position [901, 0]
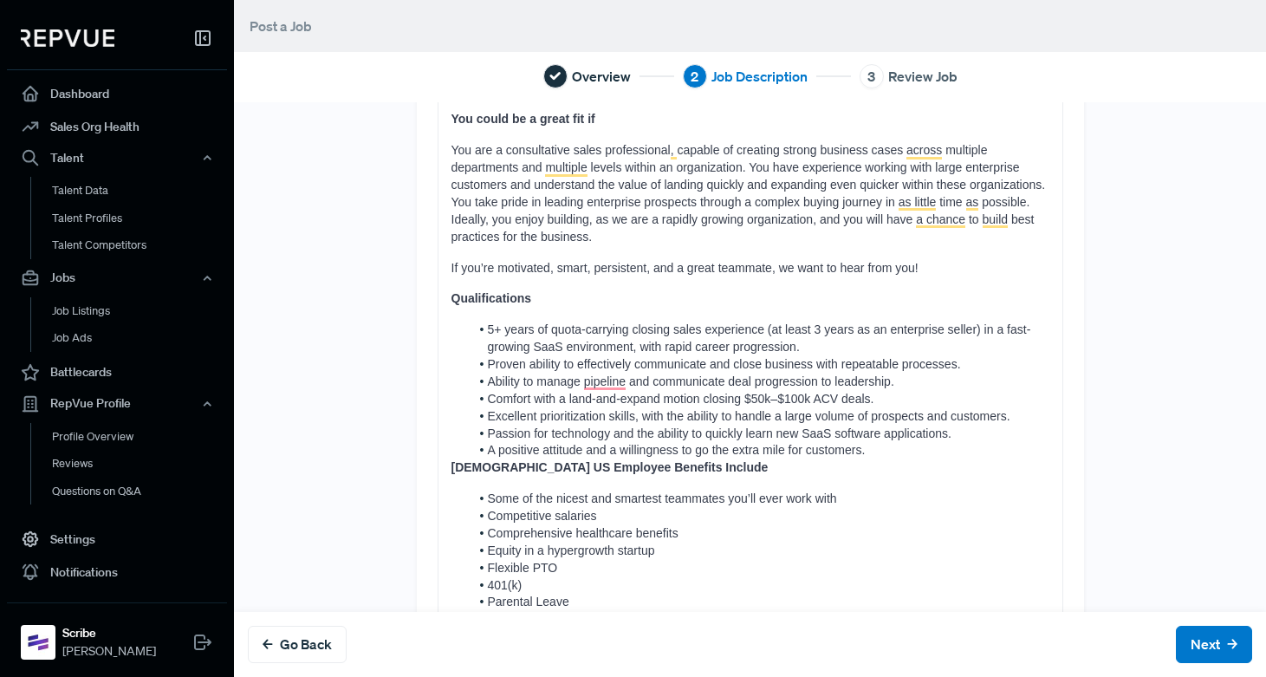
click at [875, 455] on li "A positive attitude and a willingness to go the extra mile for customers." at bounding box center [760, 450] width 580 height 17
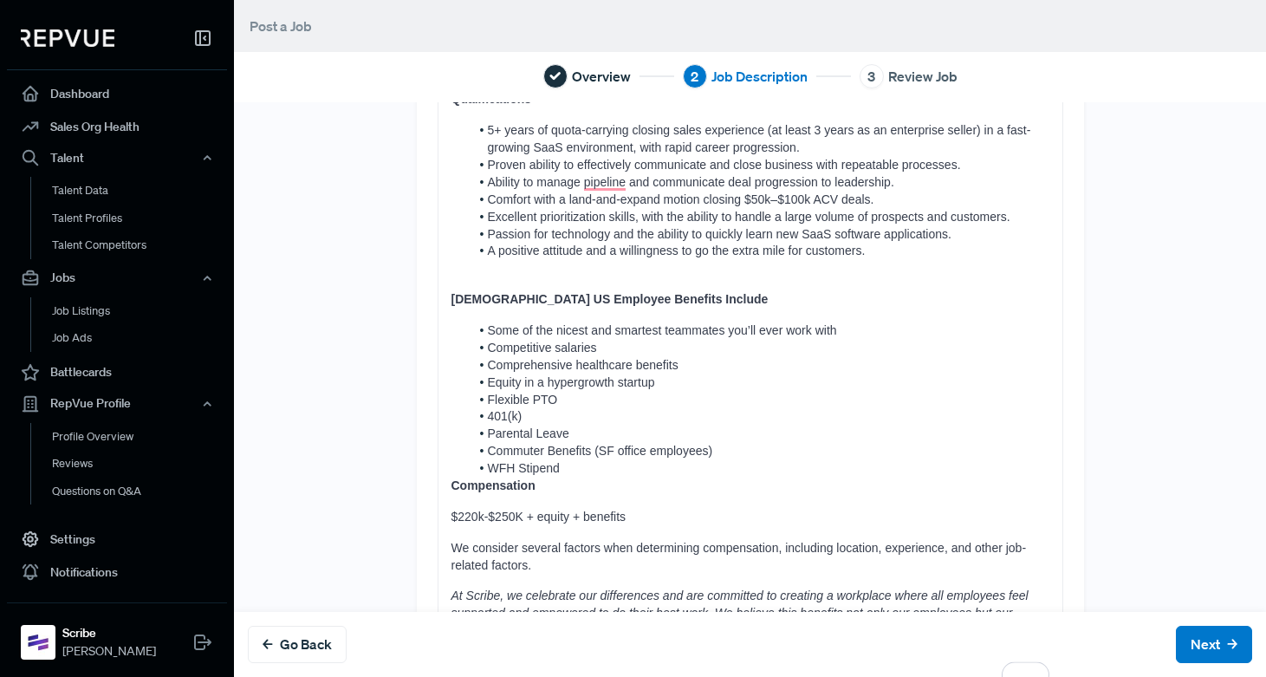
click at [571, 470] on li "WFH Stipend" at bounding box center [760, 468] width 580 height 17
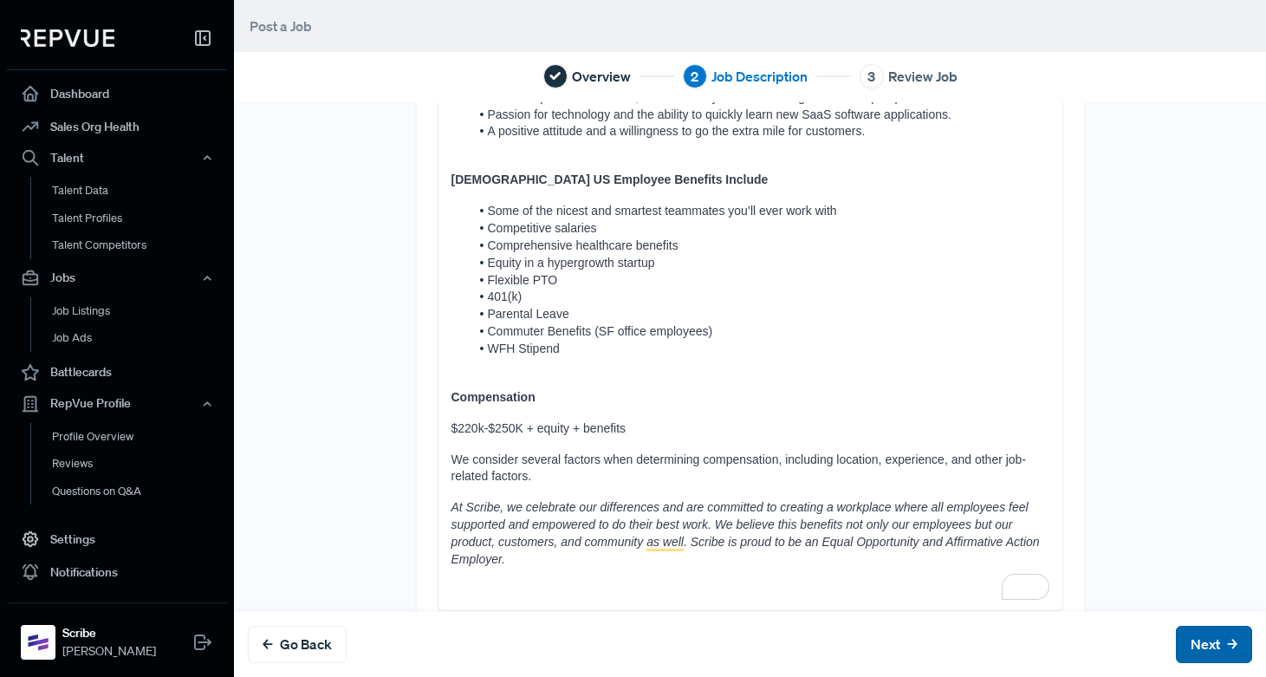
click at [1192, 640] on button "Next" at bounding box center [1214, 644] width 76 height 37
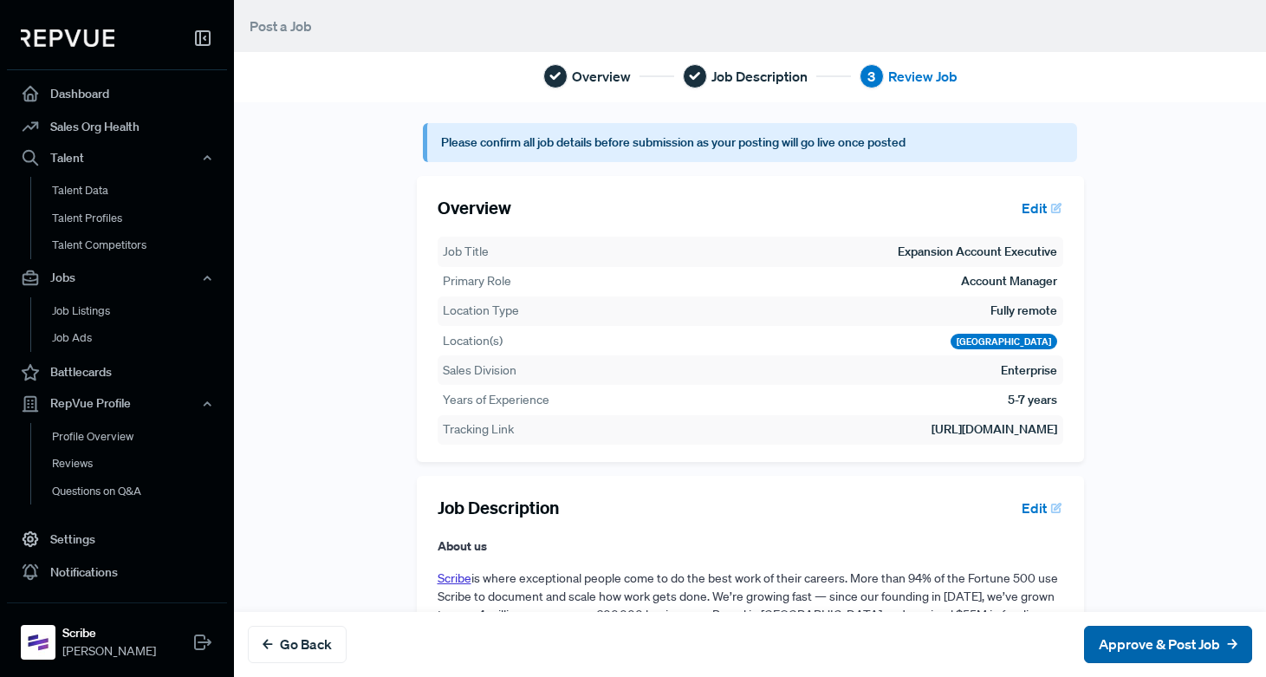
click at [1153, 640] on button "Approve & Post Job" at bounding box center [1168, 644] width 168 height 37
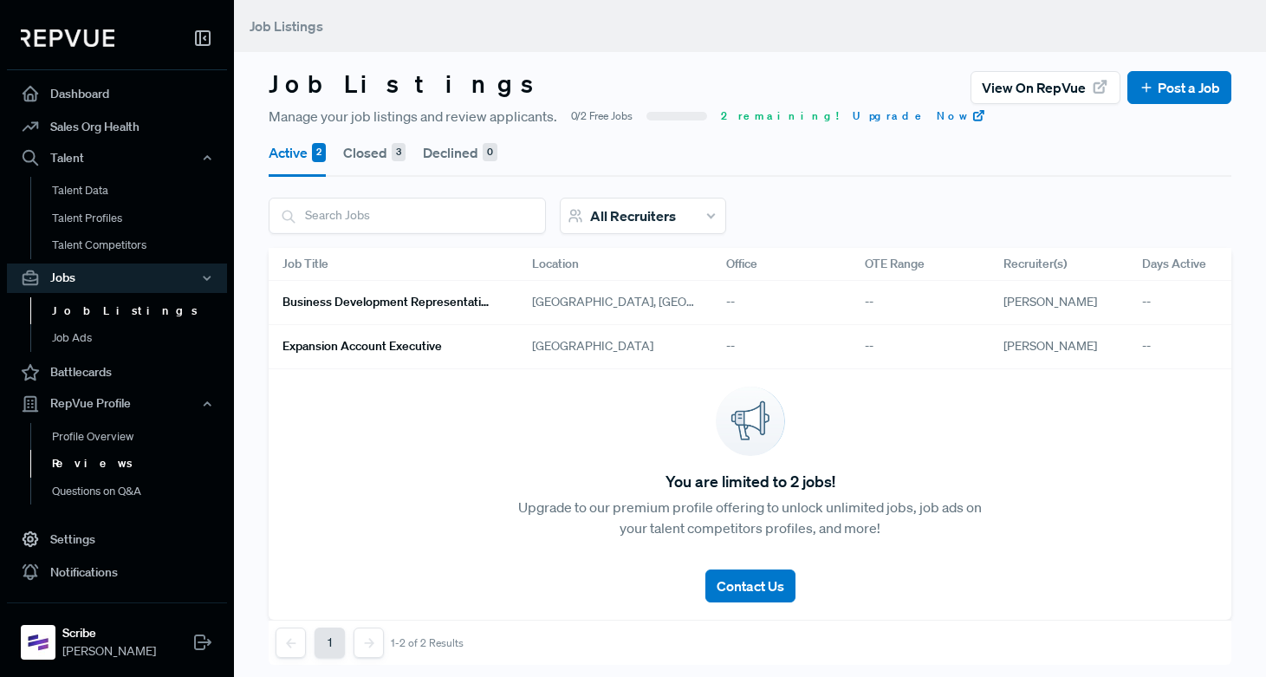
click at [93, 464] on link "Reviews" at bounding box center [140, 464] width 220 height 28
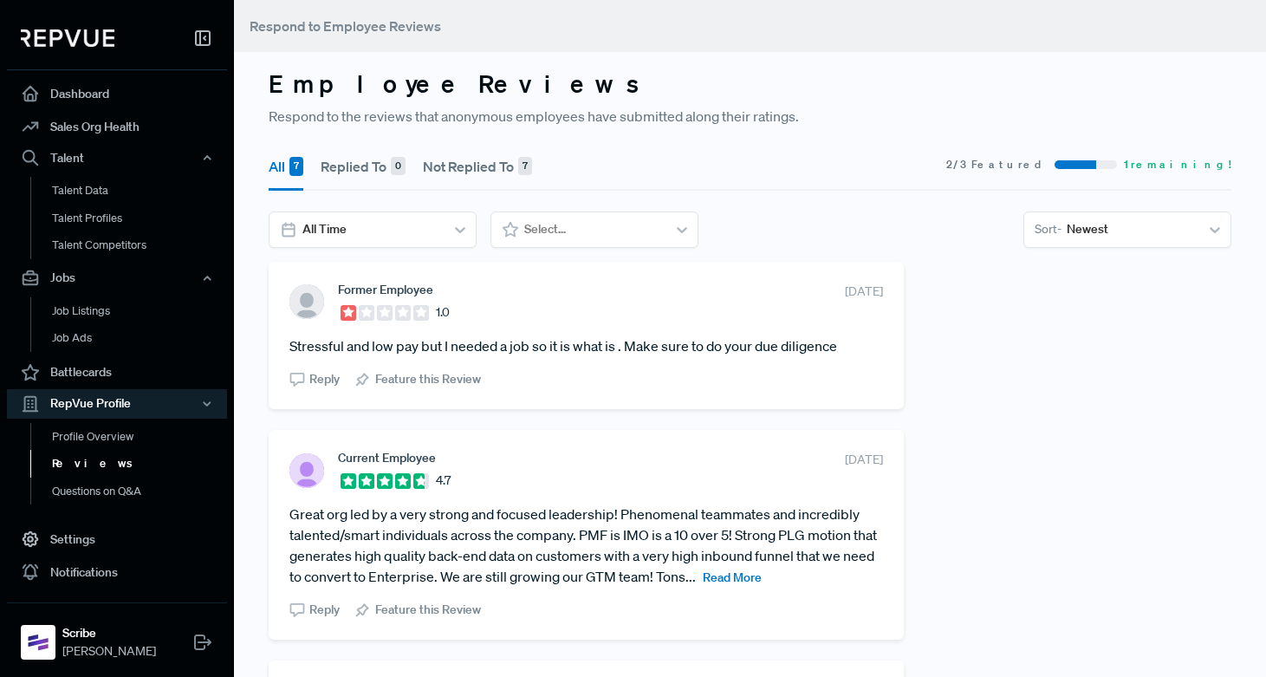
click at [472, 158] on button "Not Replied To 7" at bounding box center [477, 166] width 109 height 49
